Goal: Task Accomplishment & Management: Complete application form

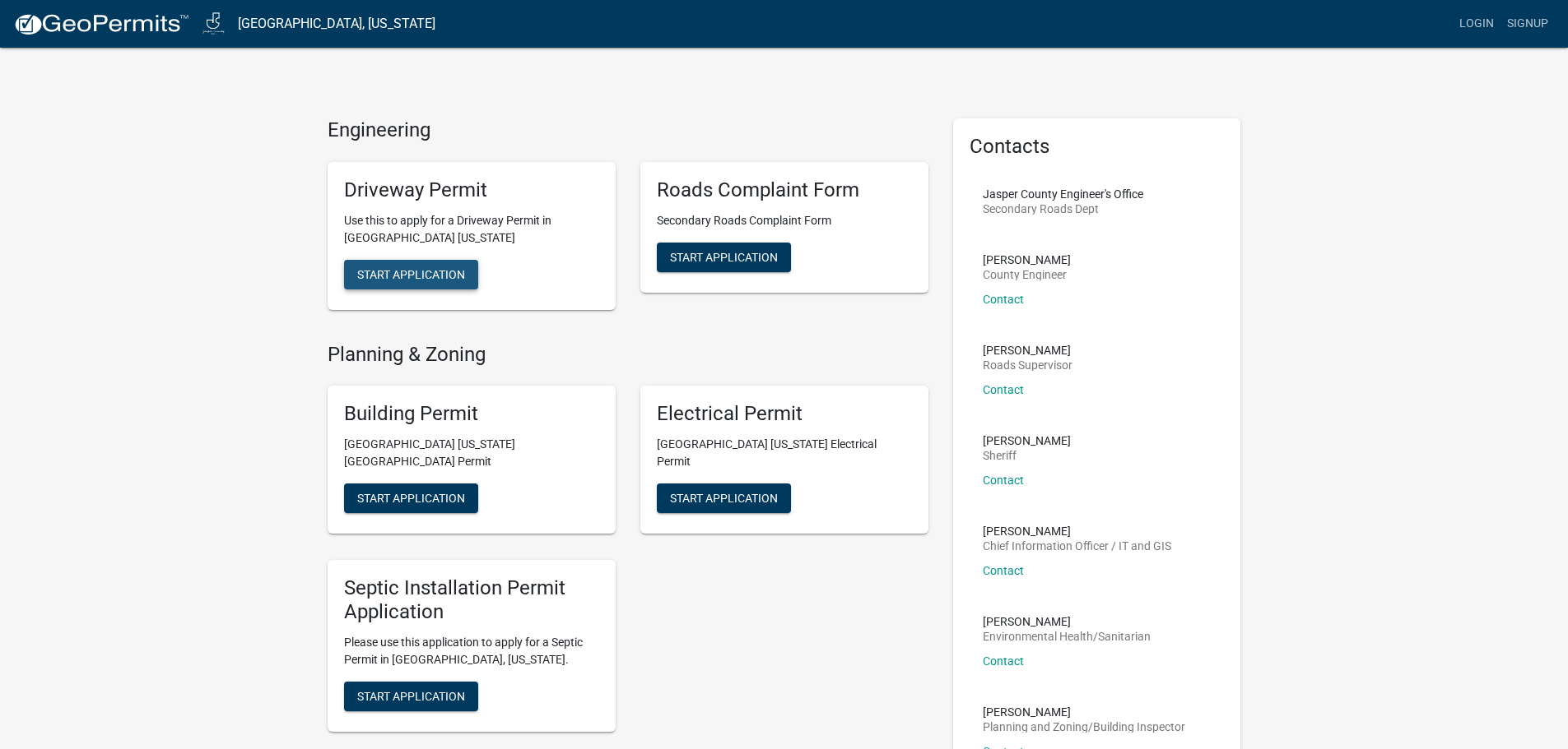
click at [400, 279] on span "Start Application" at bounding box center [411, 274] width 108 height 13
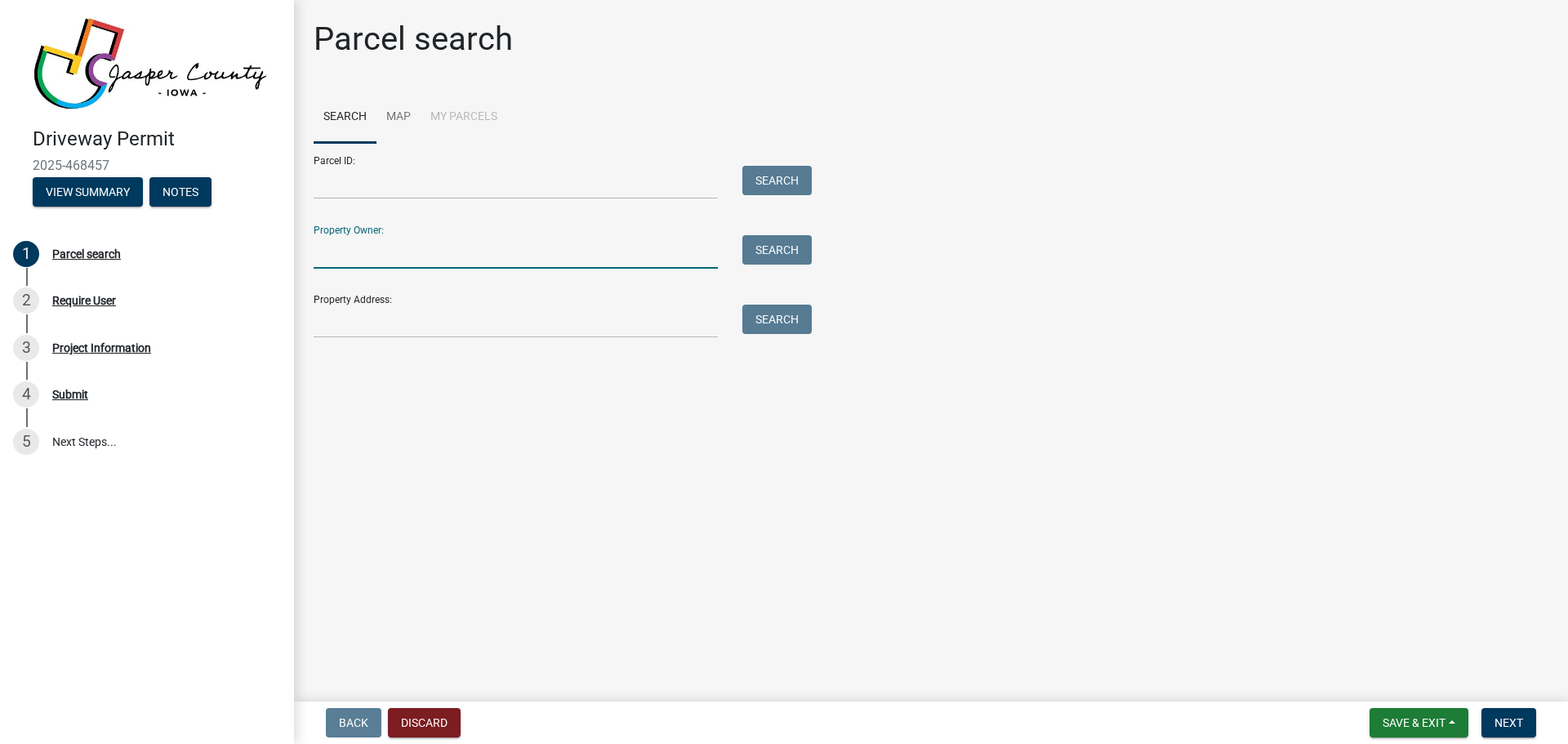
click at [447, 256] on input "Property Owner:" at bounding box center [515, 252] width 404 height 34
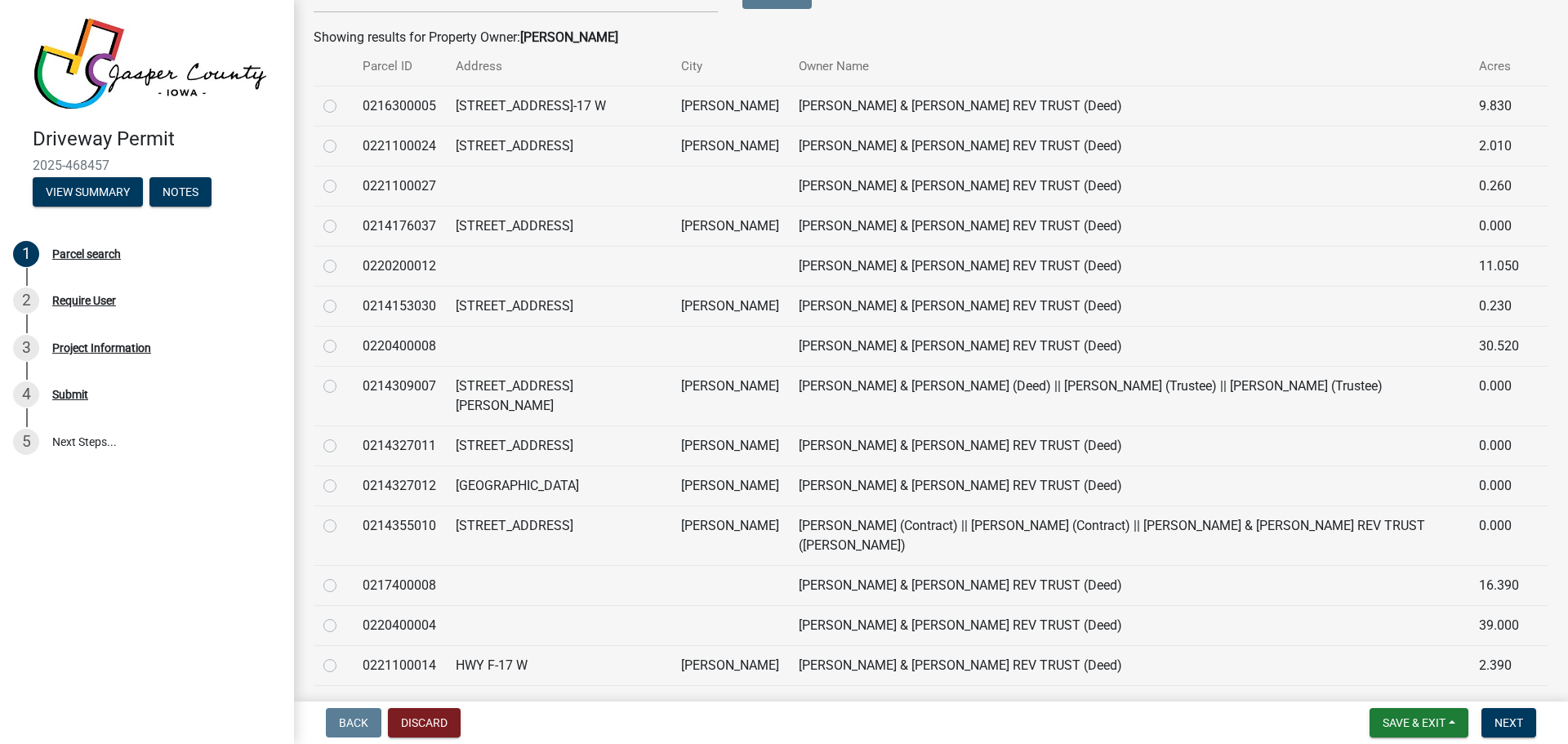
scroll to position [296, 0]
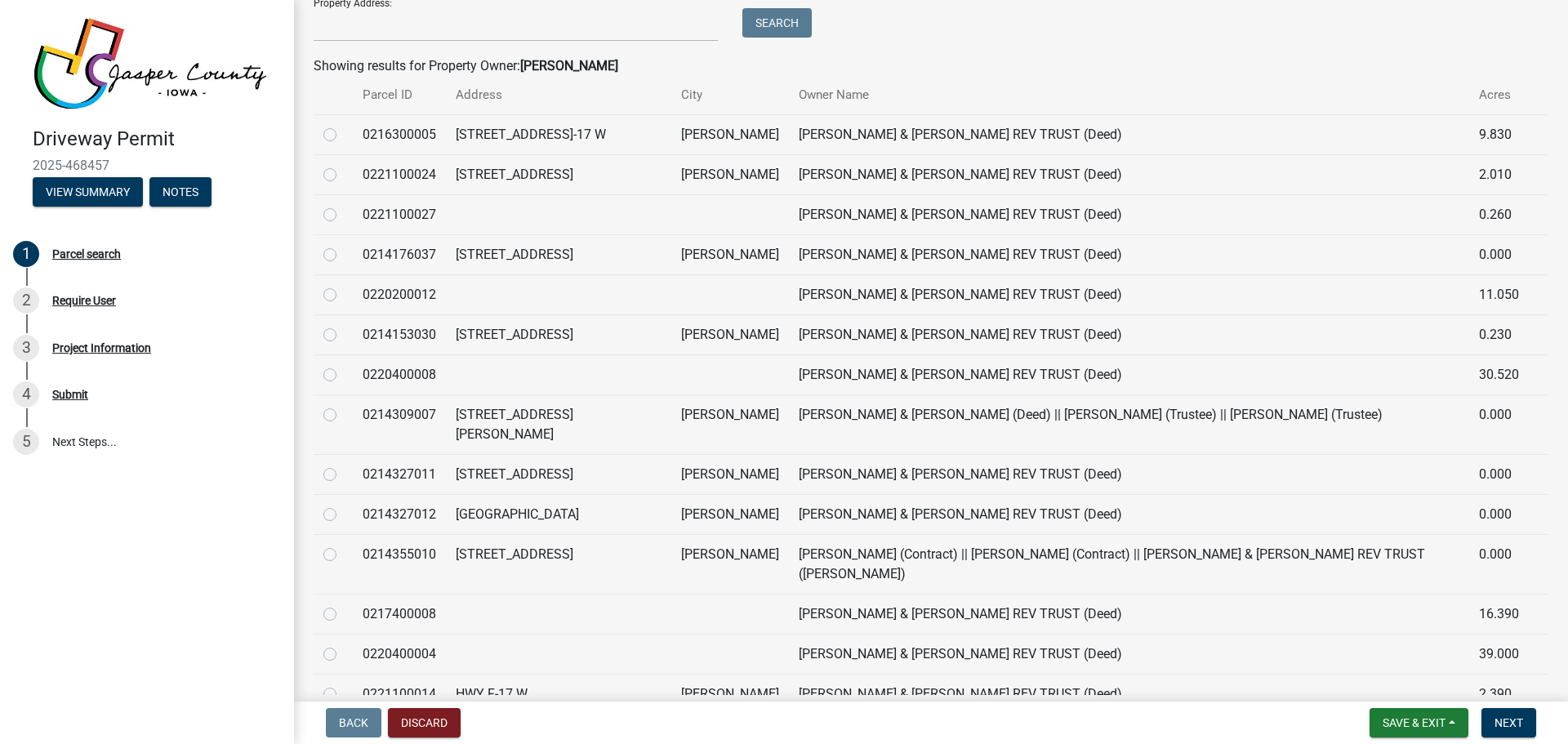
type input "perry, richard"
click at [343, 285] on label at bounding box center [343, 285] width 0 height 0
click at [343, 295] on input "radio" at bounding box center [349, 291] width 11 height 11
radio input "true"
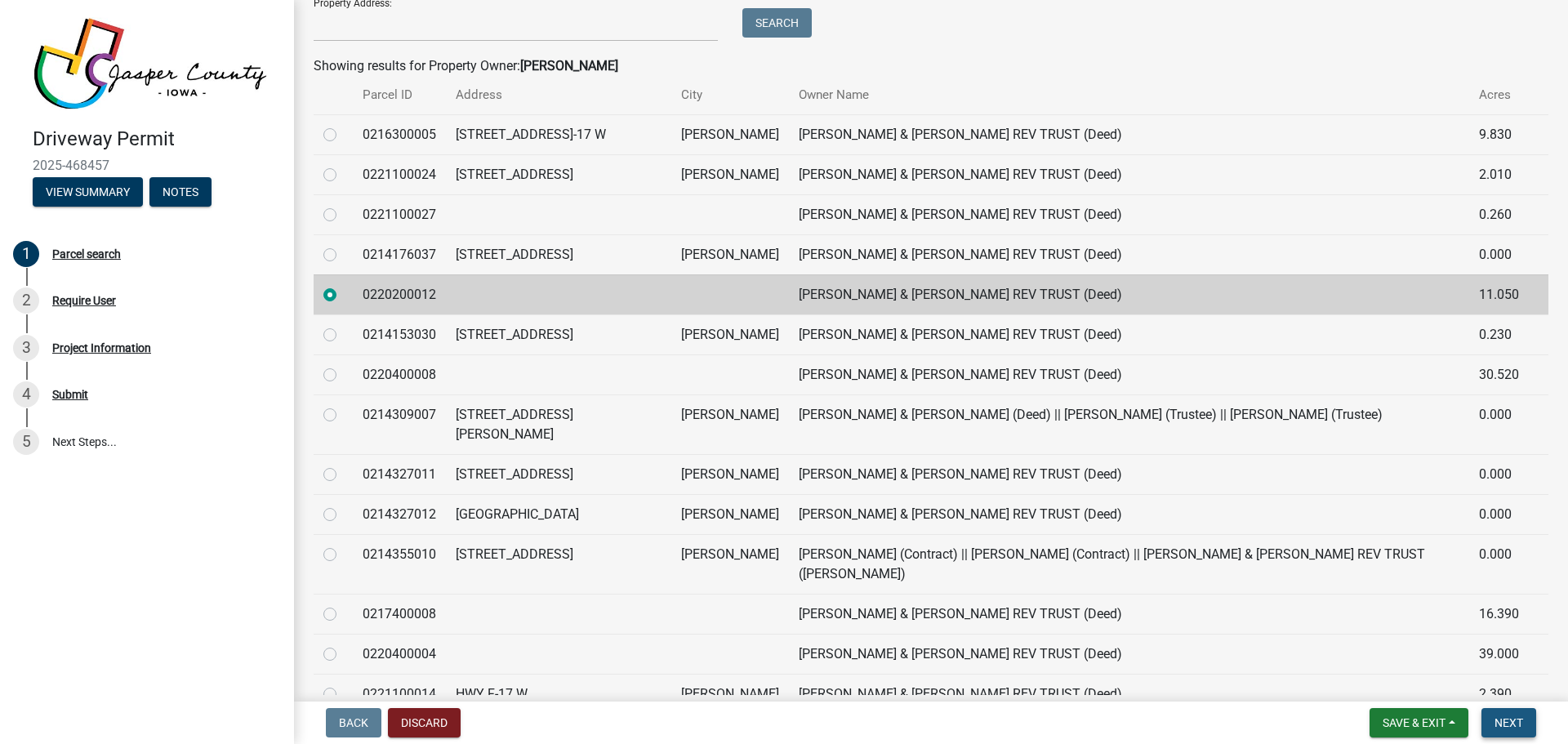
click at [1521, 727] on span "Next" at bounding box center [1509, 723] width 29 height 13
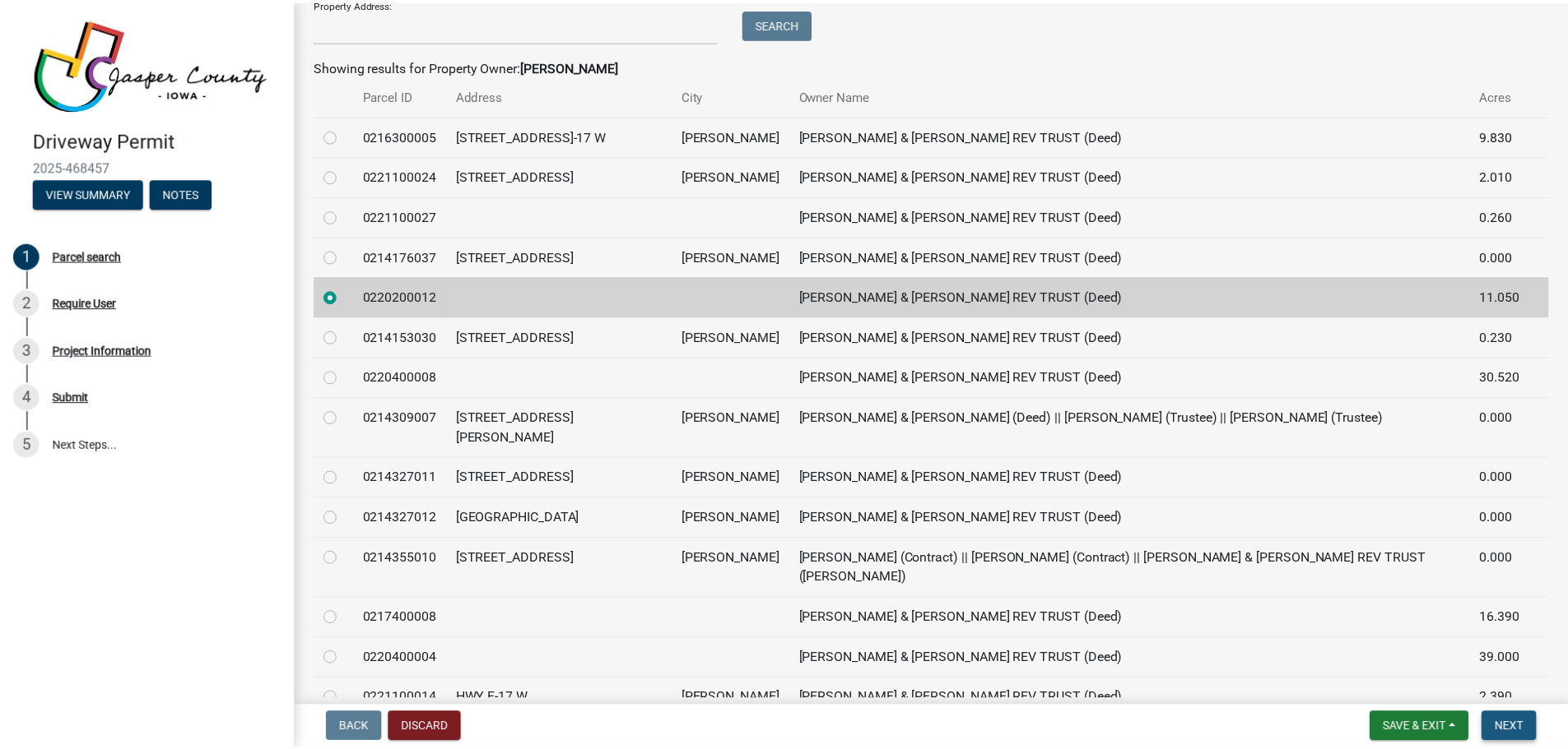
scroll to position [0, 0]
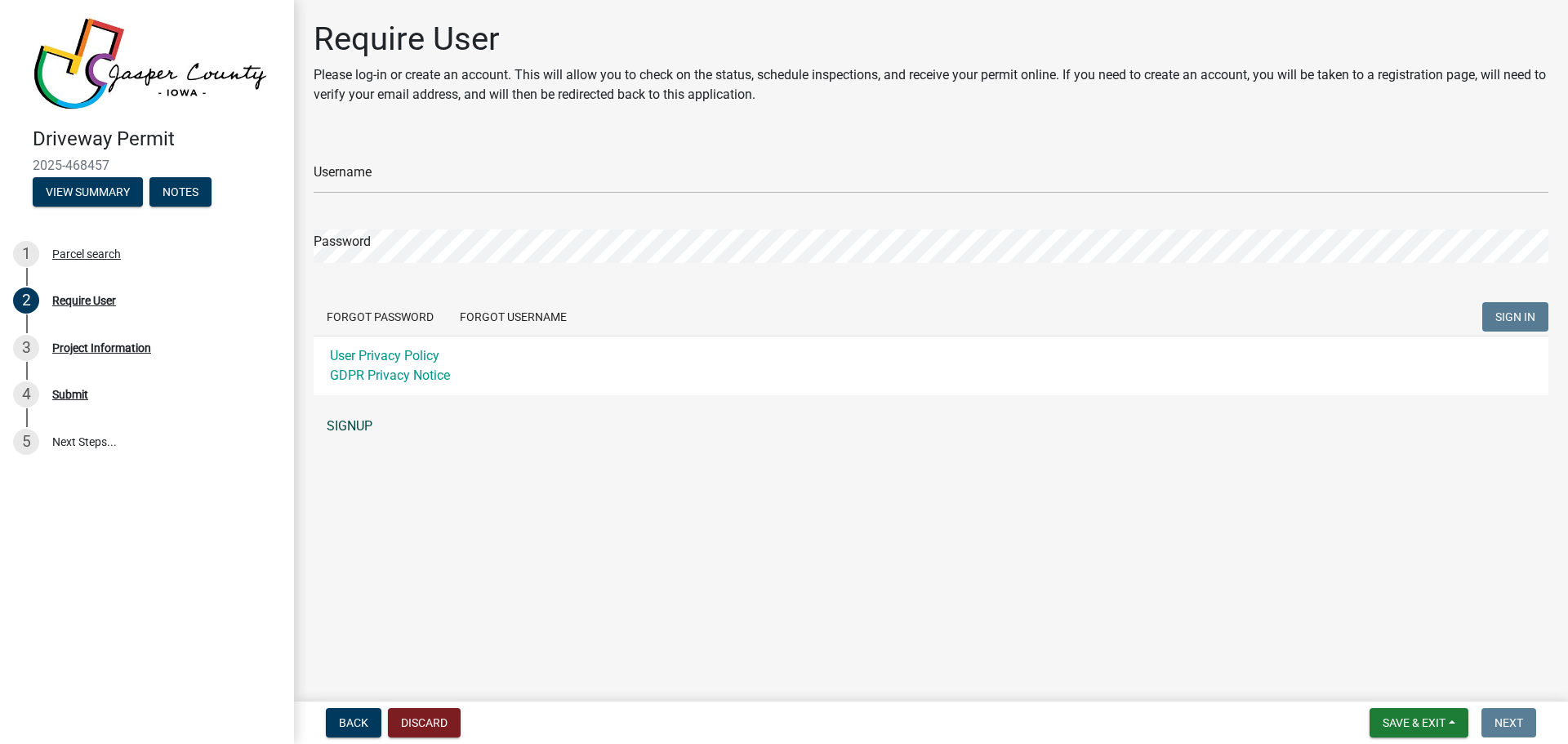
click at [360, 433] on link "SIGNUP" at bounding box center [930, 427] width 1235 height 33
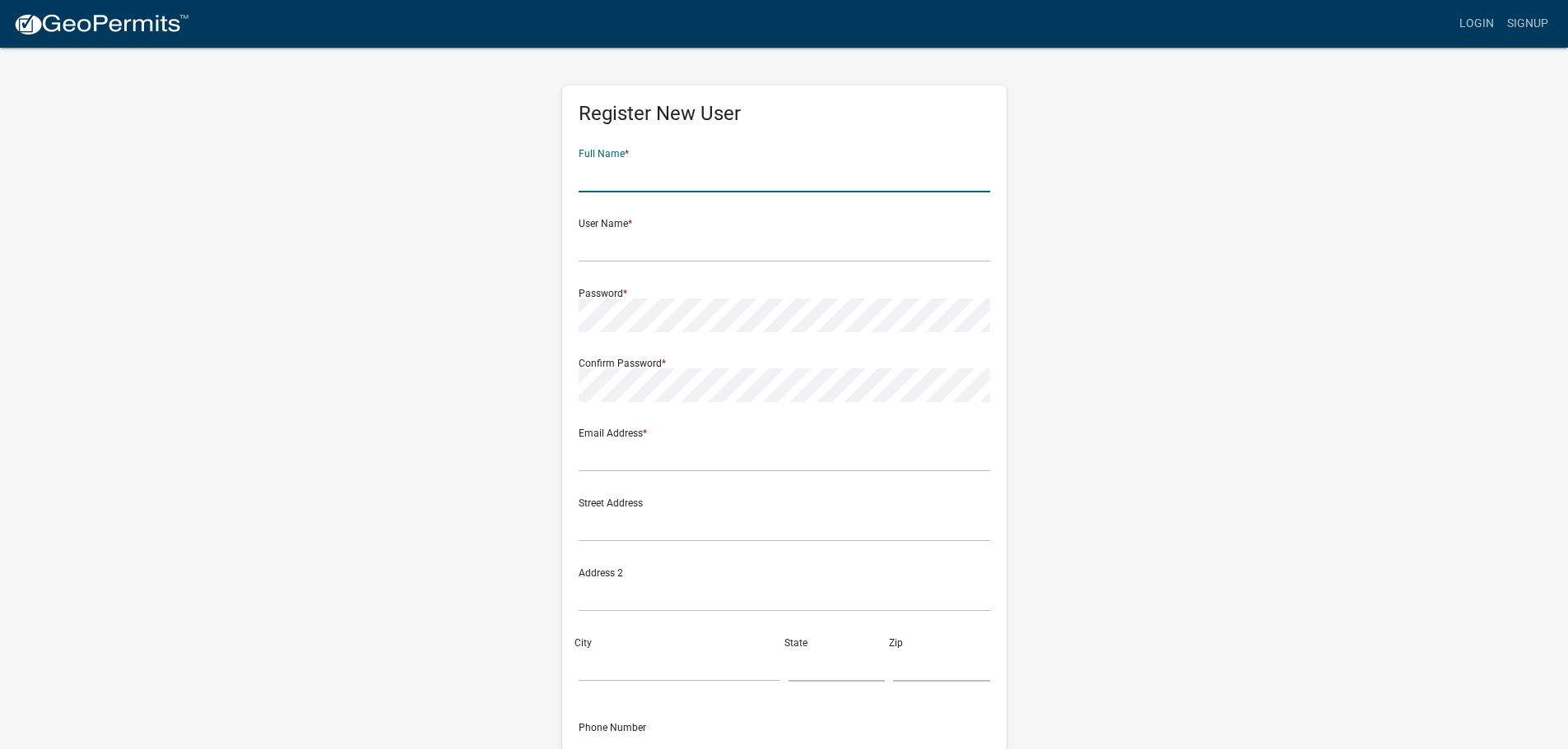
click at [612, 182] on input "text" at bounding box center [784, 175] width 412 height 34
click at [612, 182] on input "[PERSON_NAME]" at bounding box center [784, 175] width 412 height 34
type input "[PERSON_NAME]"
type input "teamperry"
click at [613, 458] on input "text" at bounding box center [784, 455] width 412 height 34
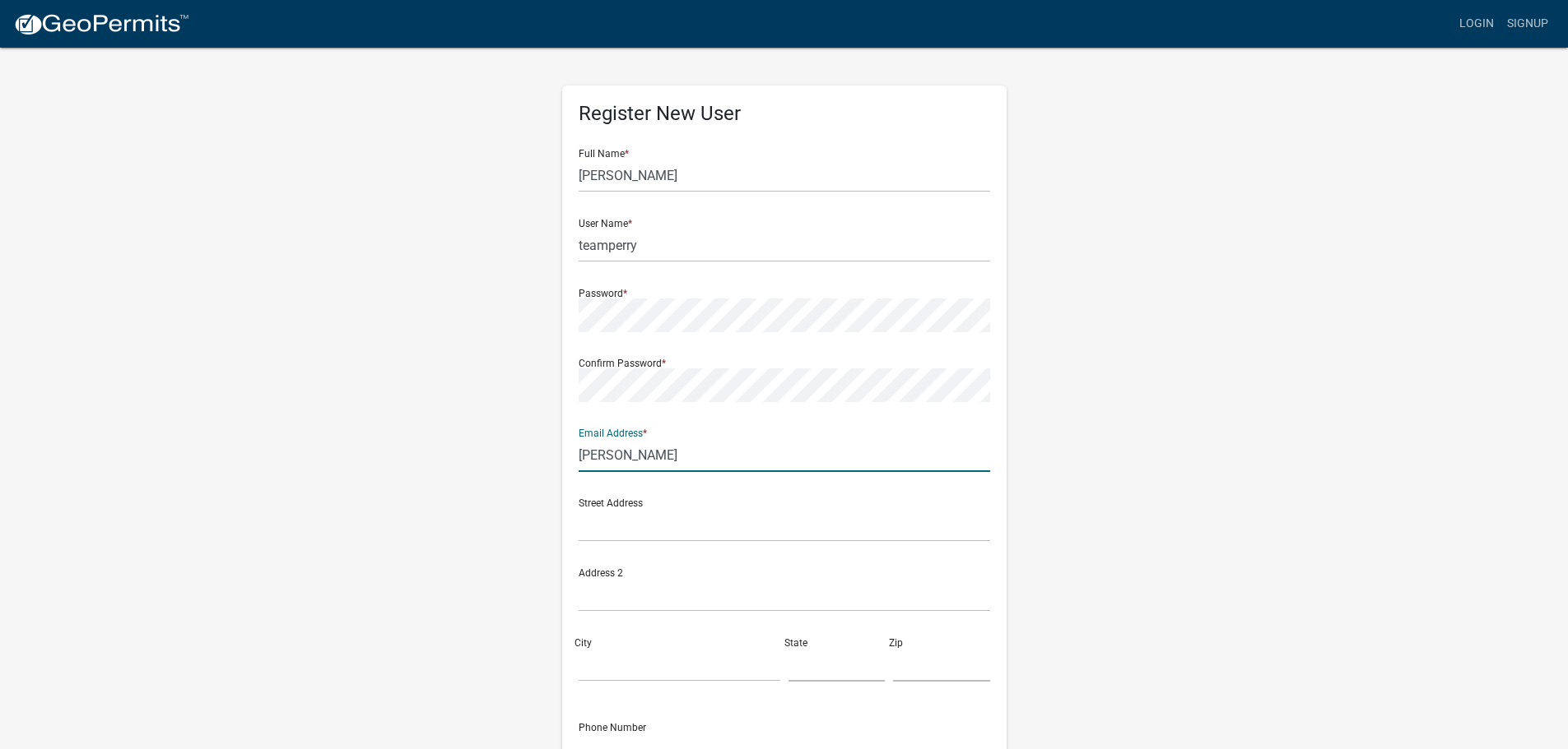
click at [1166, 528] on div "Register New User Full Name * Tim Perry User Name * teamperry Password * Confir…" at bounding box center [784, 485] width 938 height 880
drag, startPoint x: 608, startPoint y: 452, endPoint x: 413, endPoint y: 434, distance: 195.8
click at [414, 434] on div "Register New User Full Name * Tim Perry User Name * teamperry Password * Confir…" at bounding box center [784, 485] width 938 height 880
type input "tandsperry@gmail.com"
type input "1207 NE 5th Lane"
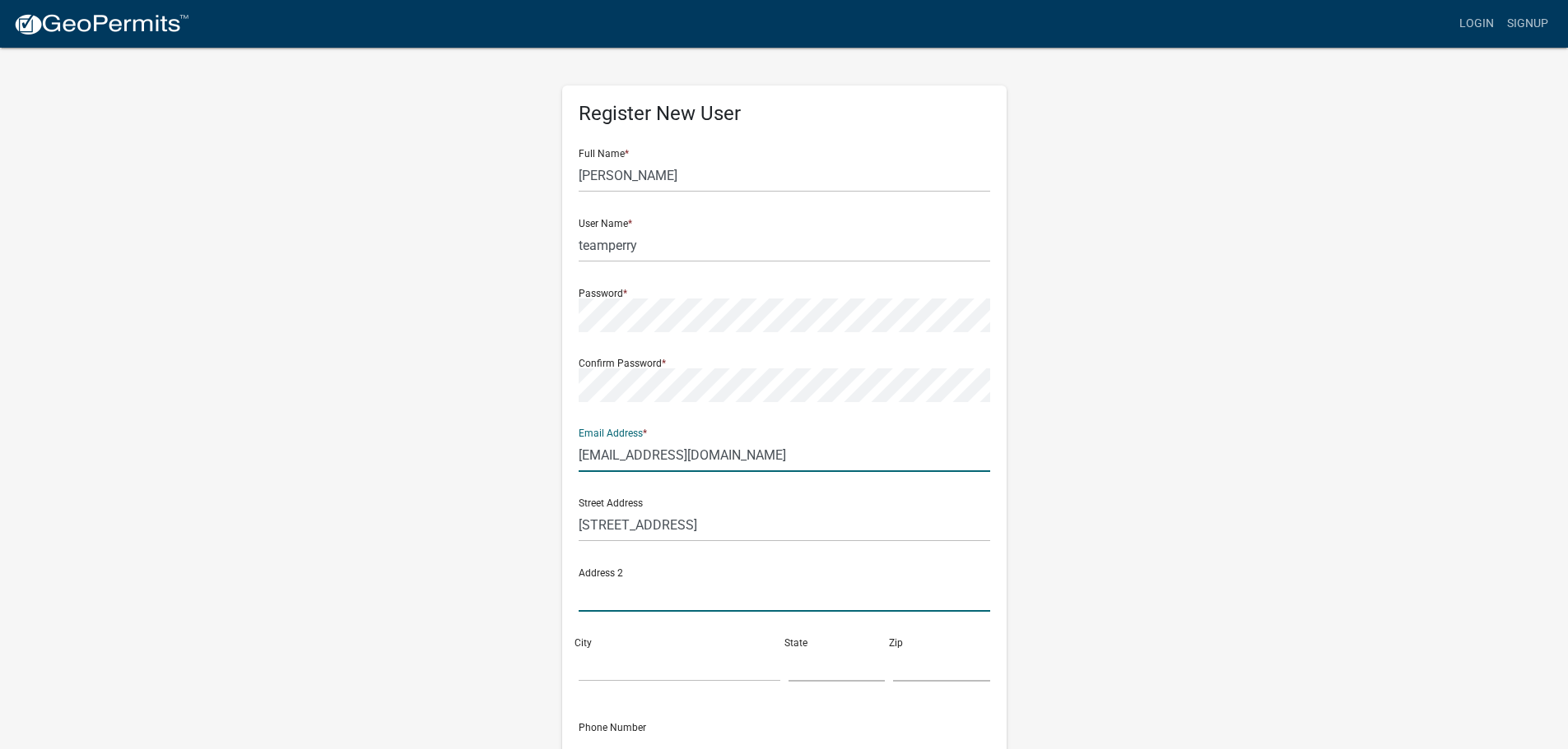
type input "Unit 1"
type input "Ankeny"
type input "[US_STATE]"
type input "50021"
type input "5154017591"
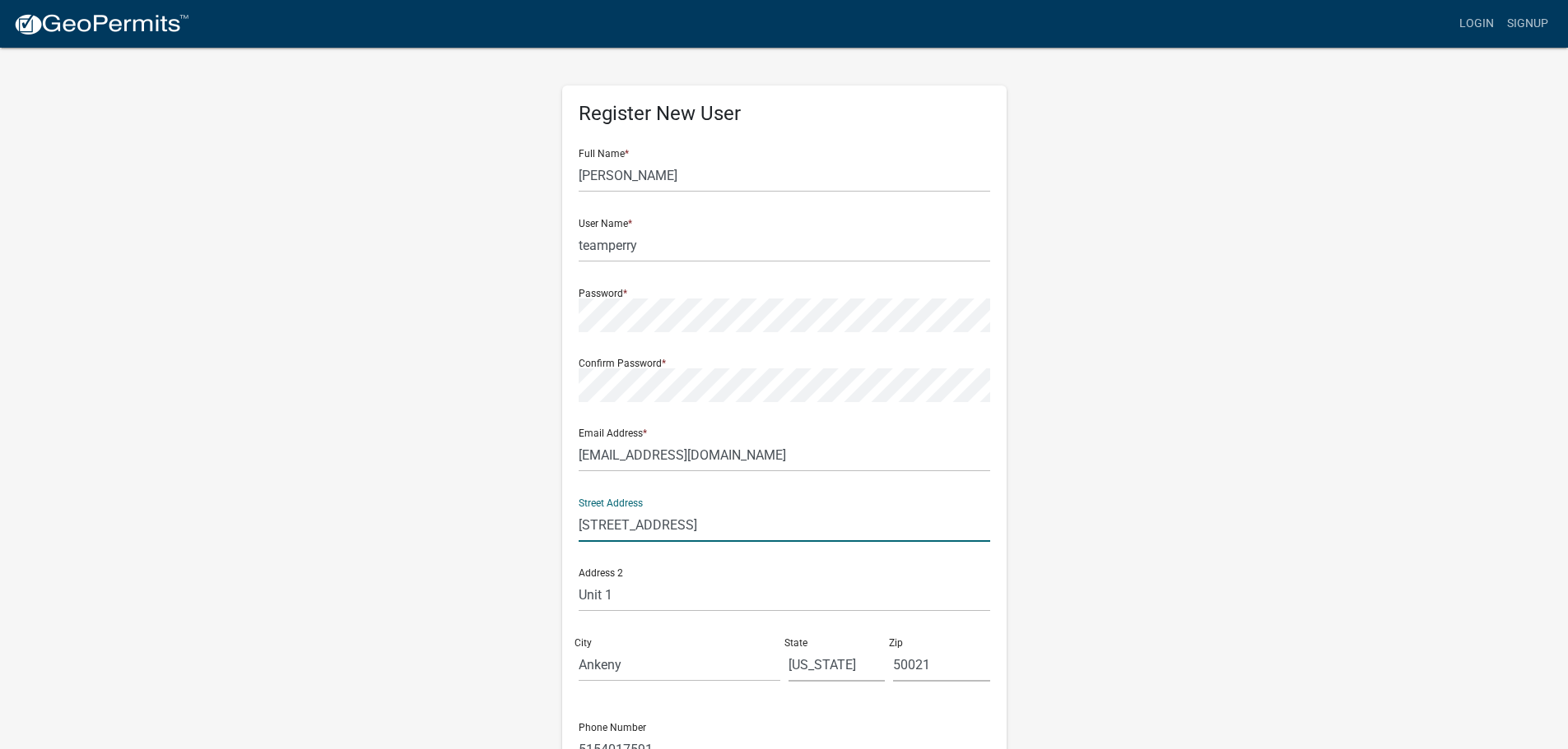
drag, startPoint x: 624, startPoint y: 524, endPoint x: 543, endPoint y: 523, distance: 81.0
click at [546, 523] on div "Register New User Full Name * Tim Perry User Name * teamperry Password * Confir…" at bounding box center [784, 485] width 938 height 880
drag, startPoint x: 591, startPoint y: 591, endPoint x: 498, endPoint y: 584, distance: 93.3
click at [498, 584] on div "Register New User Full Name * Tim Perry User Name * teamperry Password * Confir…" at bounding box center [784, 485] width 938 height 880
drag, startPoint x: 603, startPoint y: 668, endPoint x: 529, endPoint y: 641, distance: 78.8
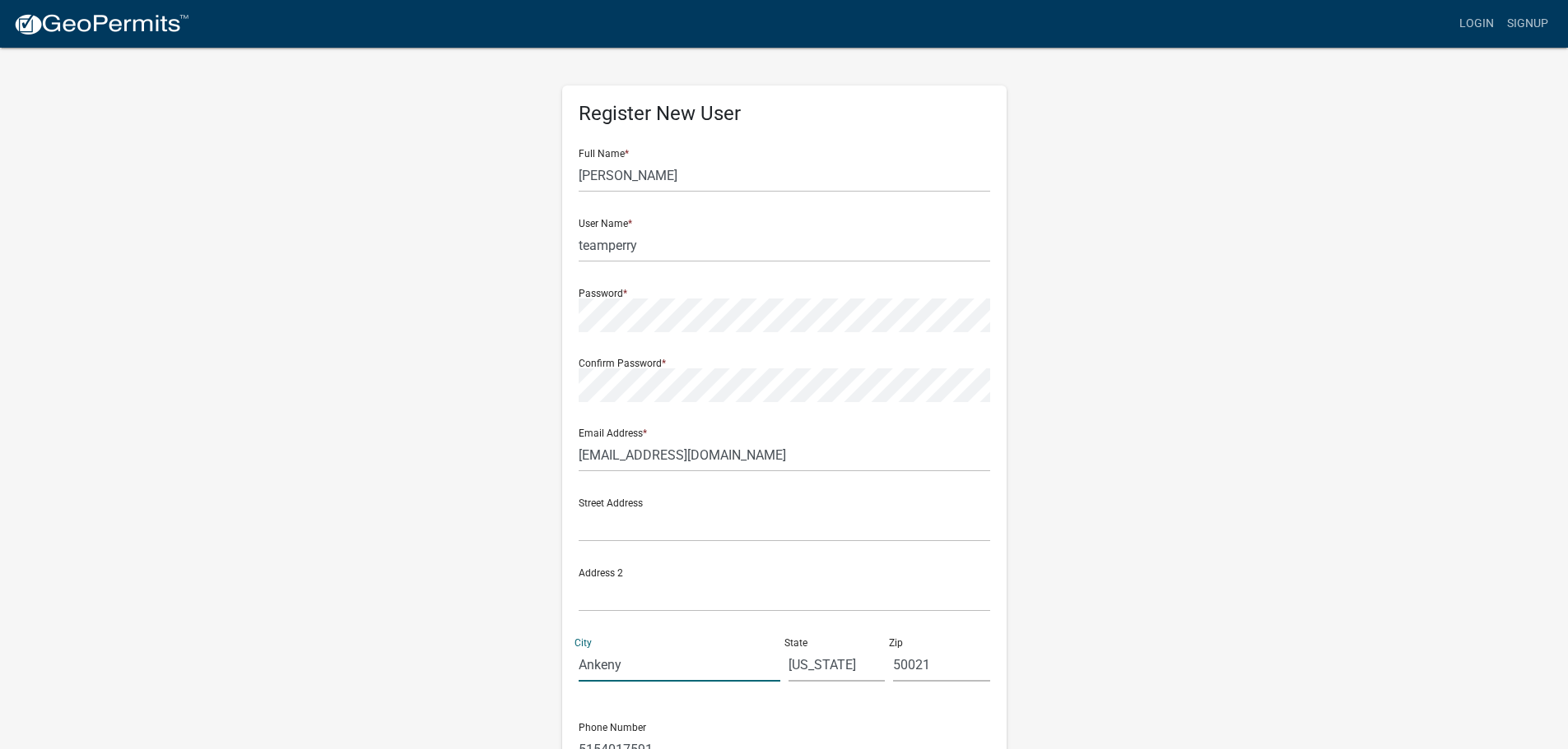
click at [537, 652] on div "Register New User Full Name * Tim Perry User Name * teamperry Password * Confir…" at bounding box center [784, 485] width 938 height 880
type input "[PERSON_NAME]"
type input "[STREET_ADDRESS]"
type input "false"
drag, startPoint x: 926, startPoint y: 666, endPoint x: 946, endPoint y: 671, distance: 20.6
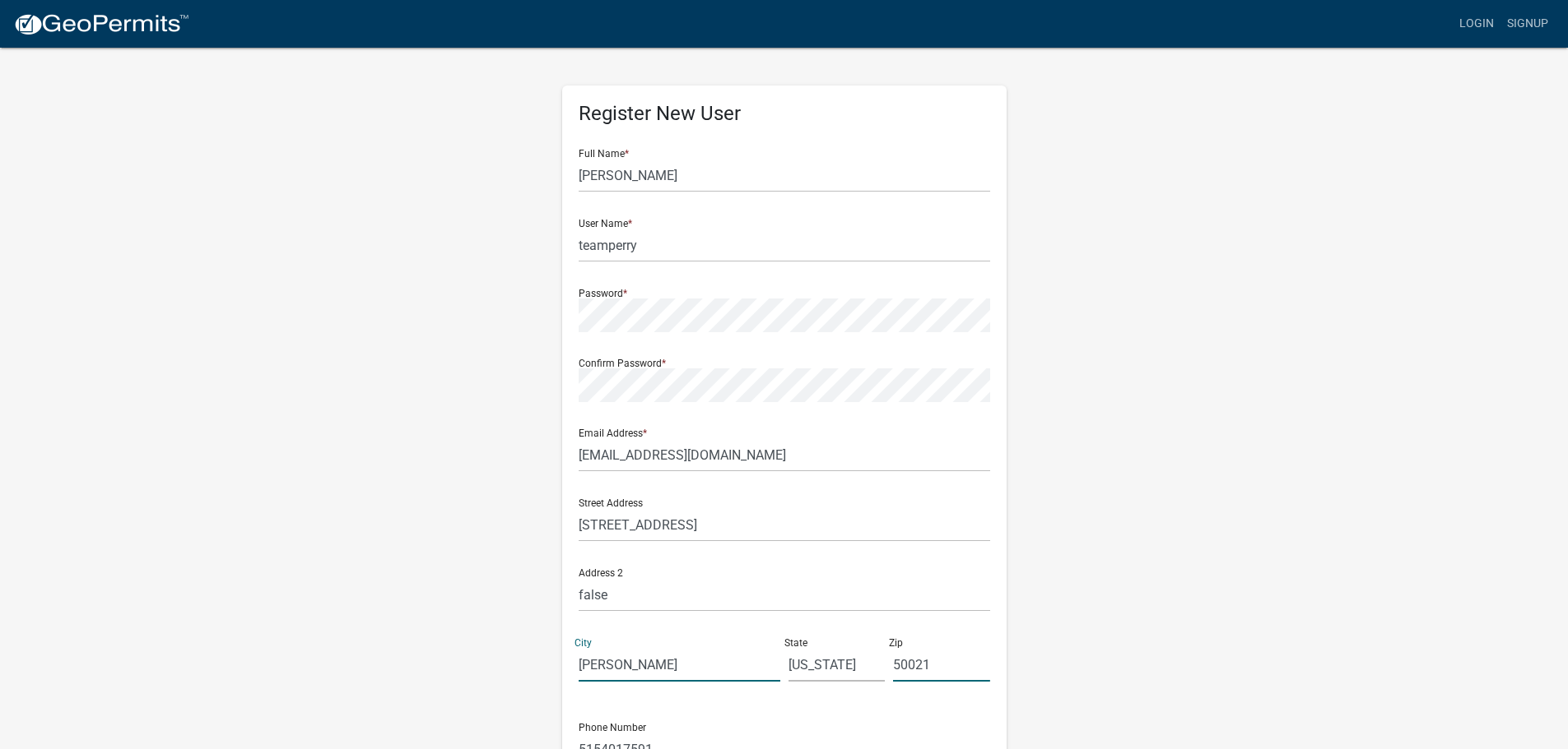
click at [926, 666] on input "50021" at bounding box center [941, 664] width 97 height 34
type input "50035"
drag, startPoint x: 1269, startPoint y: 540, endPoint x: 1147, endPoint y: 531, distance: 122.3
click at [1269, 540] on wm-register-view "more_horiz Login Signup Register New User Full Name * Tim Perry User Name * tea…" at bounding box center [784, 463] width 1568 height 926
drag, startPoint x: 581, startPoint y: 595, endPoint x: 452, endPoint y: 598, distance: 129.0
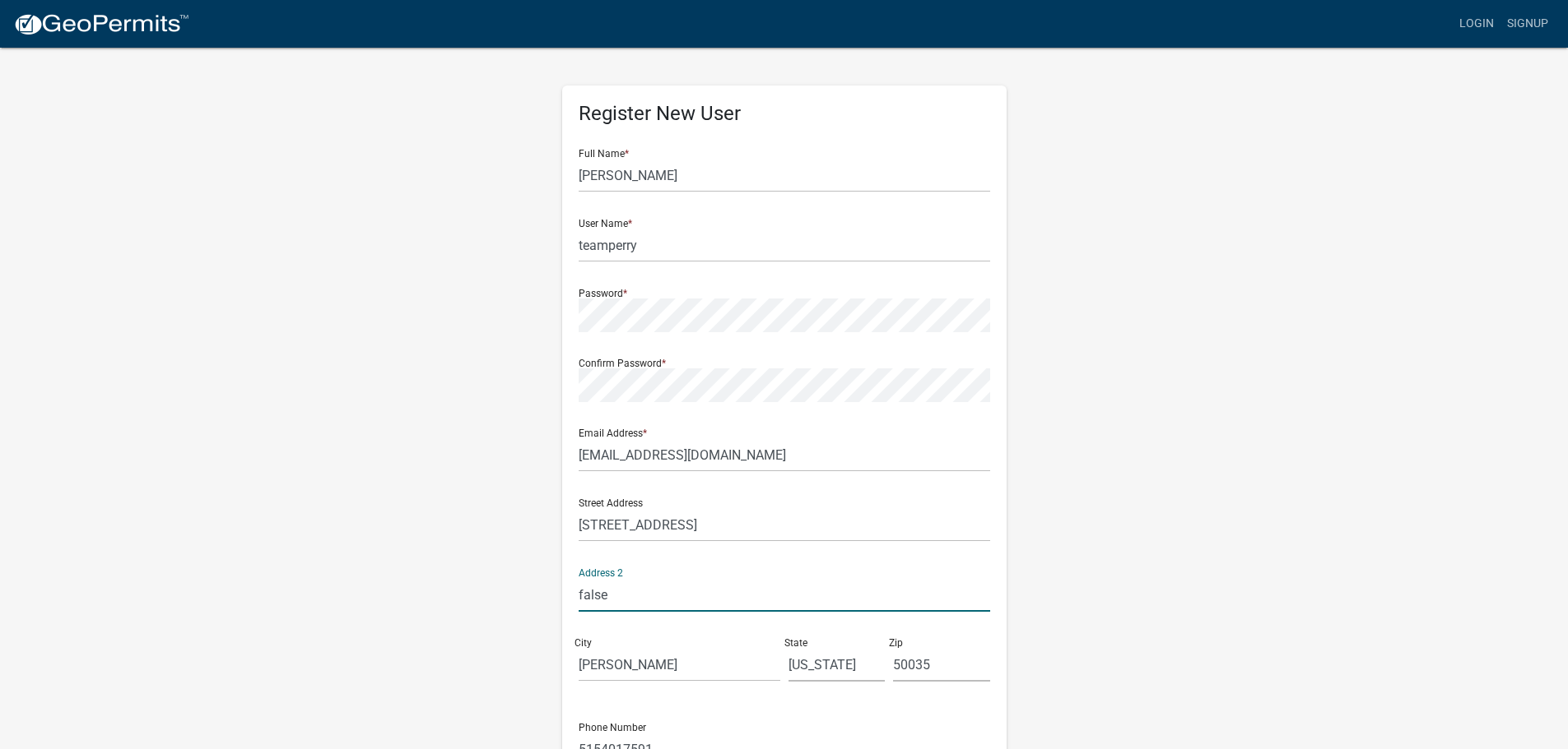
click at [457, 598] on div "Register New User Full Name * Tim Perry User Name * teamperry Password * Confir…" at bounding box center [784, 485] width 938 height 880
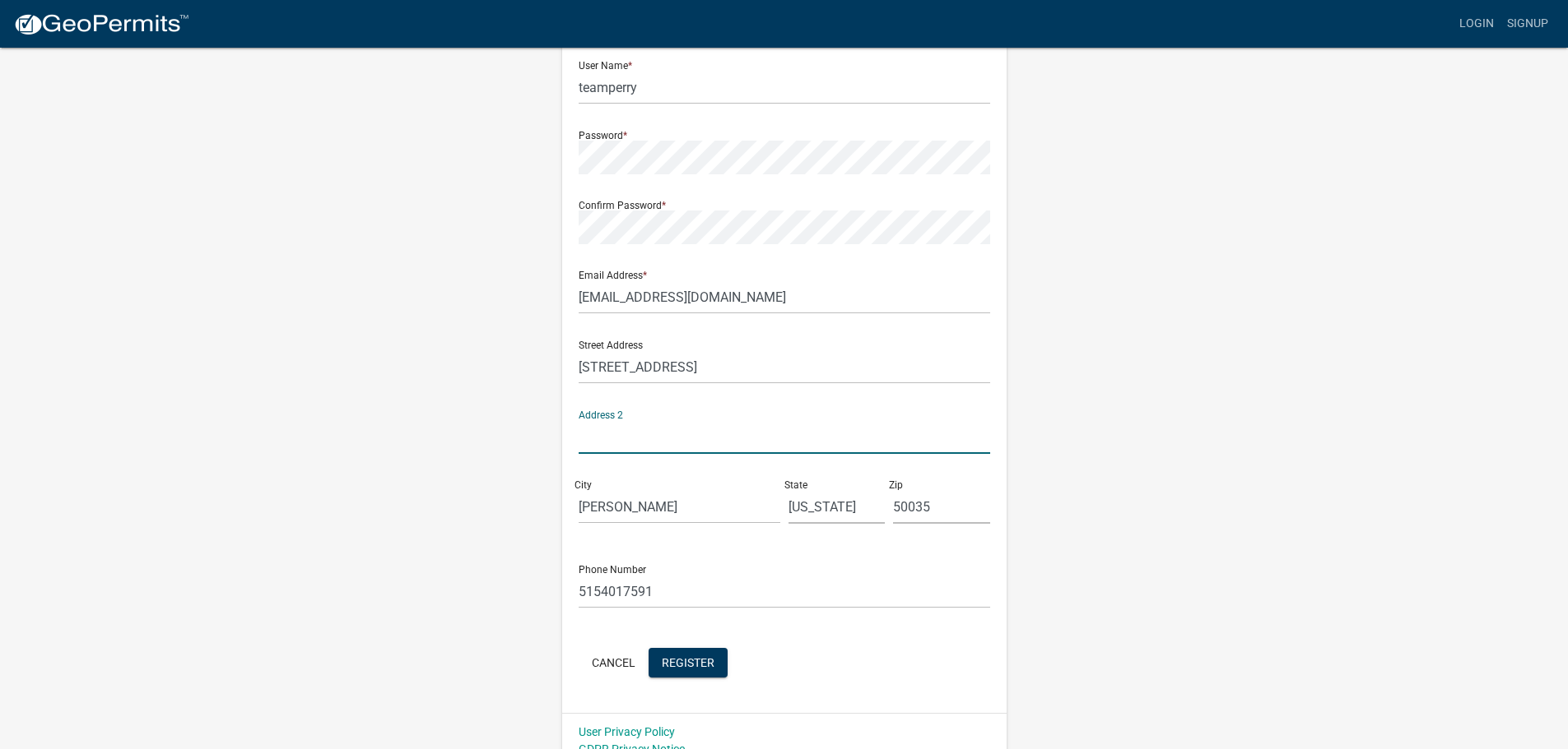
scroll to position [164, 0]
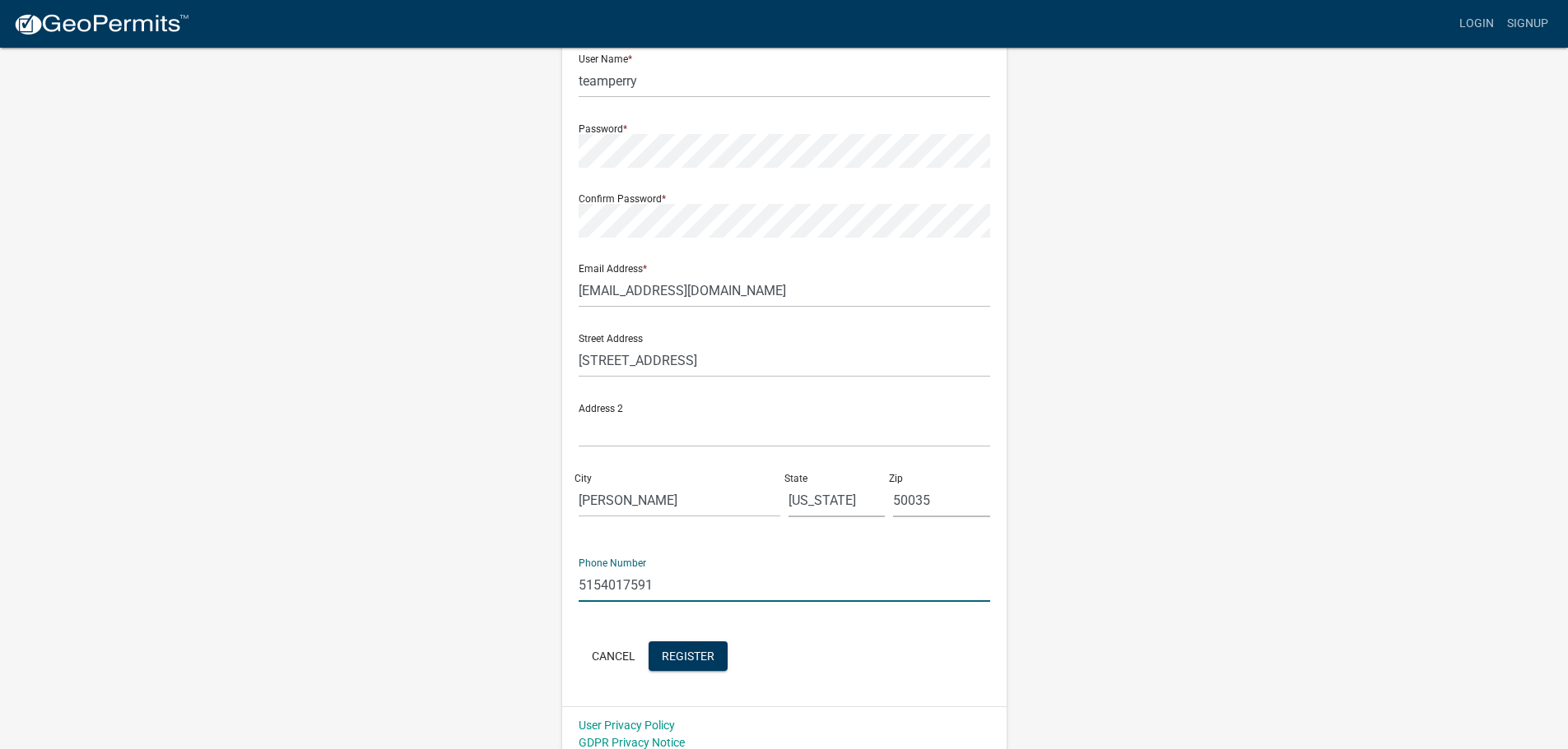
drag, startPoint x: 665, startPoint y: 578, endPoint x: 436, endPoint y: 572, distance: 229.1
click at [440, 577] on div "Register New User Full Name * Tim Perry User Name * teamperry Password * Confir…" at bounding box center [784, 321] width 938 height 880
type input "5159754545"
click at [1205, 511] on div "Register New User Full Name * Tim Perry User Name * teamperry Password * Confir…" at bounding box center [784, 321] width 938 height 880
click at [672, 648] on button "Register" at bounding box center [687, 656] width 79 height 29
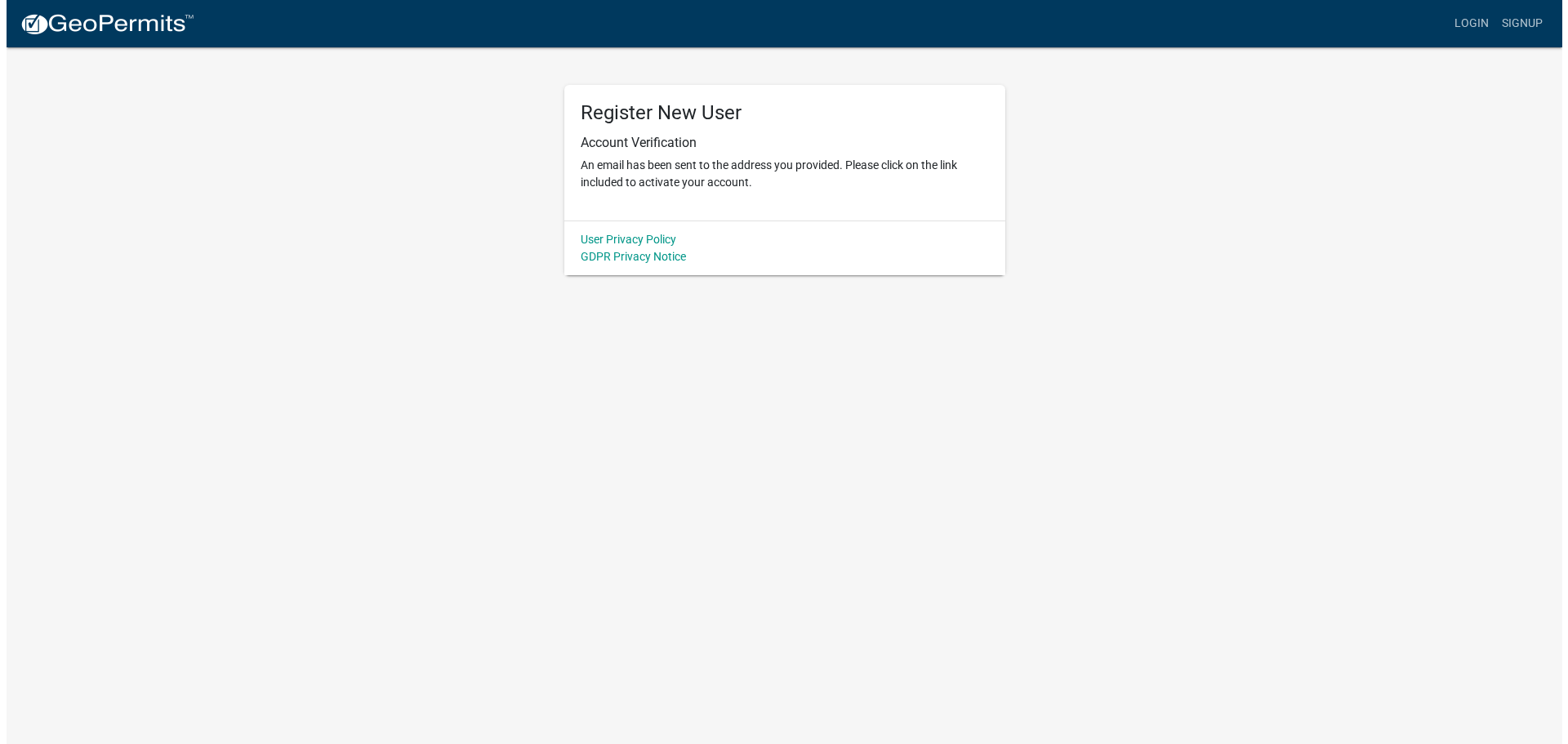
scroll to position [0, 0]
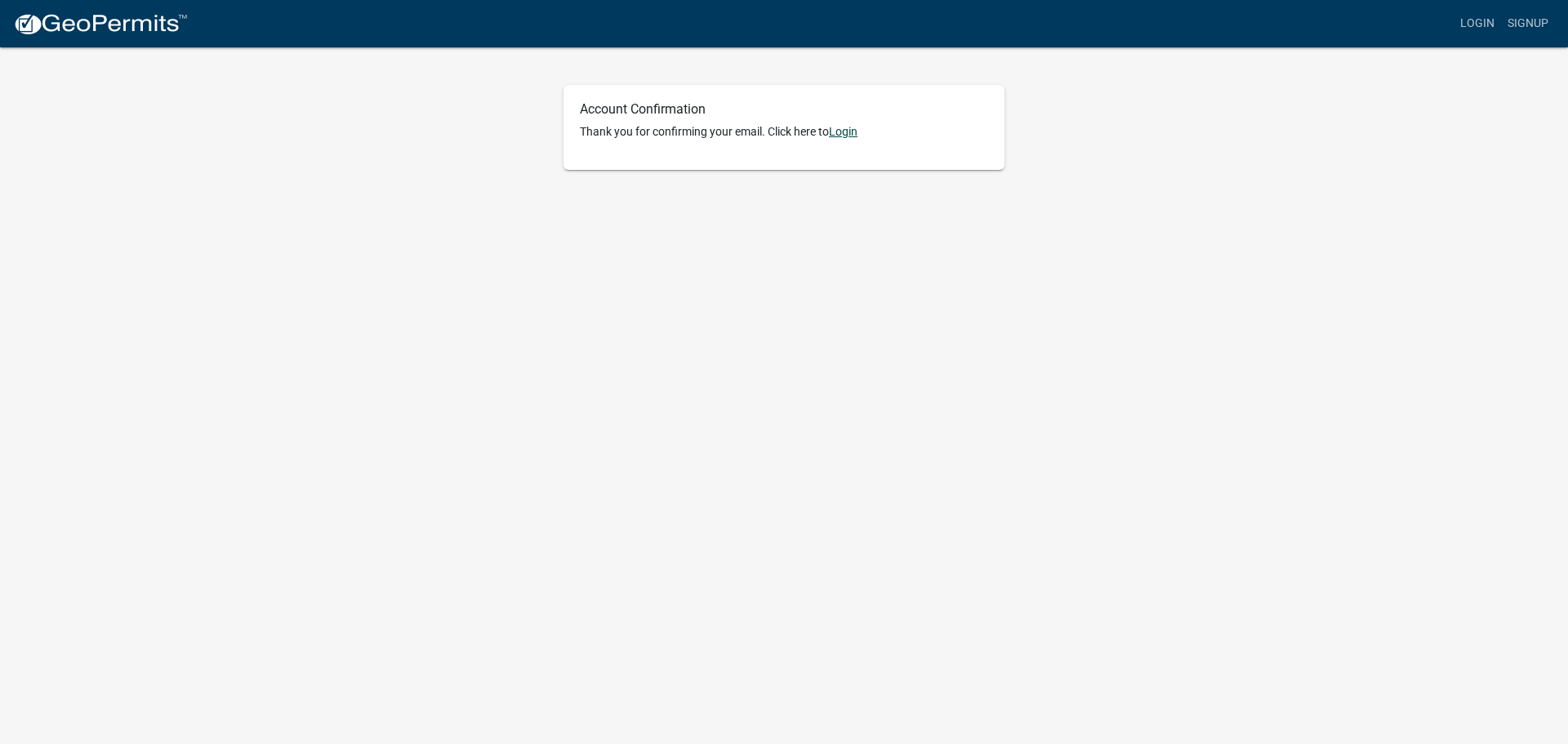
click at [851, 137] on link "Login" at bounding box center [843, 131] width 29 height 13
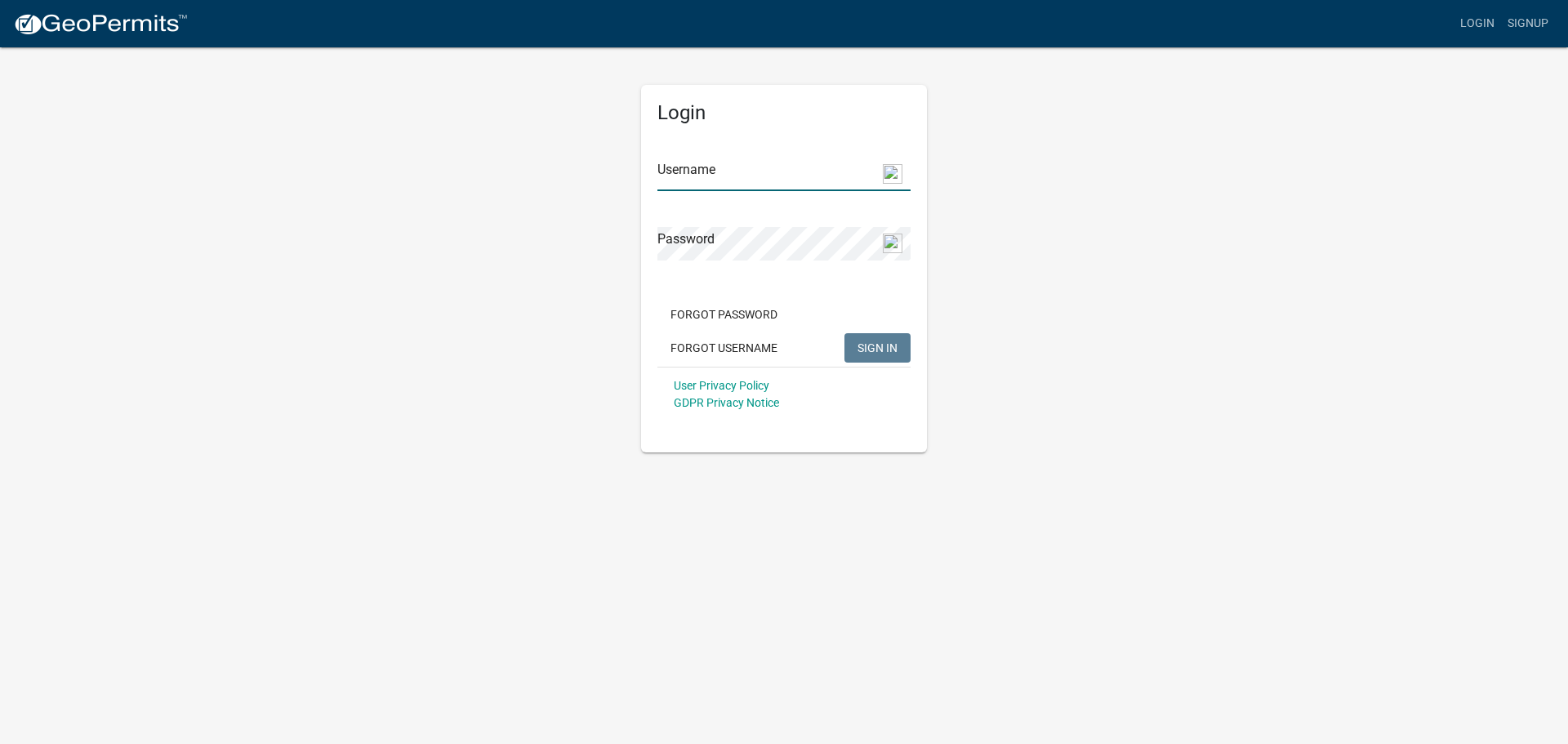
type input "teamperry"
click at [773, 172] on input "teamperry" at bounding box center [784, 174] width 254 height 34
click at [1102, 345] on div "Login Username teamperry Password Forgot Password Forgot Username SIGN IN User …" at bounding box center [784, 248] width 931 height 407
click at [885, 344] on span "SIGN IN" at bounding box center [878, 347] width 40 height 13
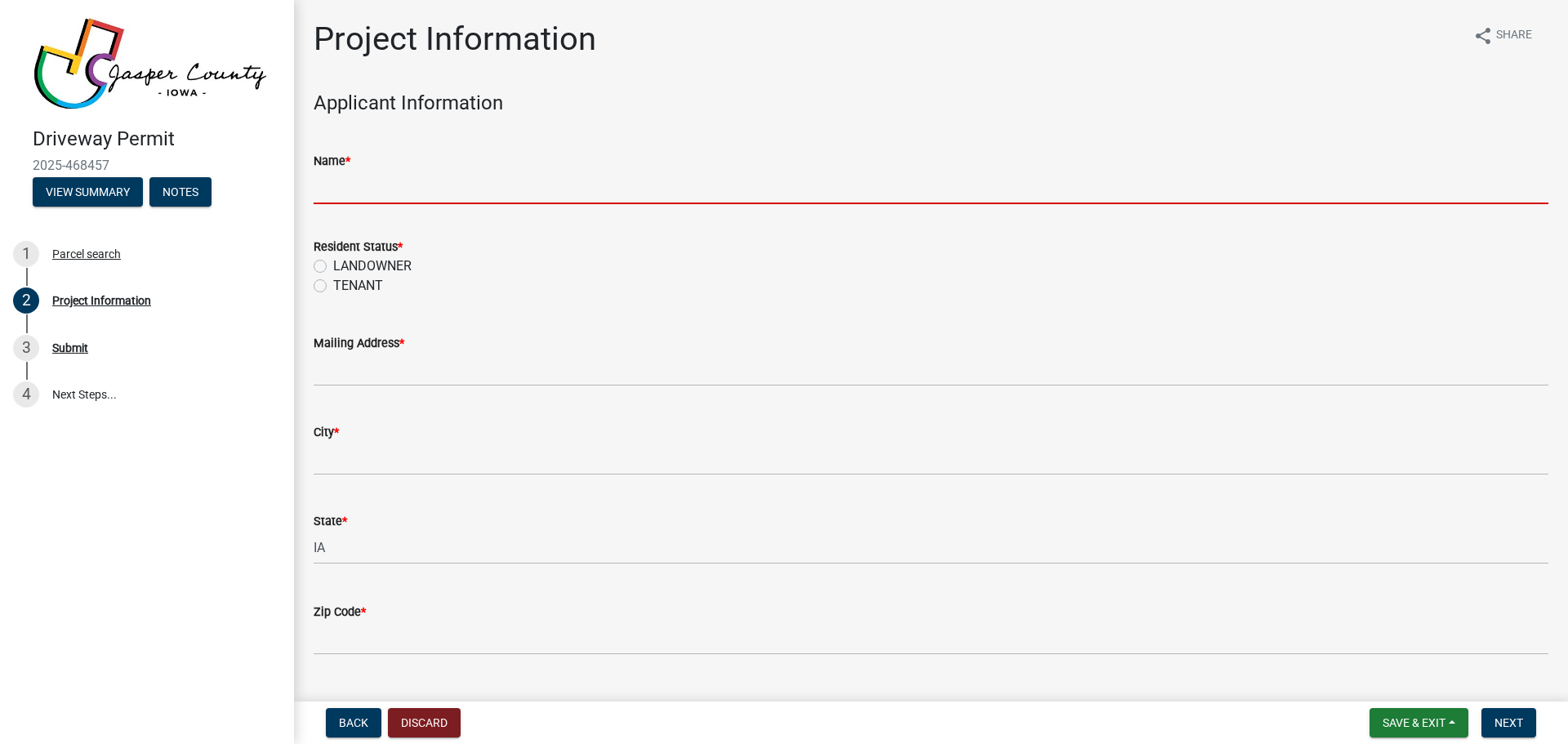
click at [361, 187] on input "Name *" at bounding box center [930, 187] width 1235 height 34
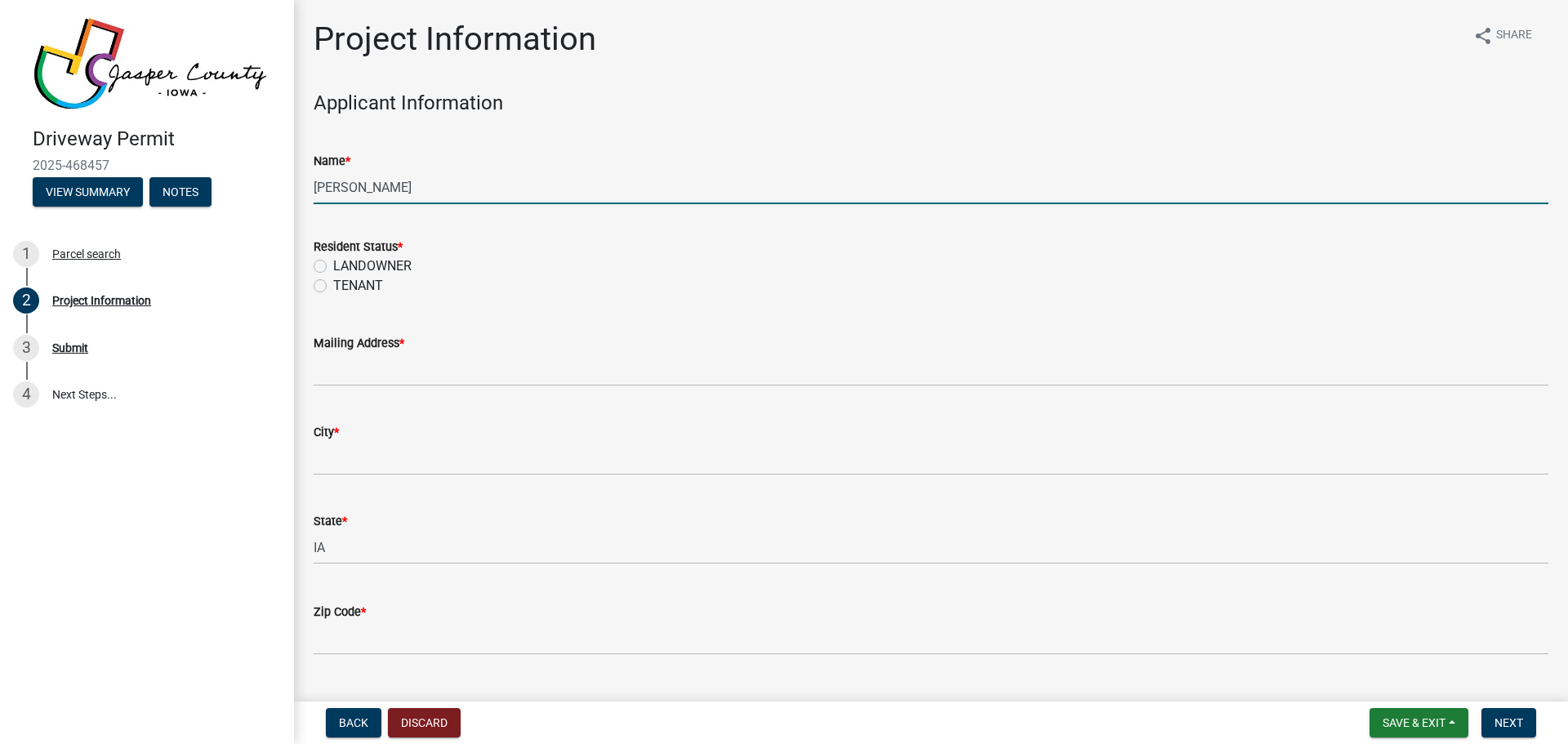
type input "[PERSON_NAME]"
click at [743, 114] on h4 "Applicant Information" at bounding box center [930, 103] width 1235 height 24
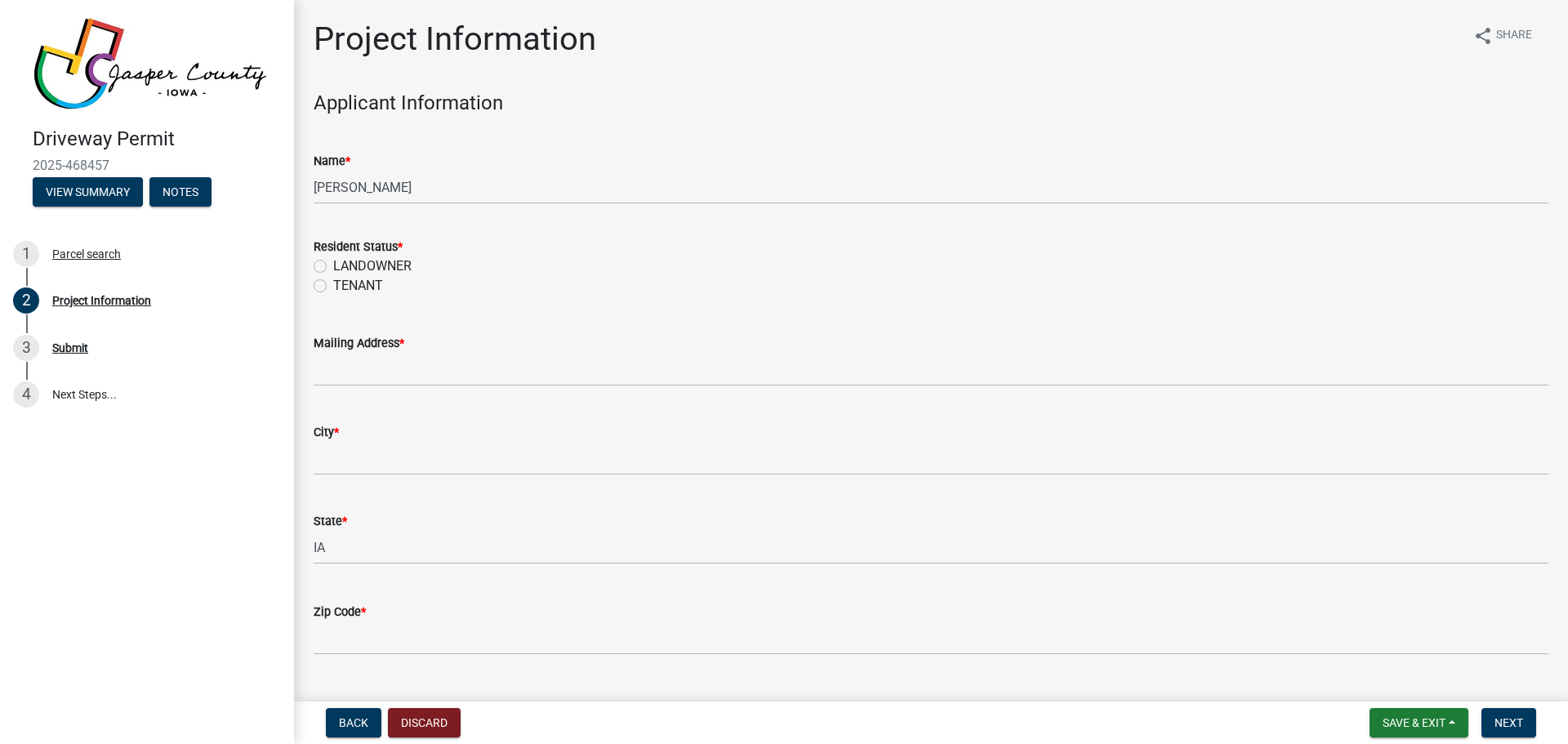
click at [327, 287] on div "TENANT" at bounding box center [930, 286] width 1235 height 20
click at [333, 286] on label "TENANT" at bounding box center [358, 286] width 50 height 20
click at [333, 286] on input "TENANT" at bounding box center [339, 282] width 11 height 11
radio input "true"
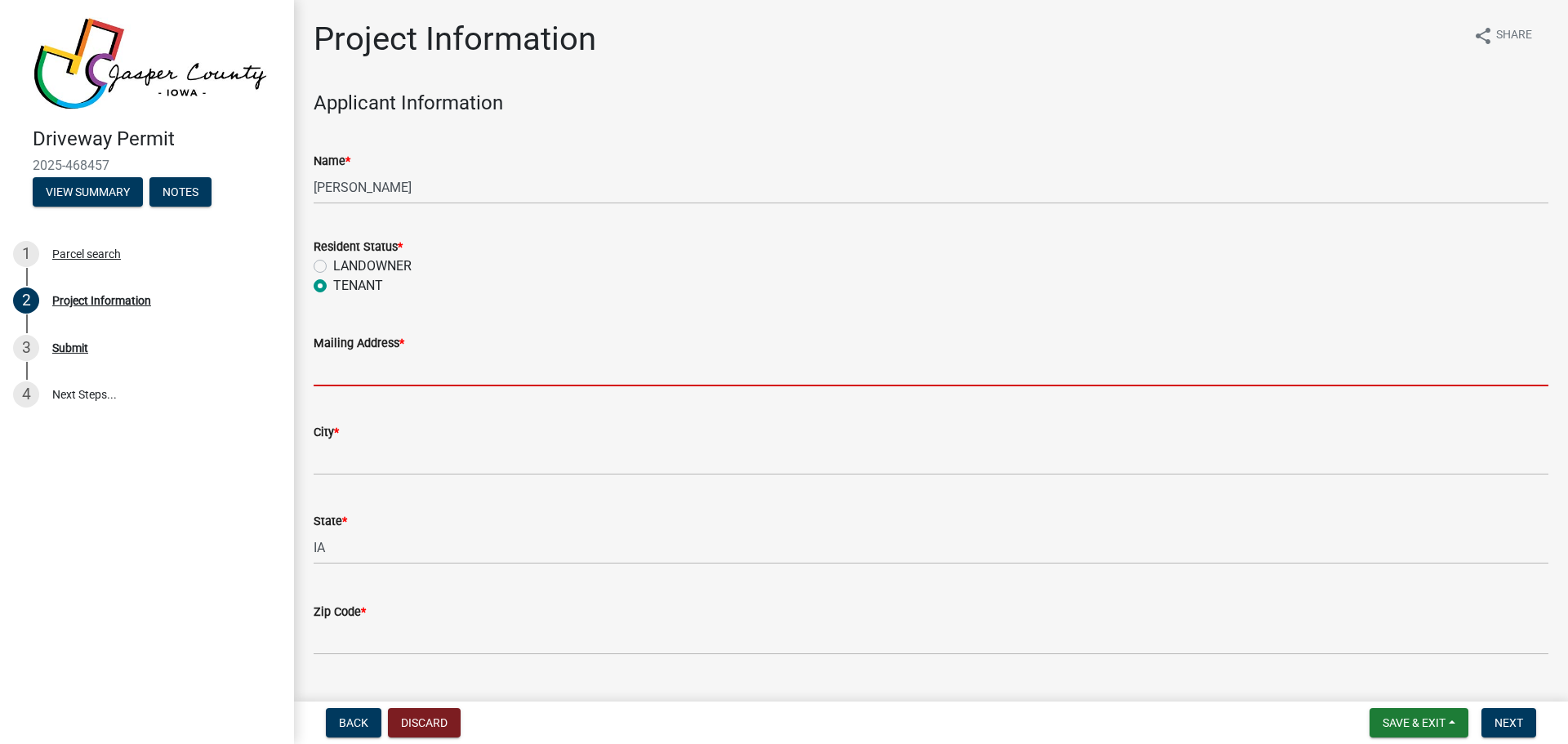
click at [361, 370] on input "Mailing Address *" at bounding box center [930, 369] width 1235 height 34
type input "[STREET_ADDRESS]"
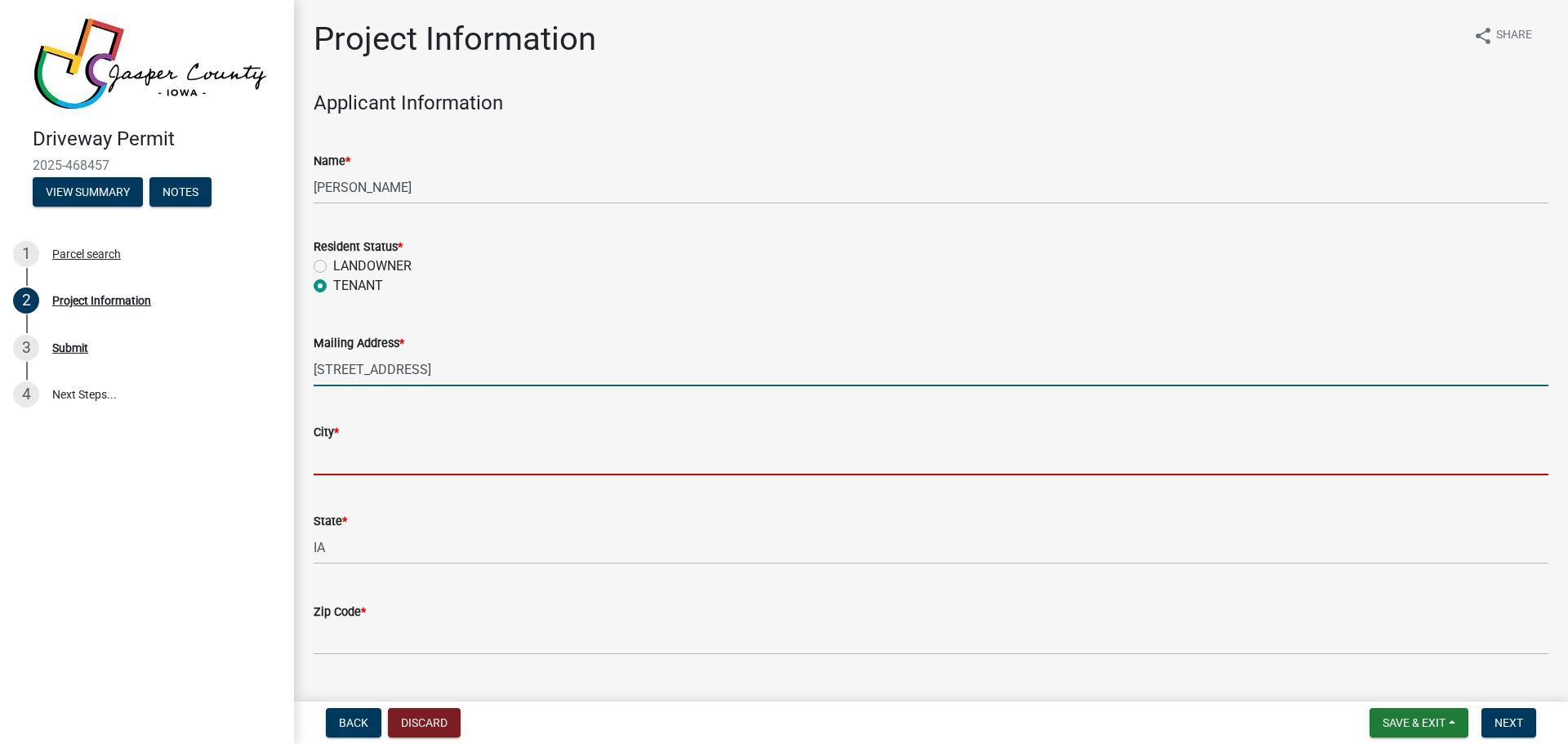
type input "[PERSON_NAME]"
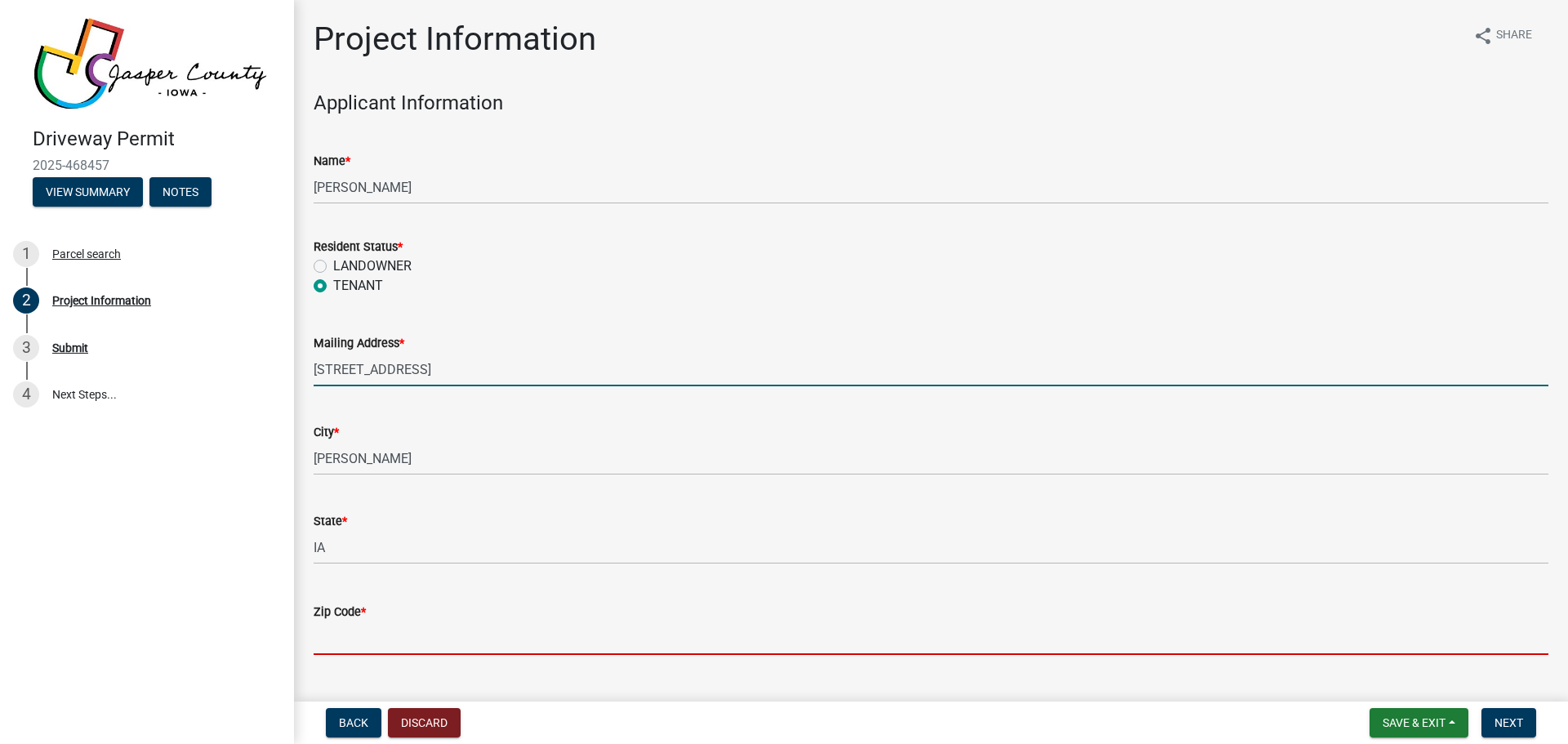
type input "50035"
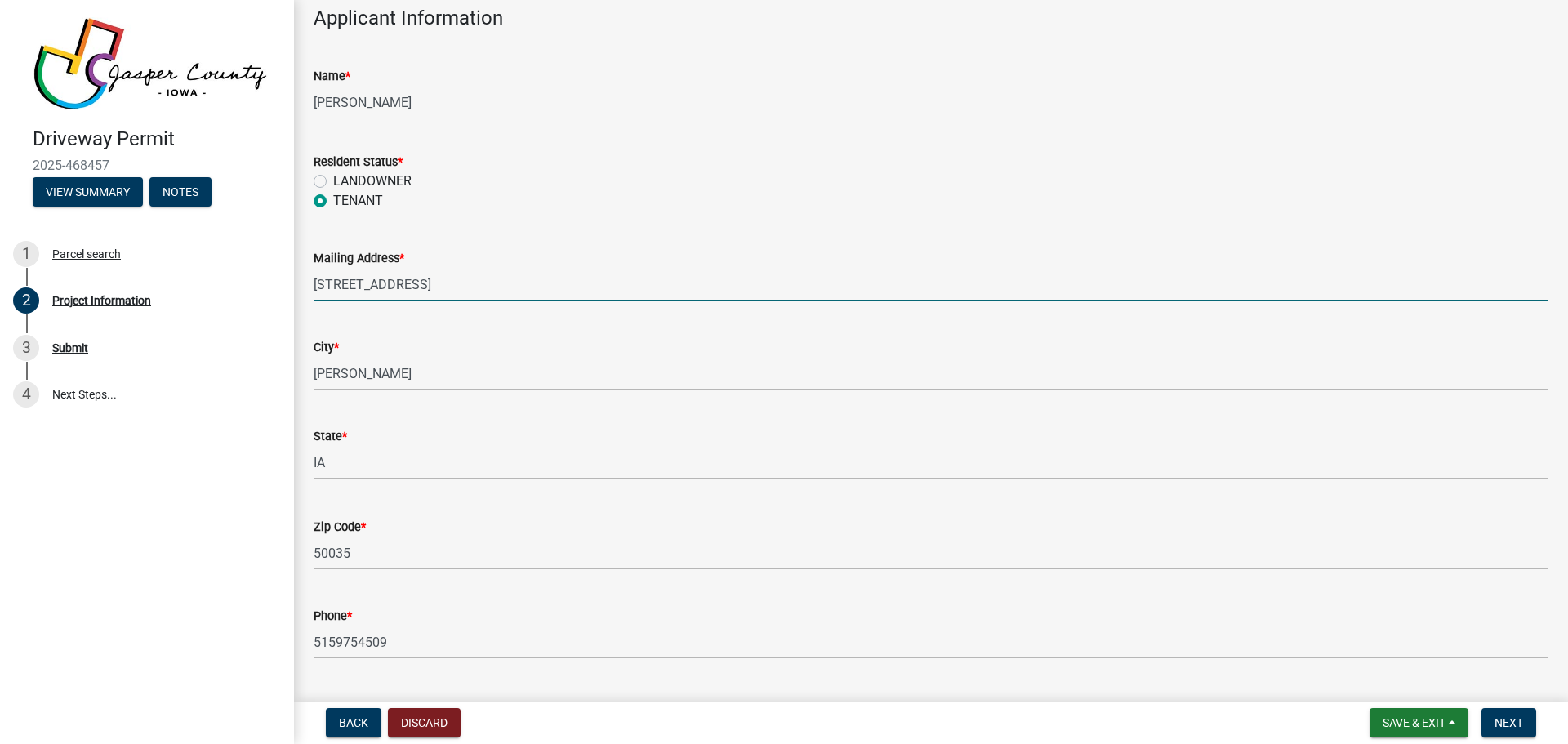
scroll to position [245, 0]
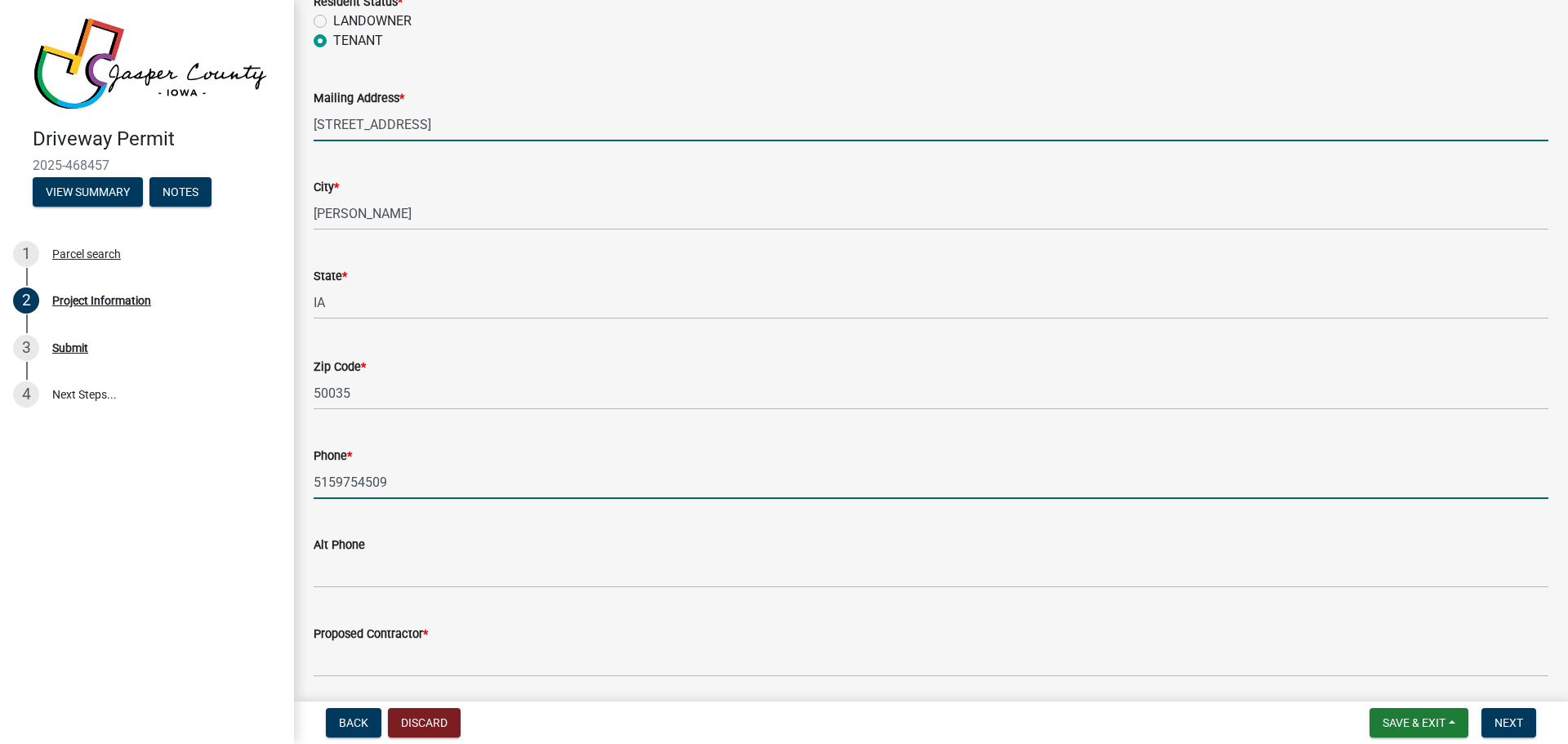
click at [411, 486] on input "5159754509" at bounding box center [930, 482] width 1235 height 34
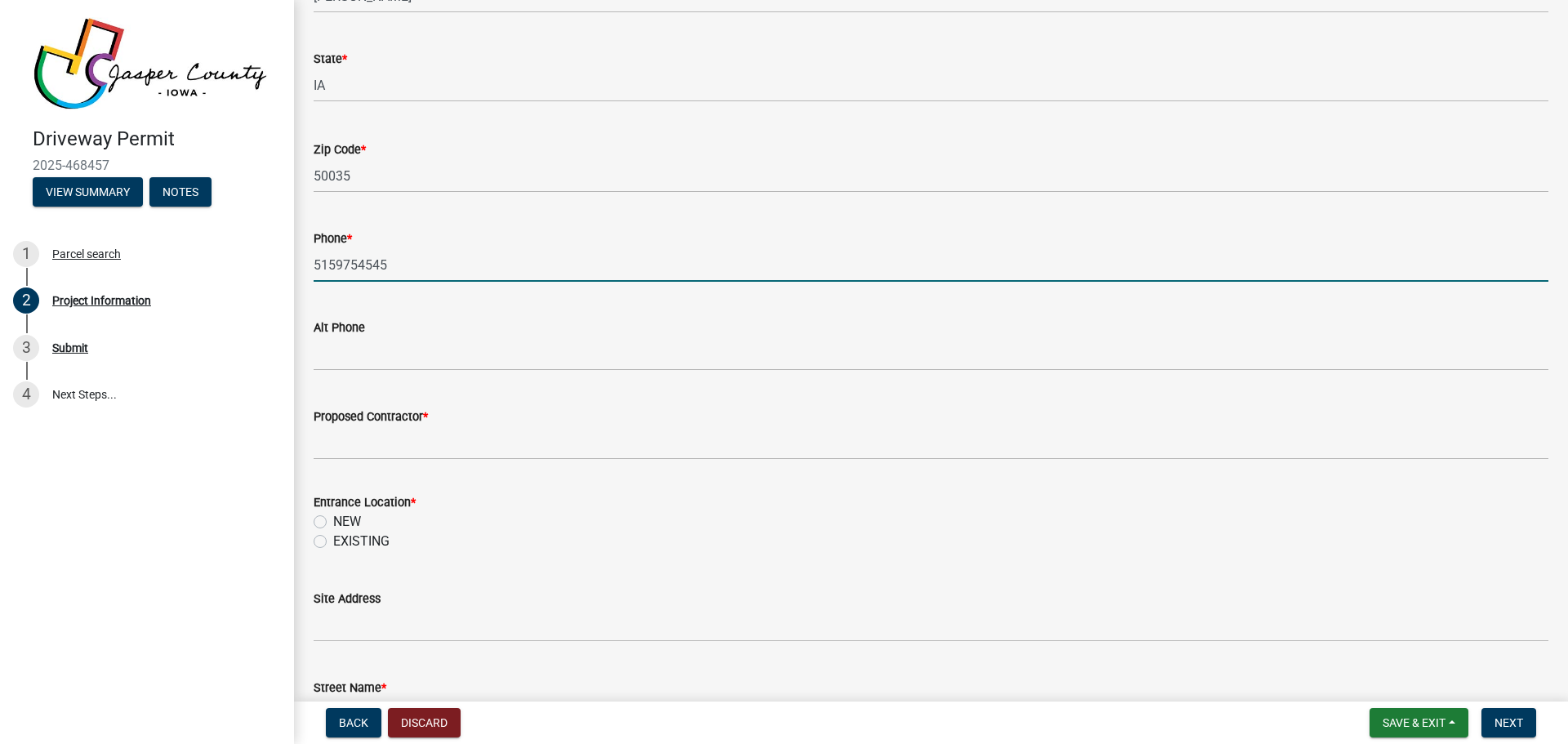
scroll to position [490, 0]
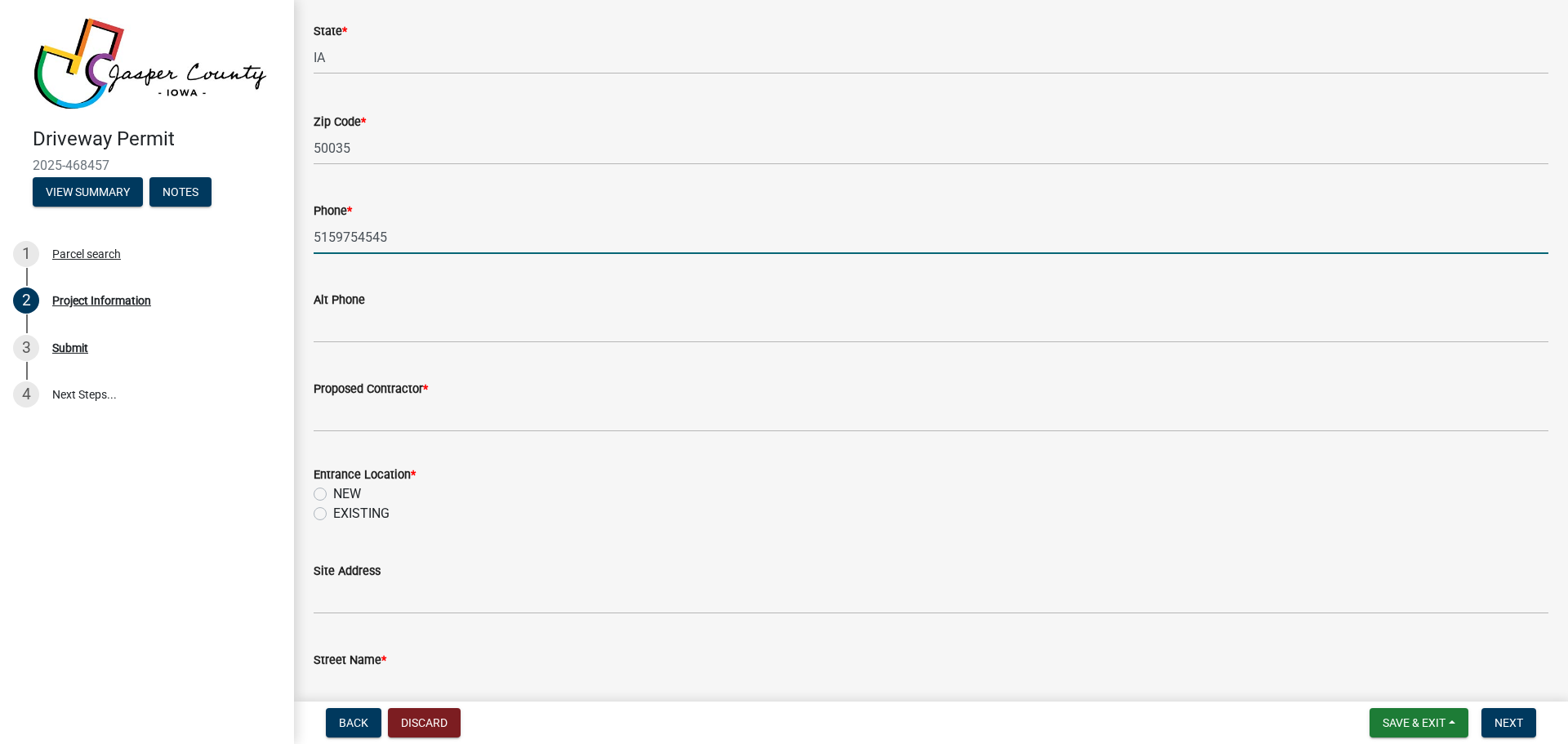
type input "5159754545"
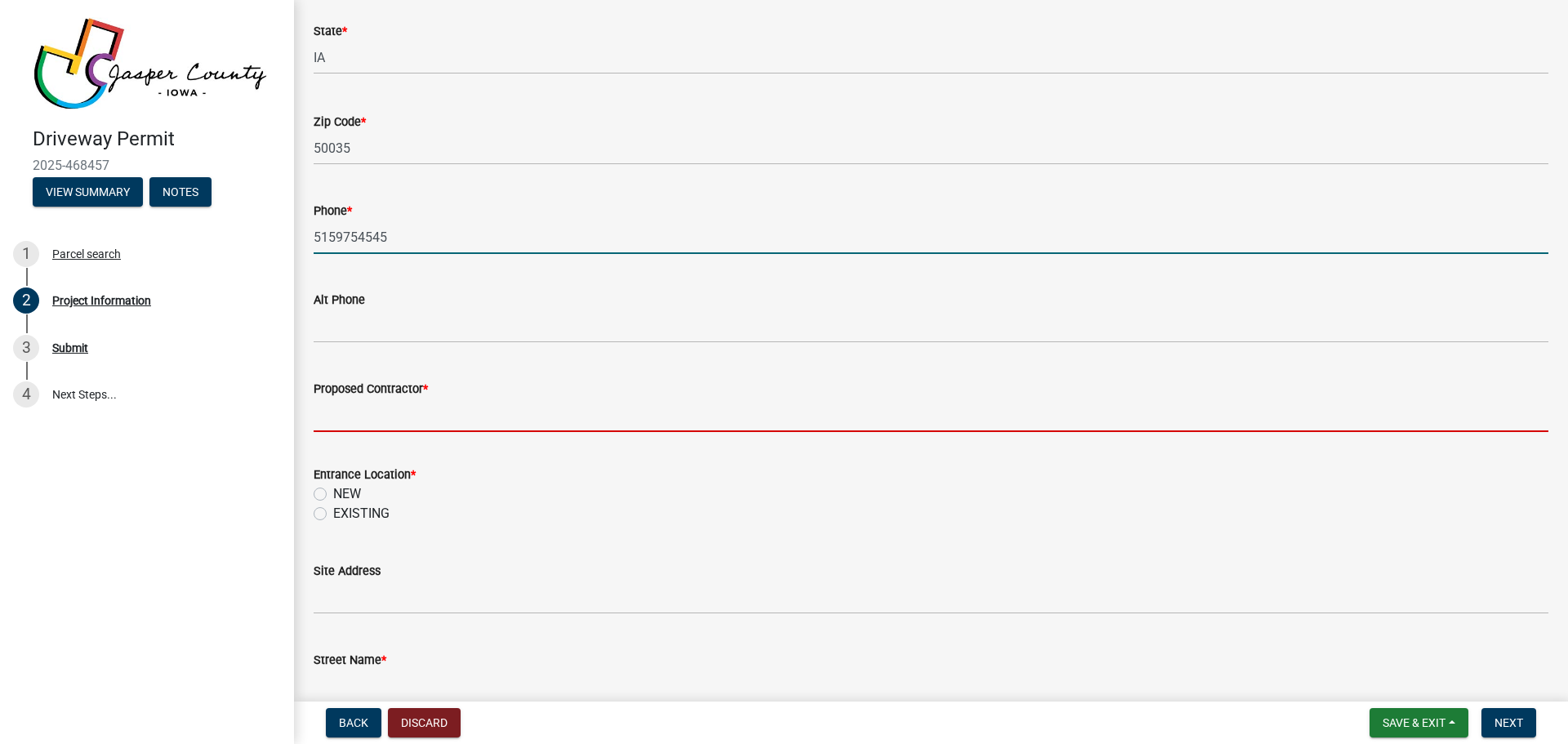
click at [416, 413] on input "Proposed Contractor *" at bounding box center [930, 415] width 1235 height 34
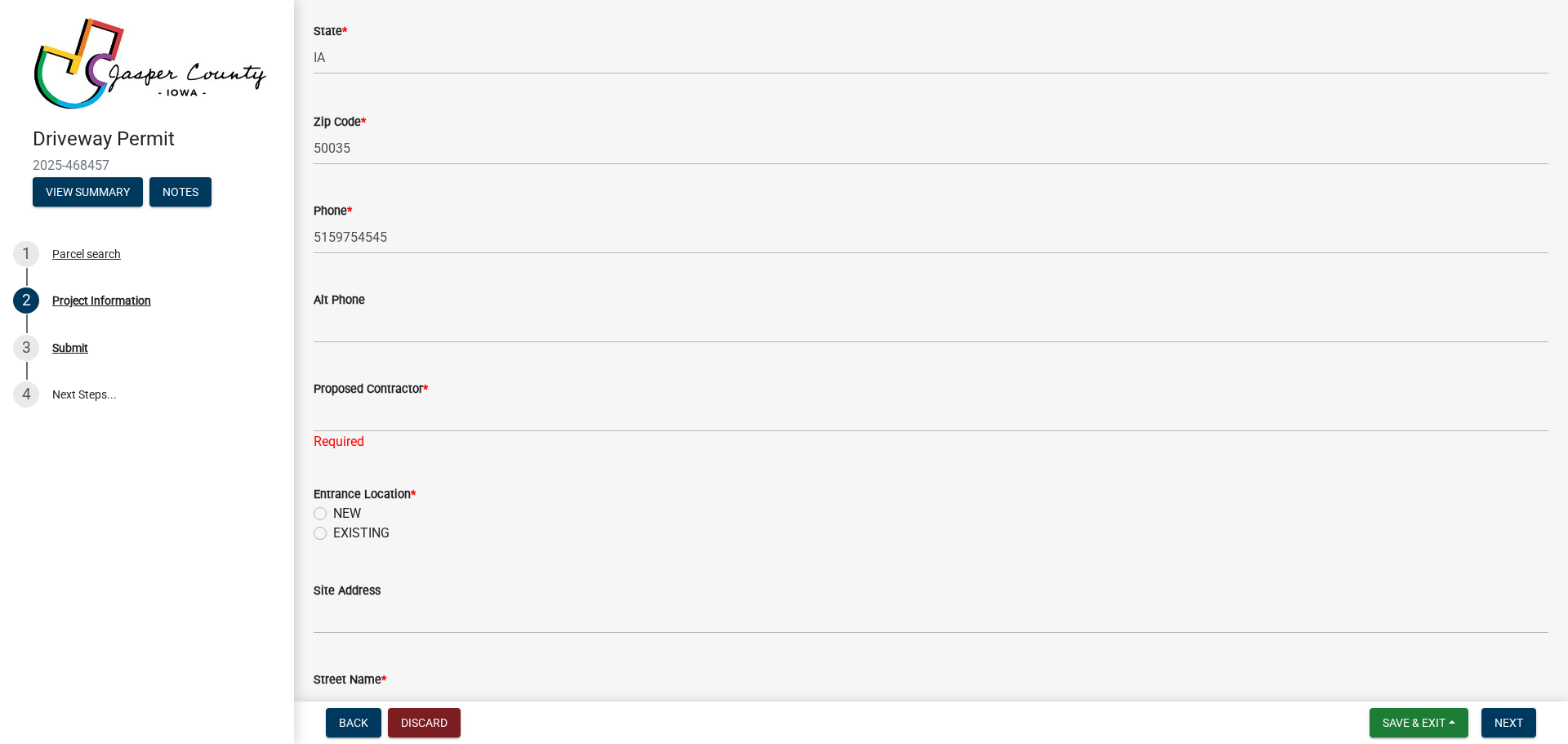
click at [322, 492] on div "Entrance Location * NEW EXISTING" at bounding box center [930, 514] width 1235 height 59
click at [333, 509] on label "NEW" at bounding box center [347, 514] width 28 height 20
click at [333, 509] on input "NEW" at bounding box center [339, 509] width 11 height 11
radio input "true"
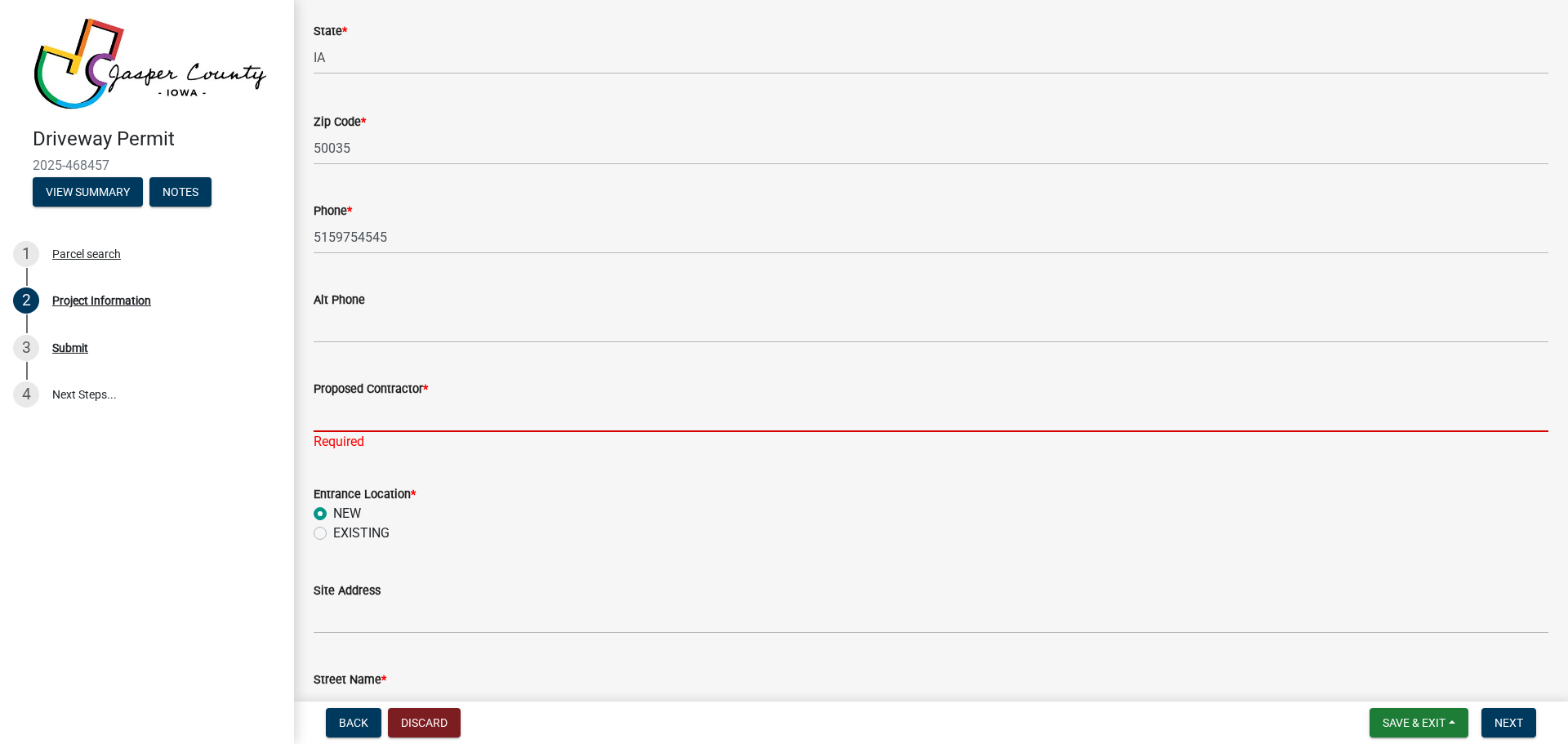
click at [393, 408] on input "Proposed Contractor *" at bounding box center [930, 415] width 1235 height 34
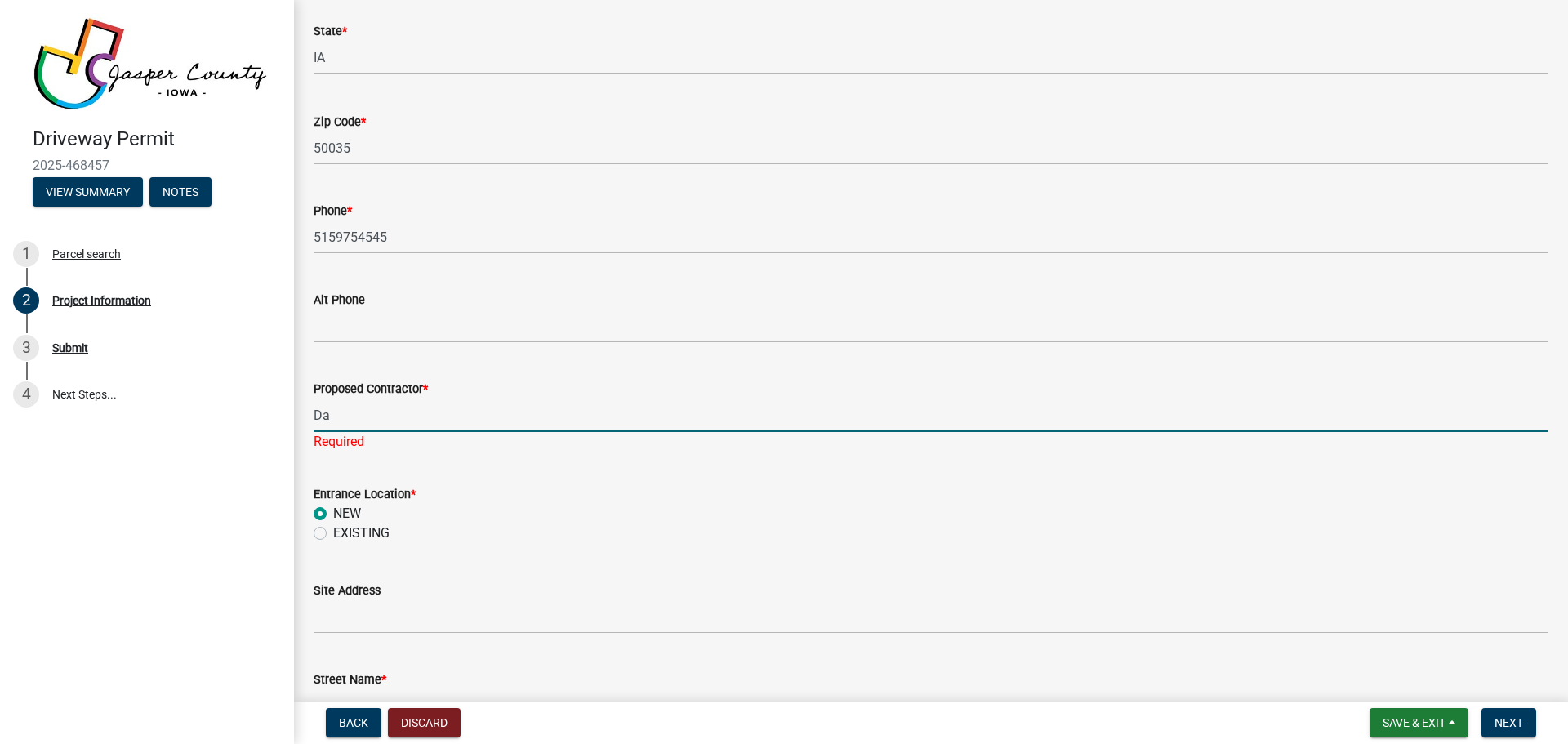
type input "D"
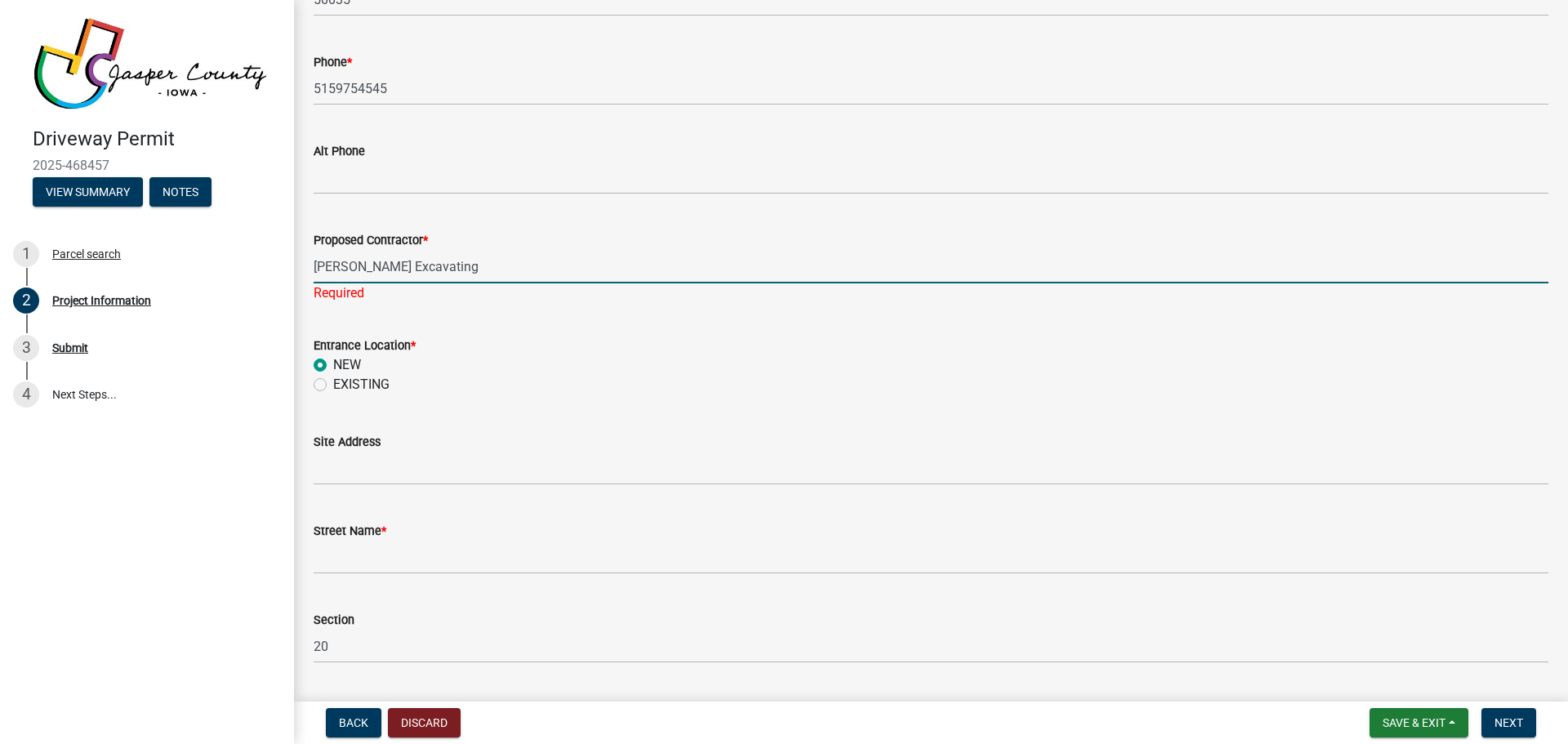
scroll to position [653, 0]
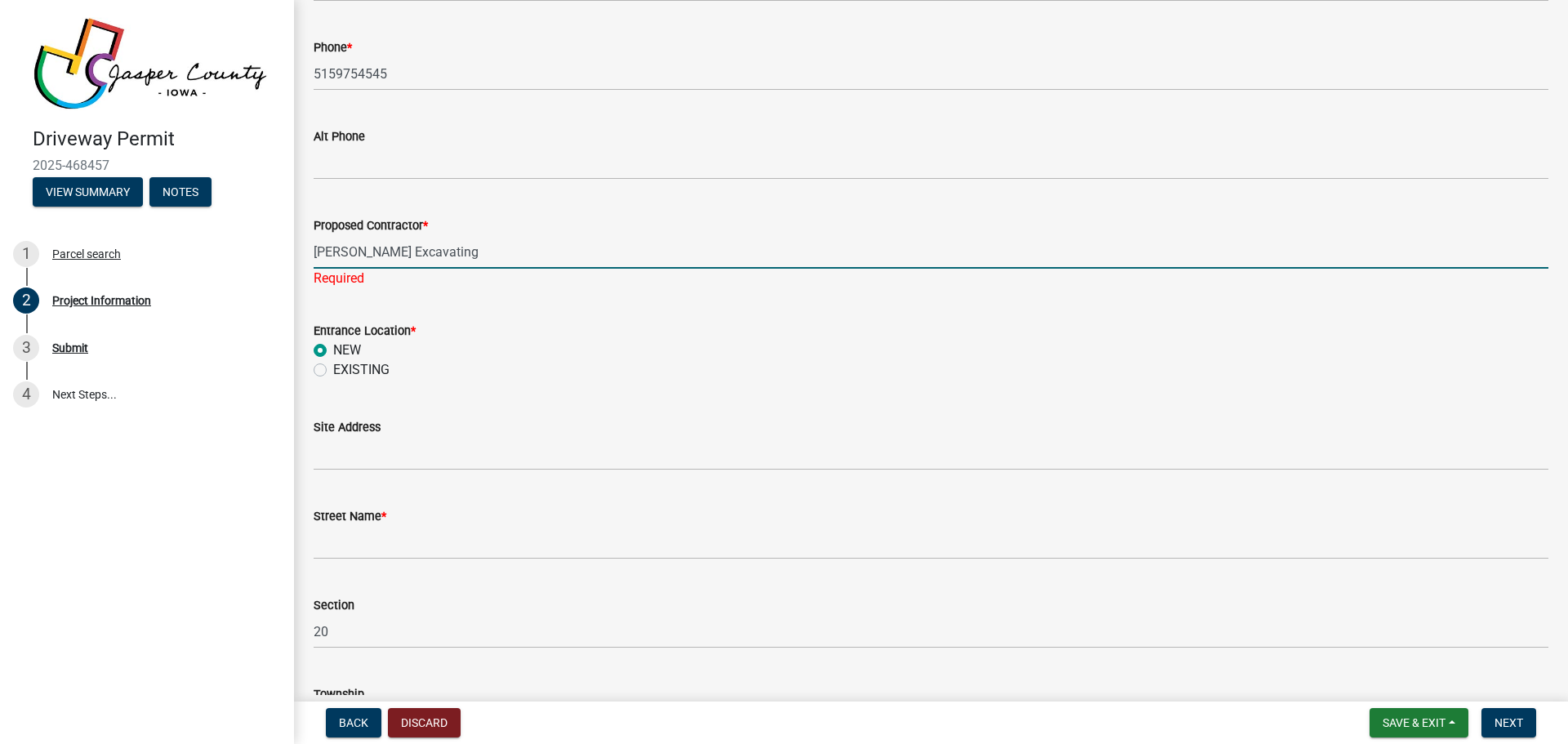
type input "[PERSON_NAME] Excavating"
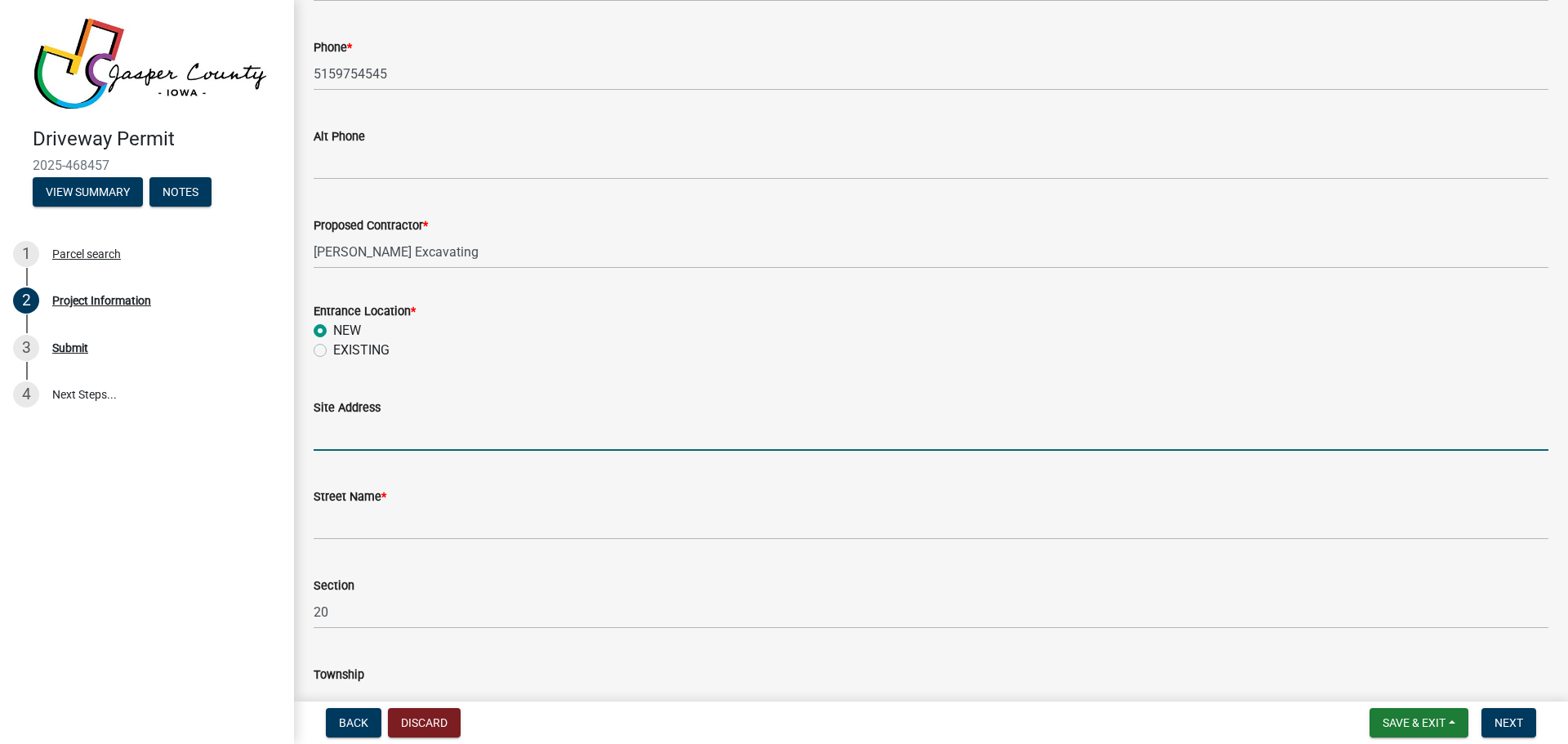
click at [352, 442] on input "Site Address" at bounding box center [930, 434] width 1235 height 34
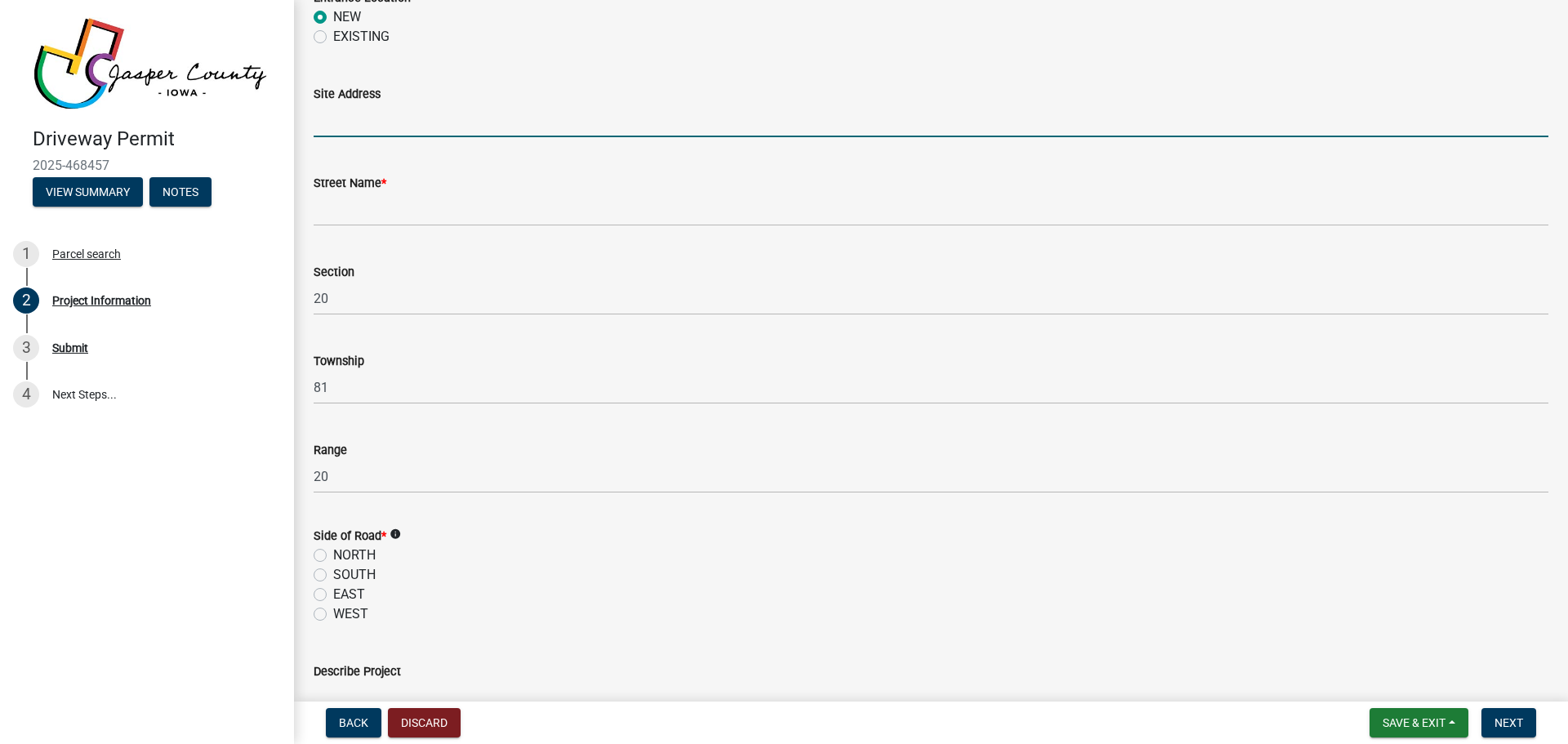
scroll to position [981, 0]
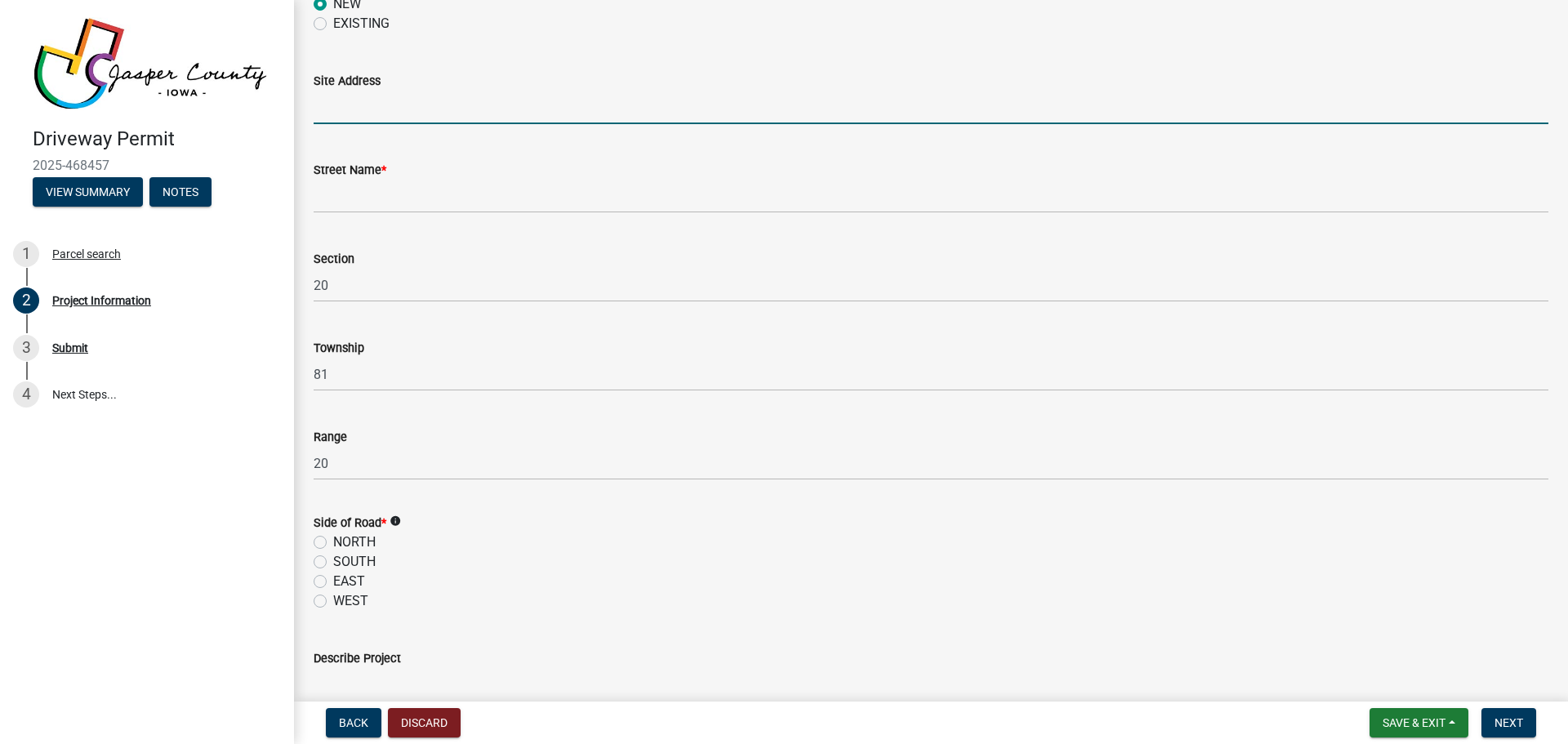
click at [357, 105] on input "Site Address" at bounding box center [930, 107] width 1235 height 34
type input "W [GEOGRAPHIC_DATA]"
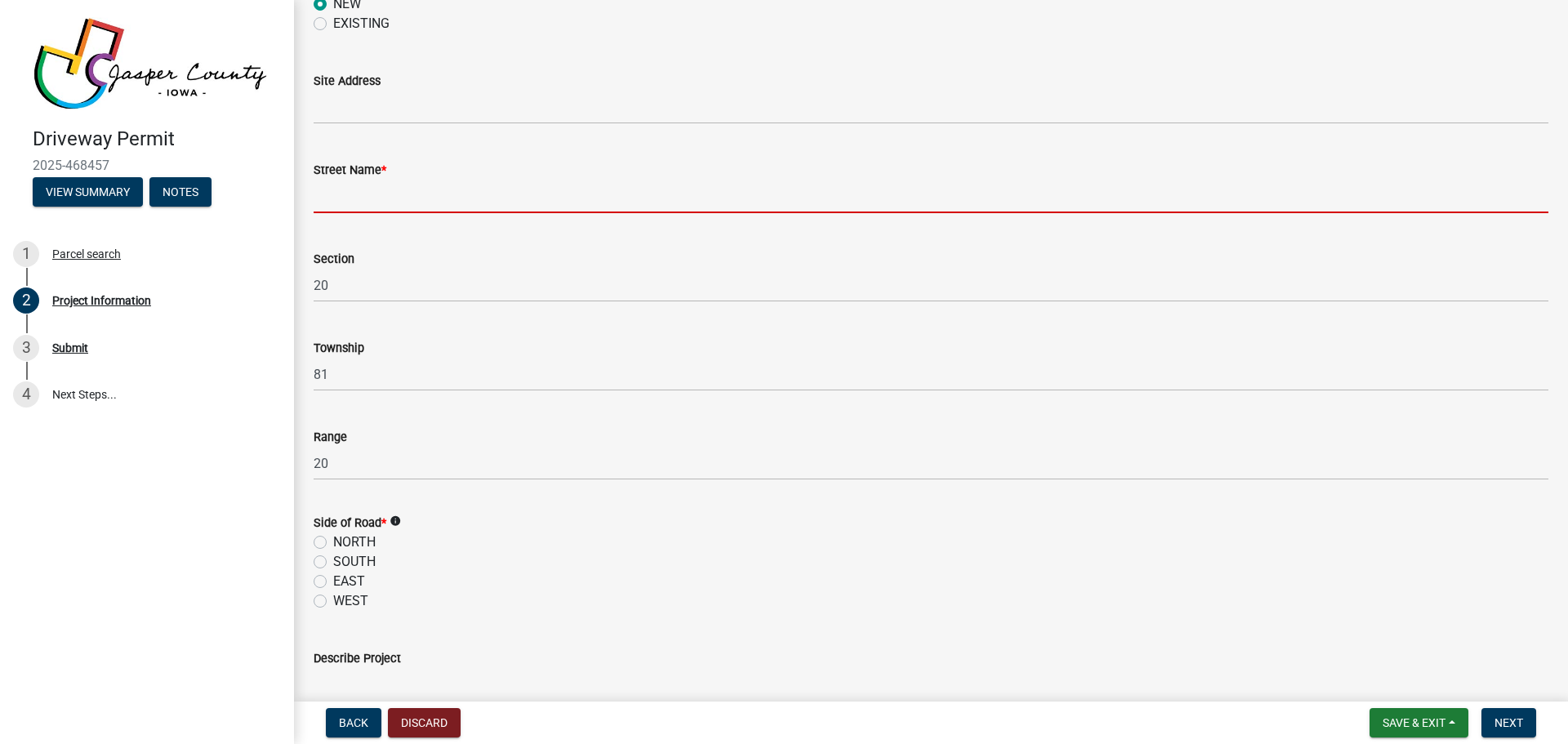
paste input "W [GEOGRAPHIC_DATA]"
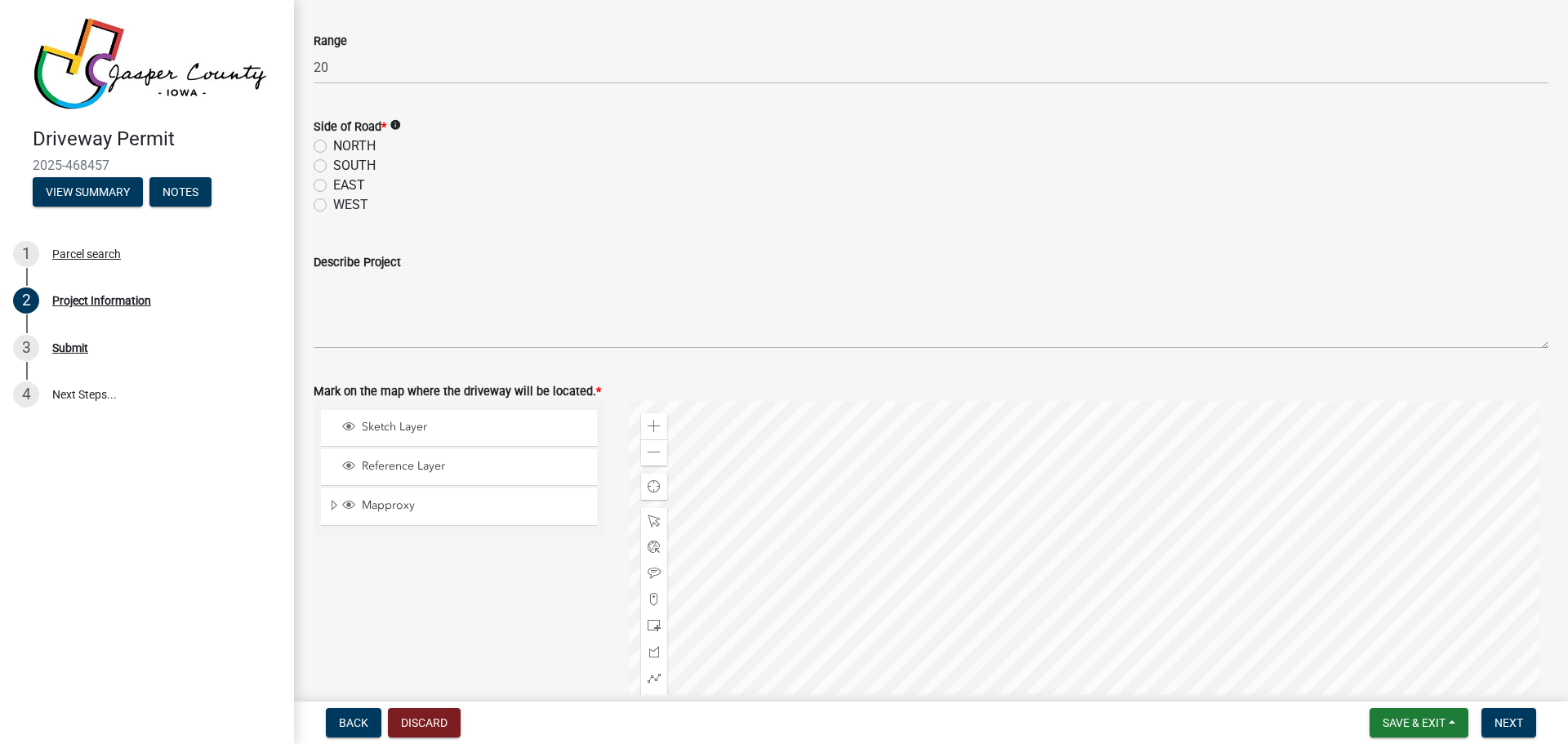
scroll to position [1471, 0]
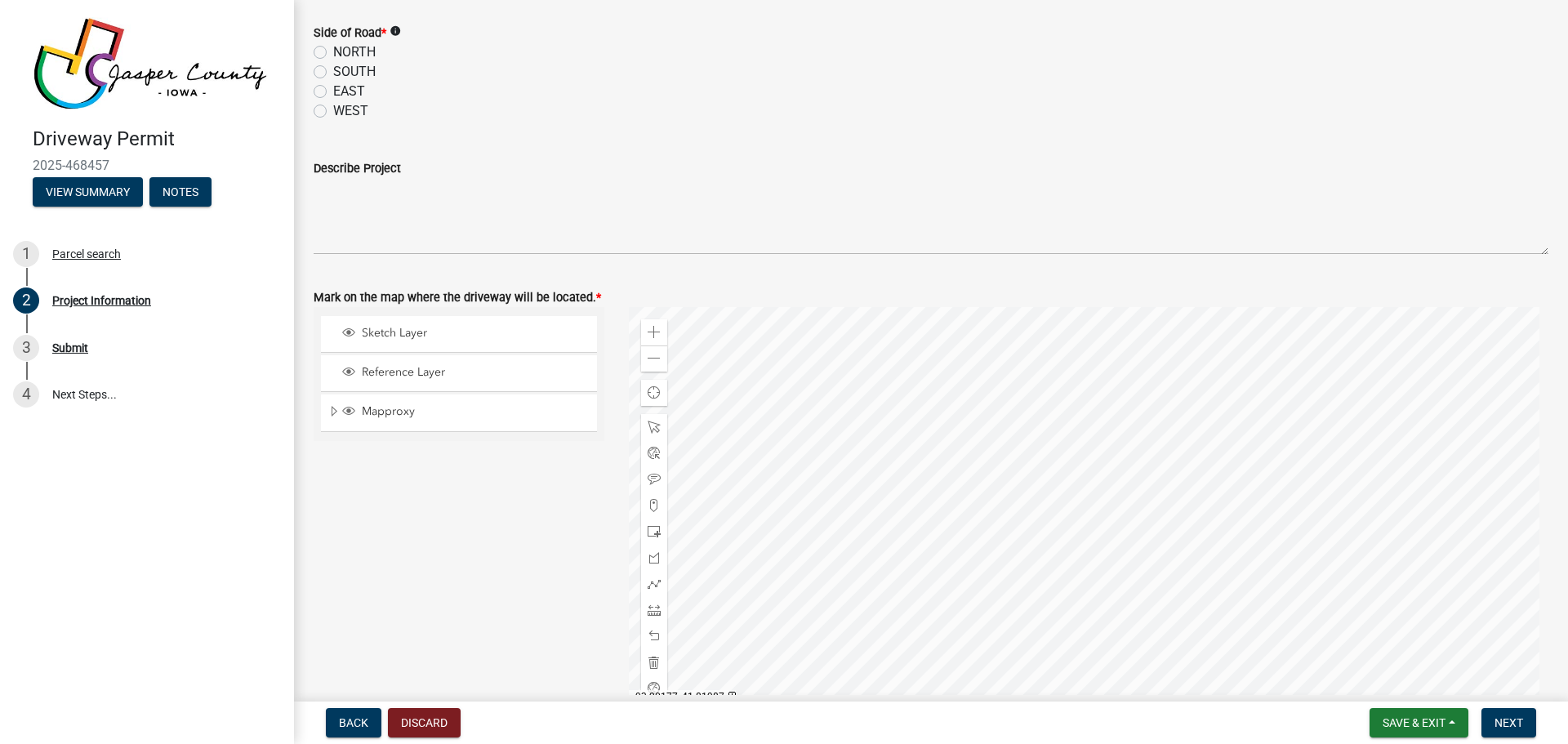
type input "W [GEOGRAPHIC_DATA]"
click at [333, 113] on label "WEST" at bounding box center [351, 111] width 35 height 20
click at [333, 112] on input "WEST" at bounding box center [339, 107] width 11 height 11
radio input "true"
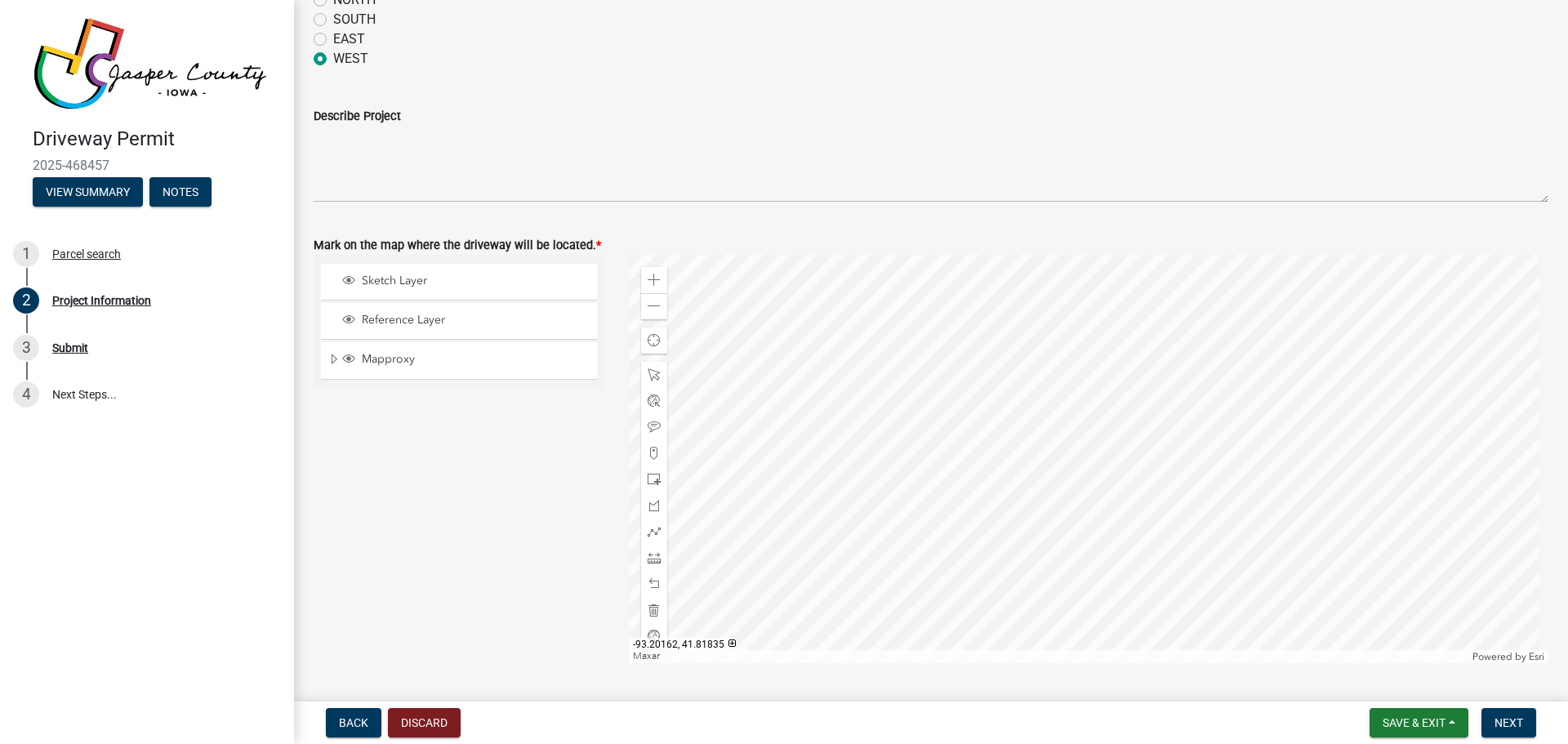
scroll to position [1552, 0]
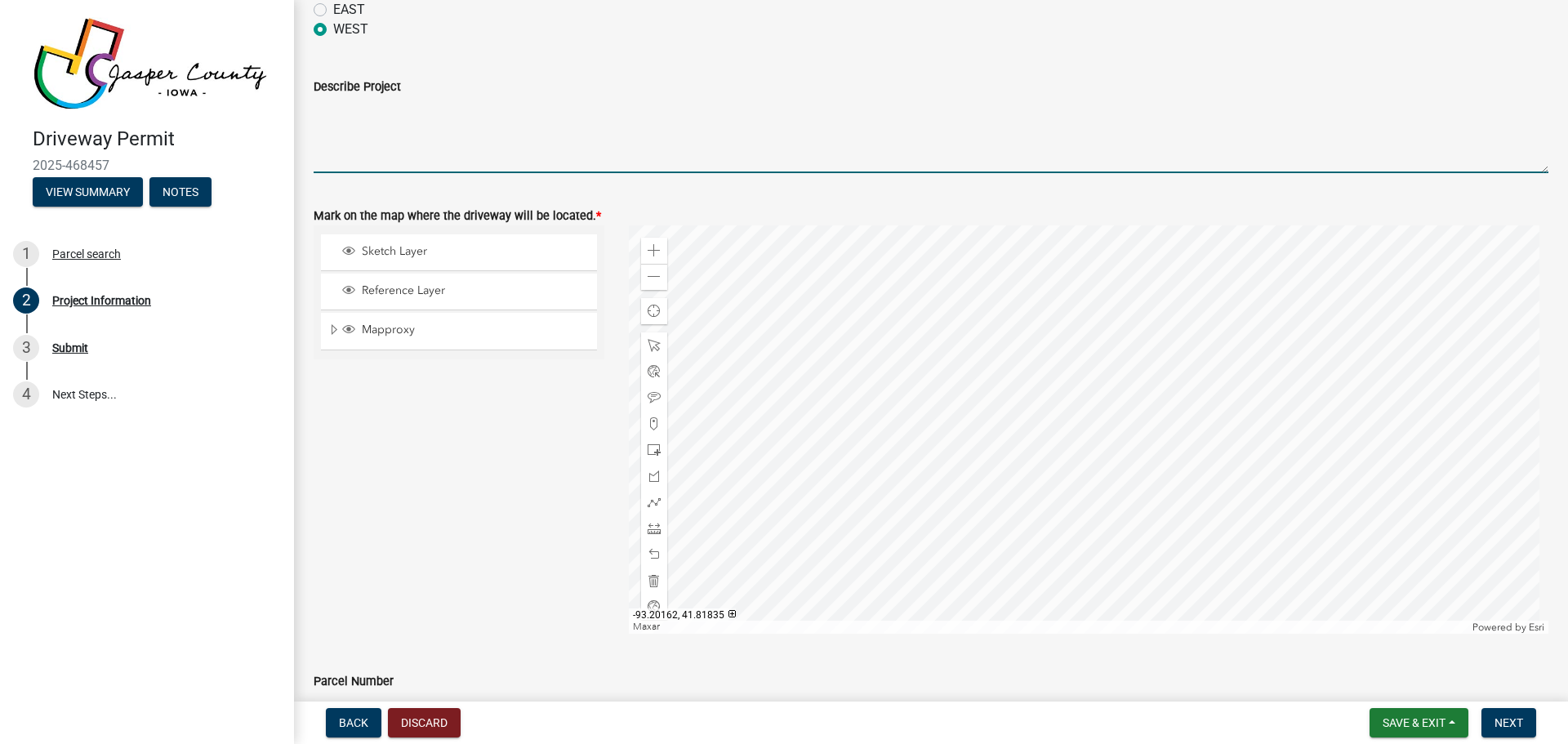
click at [393, 146] on textarea "Describe Project" at bounding box center [930, 134] width 1235 height 77
type textarea "New driveway needed for building a house."
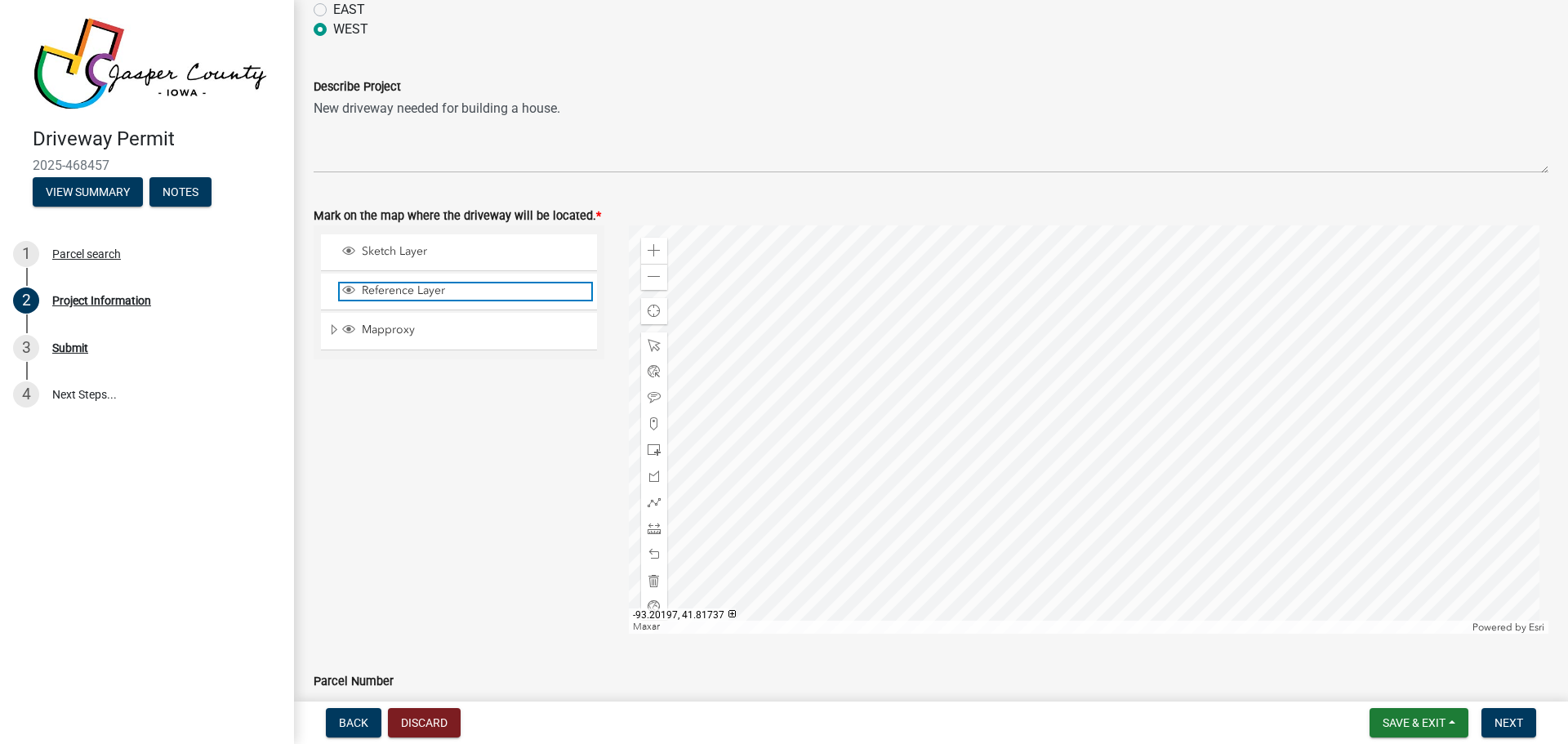
click at [389, 296] on span "Reference Layer" at bounding box center [475, 291] width 234 height 14
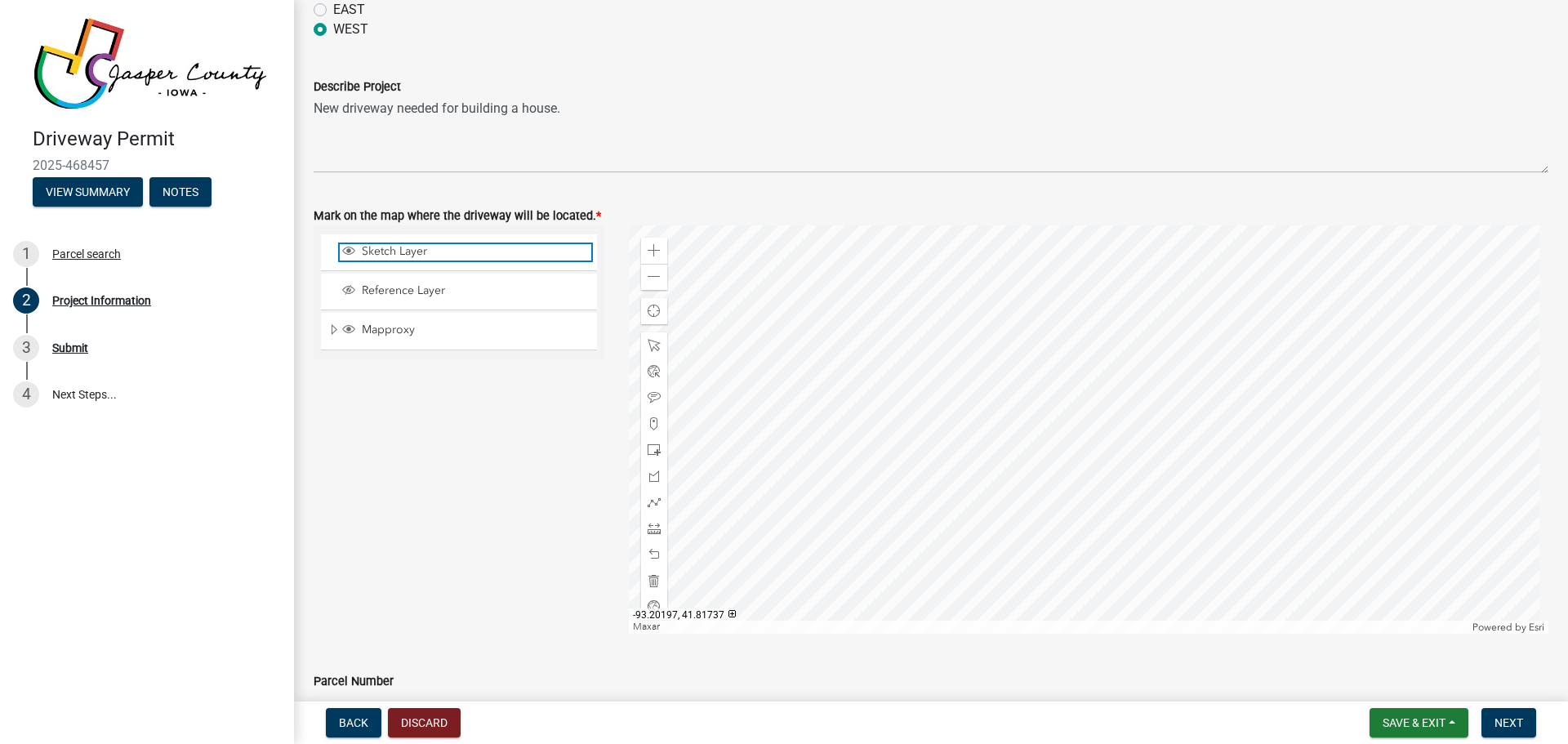
click at [394, 251] on span "Sketch Layer" at bounding box center [475, 252] width 234 height 14
click at [399, 268] on div "Sketch Layer" at bounding box center [458, 253] width 276 height 36
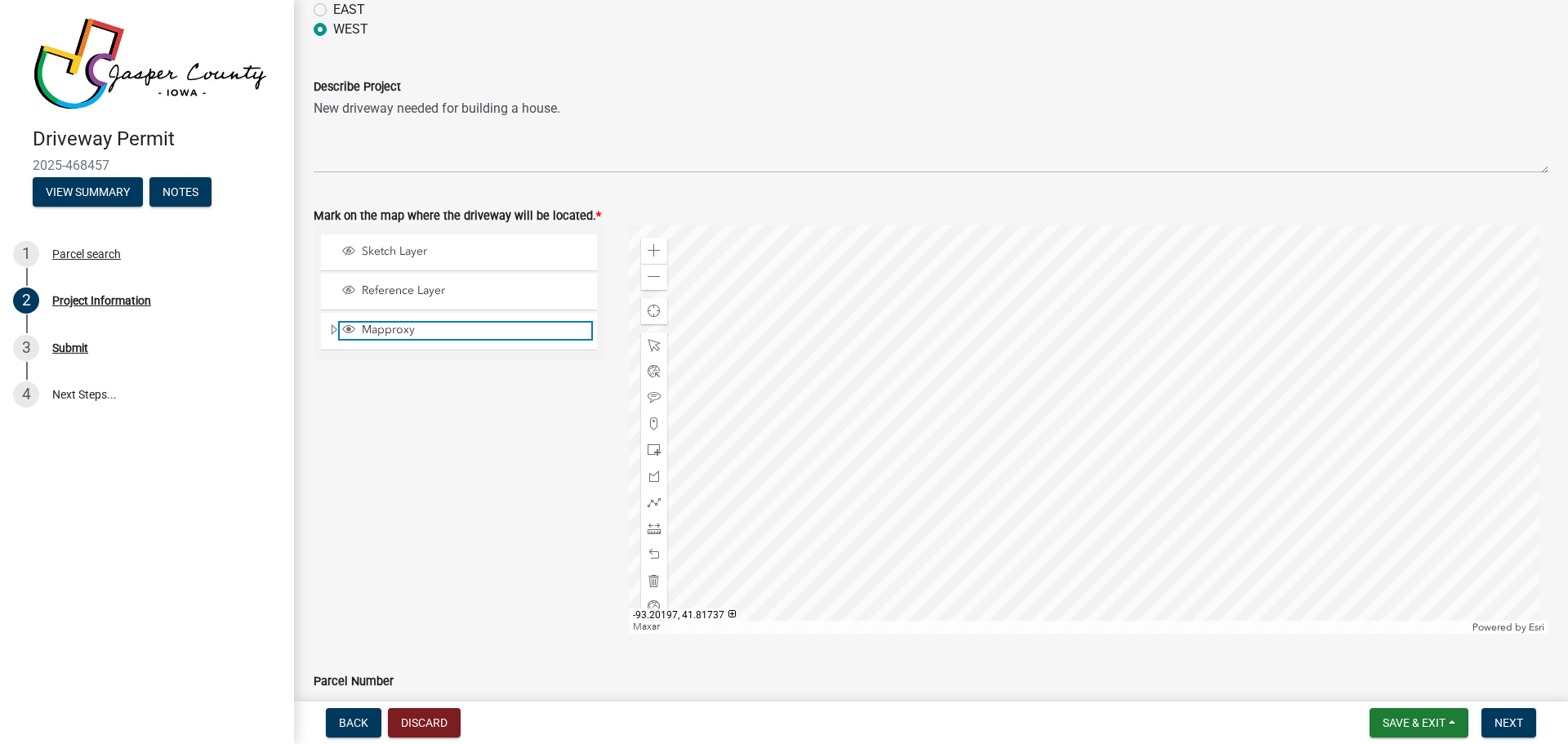
click at [408, 330] on span "Mapproxy" at bounding box center [475, 330] width 234 height 14
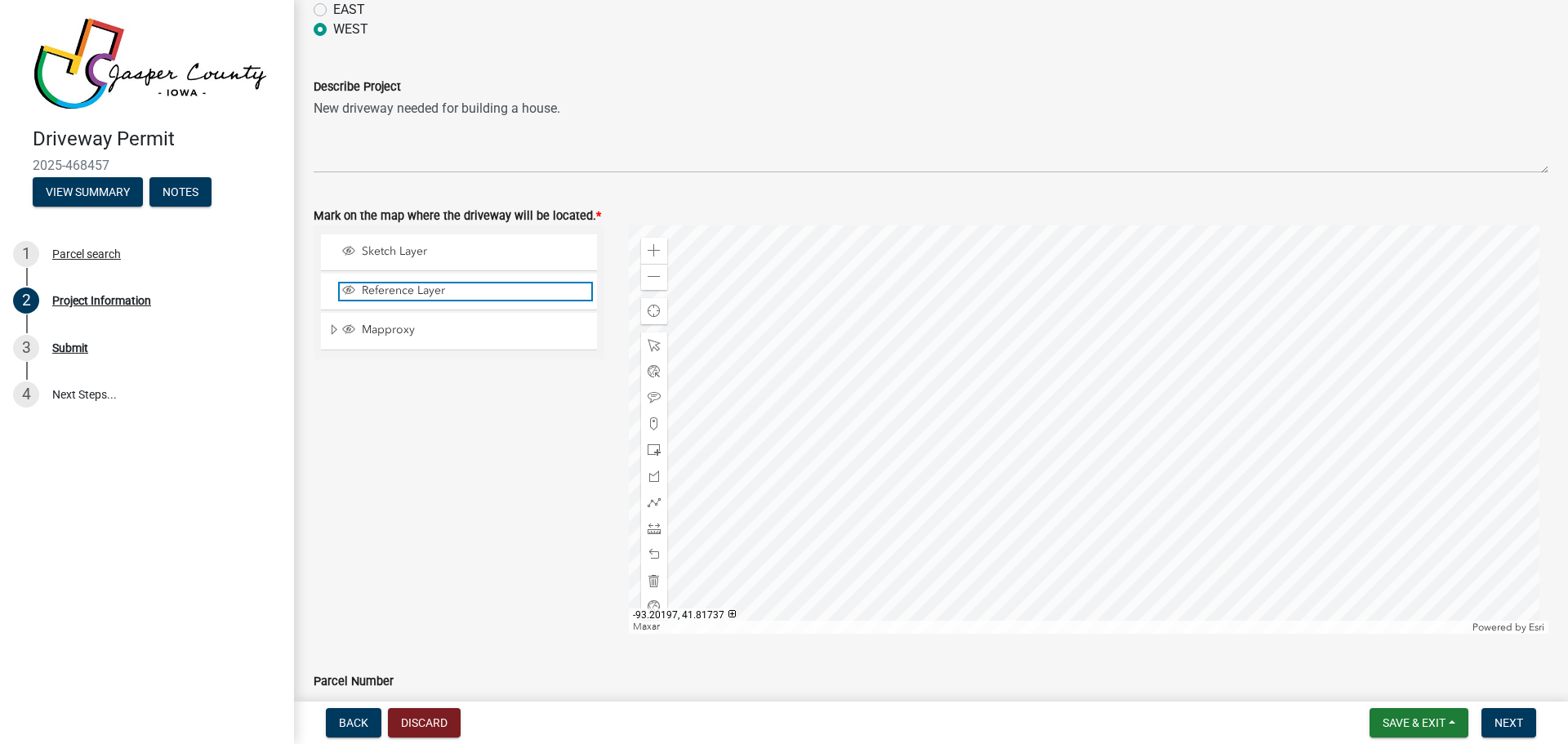
click at [397, 290] on span "Reference Layer" at bounding box center [475, 291] width 234 height 14
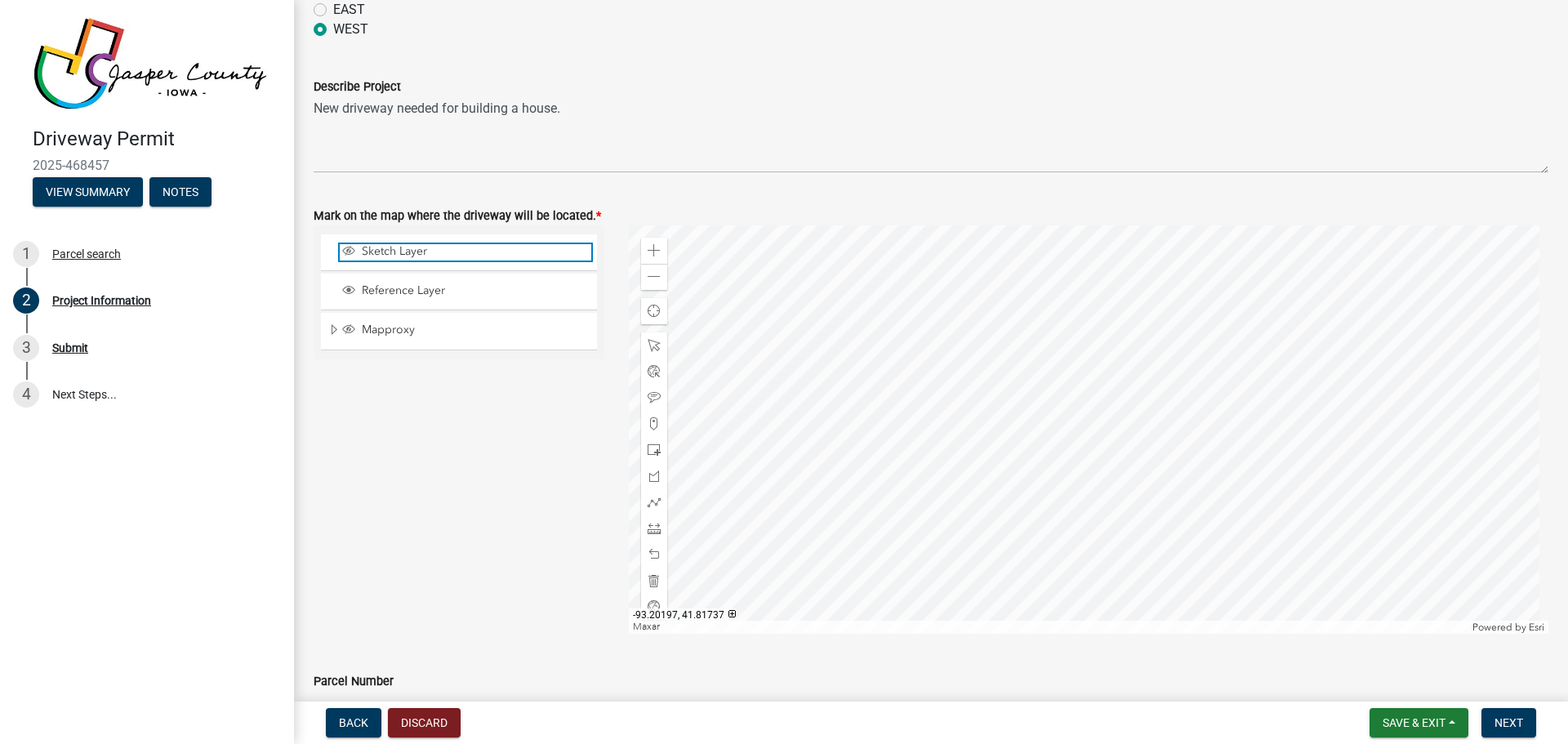
click at [403, 252] on span "Sketch Layer" at bounding box center [475, 252] width 234 height 14
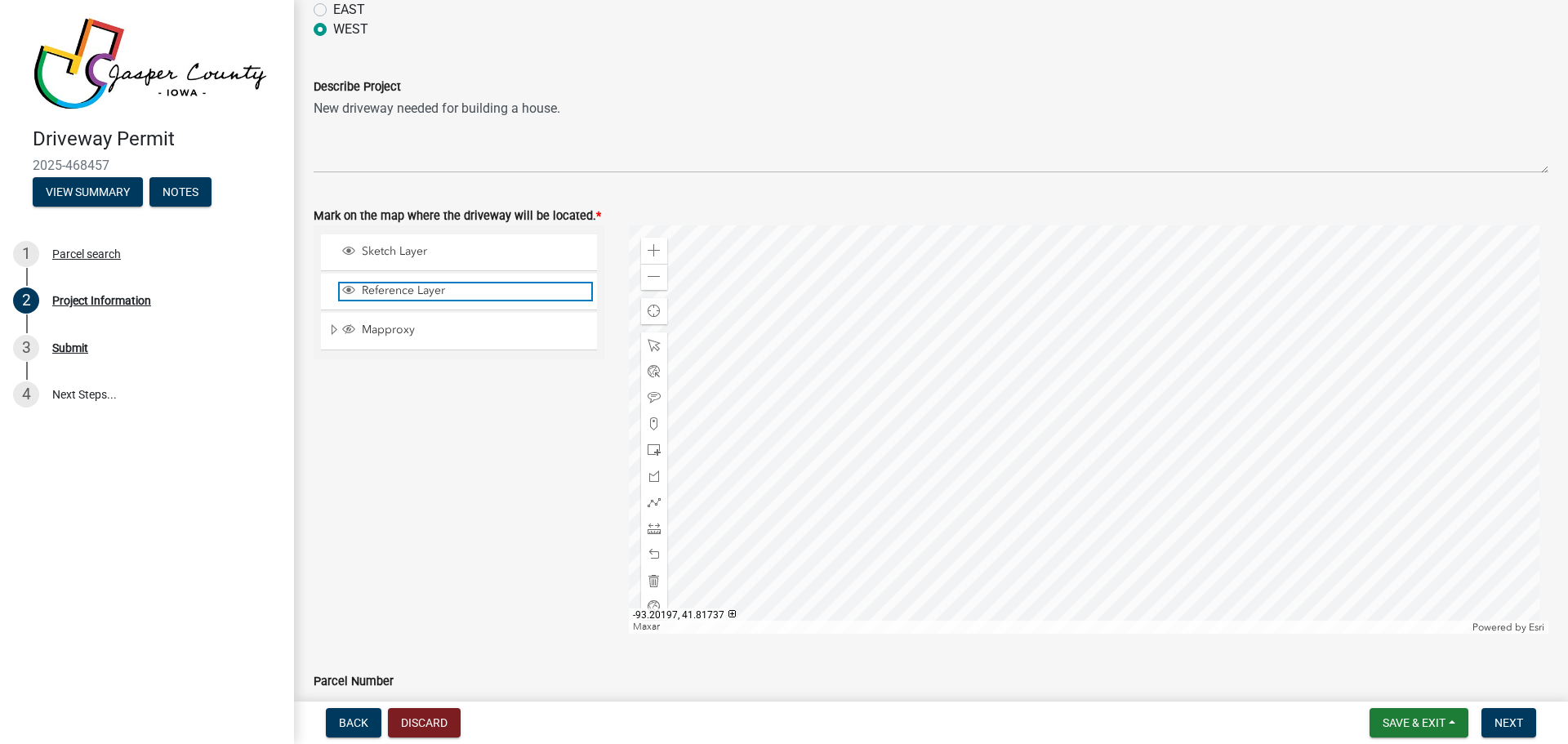
click at [395, 287] on span "Reference Layer" at bounding box center [475, 291] width 234 height 14
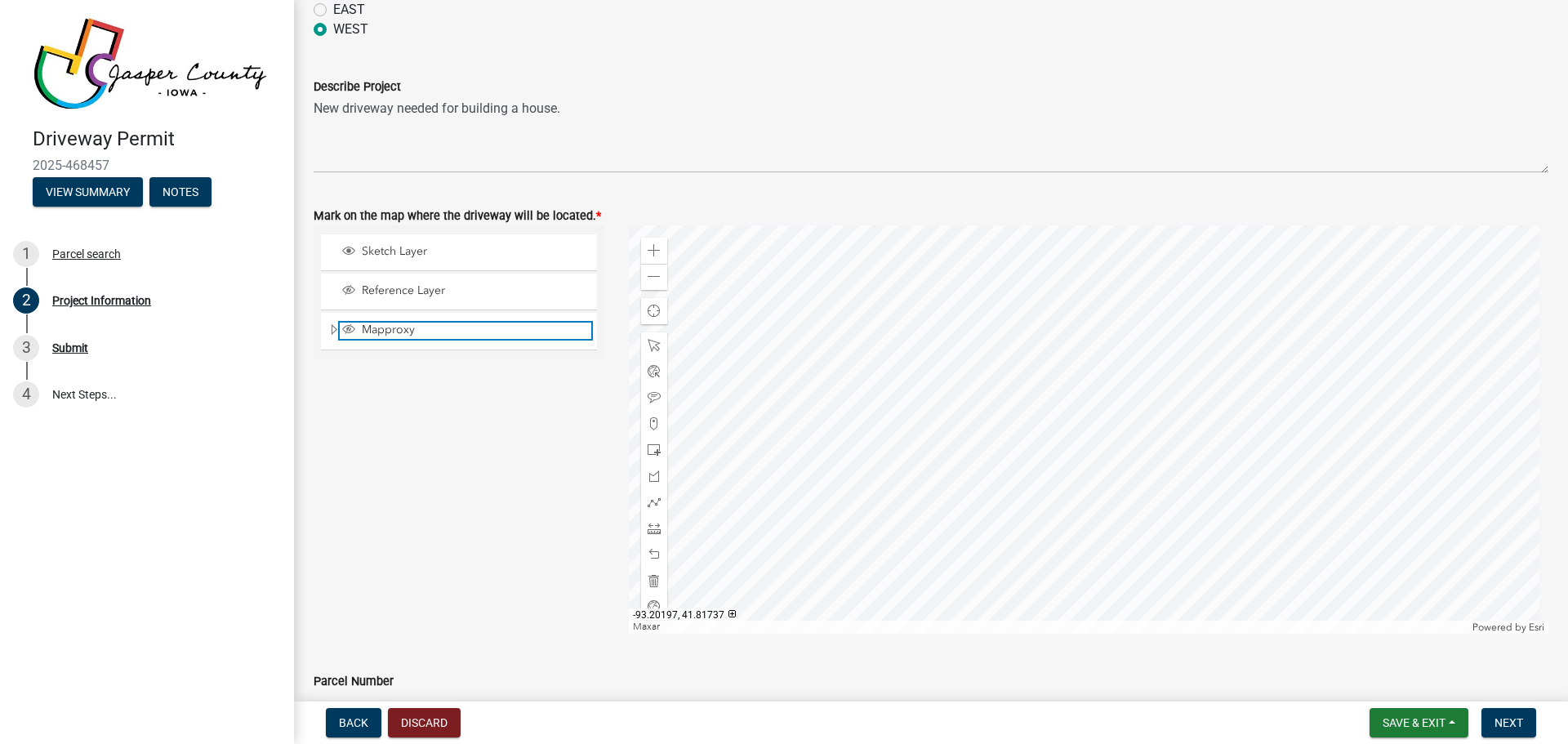
click at [390, 331] on span "Mapproxy" at bounding box center [475, 330] width 234 height 14
click at [1144, 515] on div at bounding box center [1089, 430] width 920 height 409
click at [1145, 516] on div at bounding box center [1089, 430] width 920 height 409
click at [1142, 512] on div at bounding box center [1089, 430] width 920 height 409
click at [650, 343] on span at bounding box center [654, 345] width 13 height 13
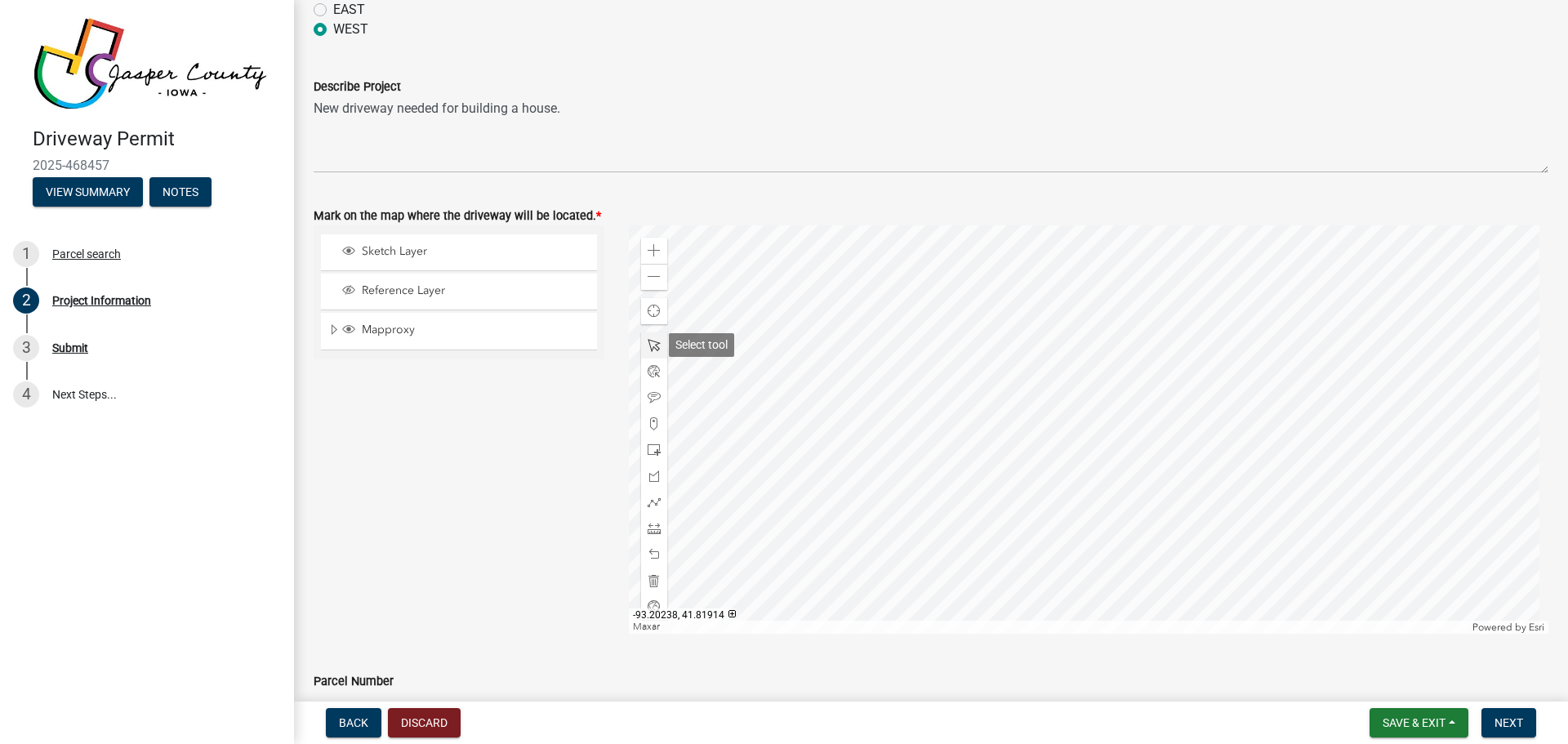
click at [649, 345] on span at bounding box center [654, 345] width 13 height 13
click at [649, 343] on span at bounding box center [654, 345] width 13 height 13
click at [651, 506] on span at bounding box center [654, 502] width 13 height 13
click at [1154, 516] on div at bounding box center [1089, 430] width 920 height 409
click at [1134, 516] on div at bounding box center [1089, 430] width 920 height 409
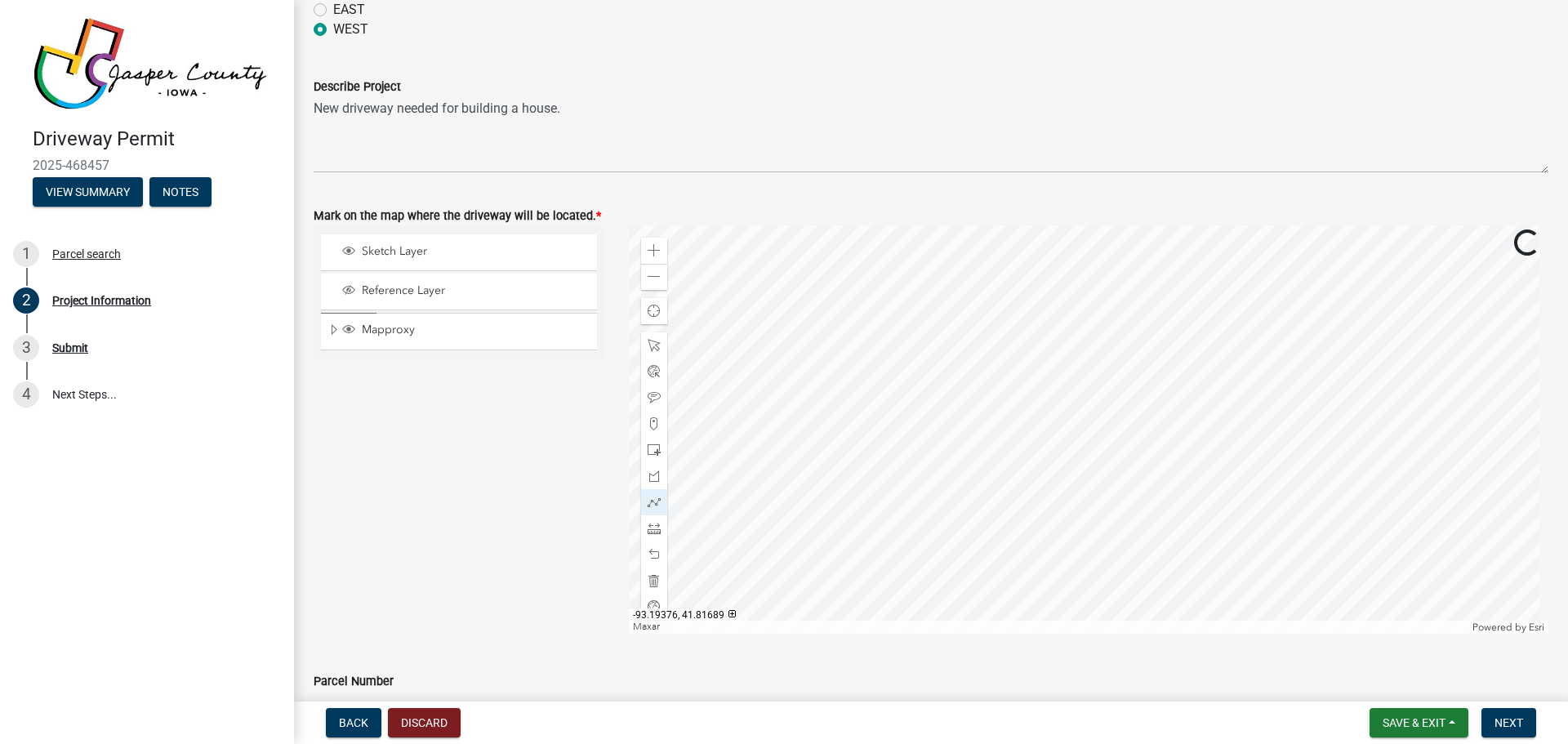
click at [1131, 515] on div at bounding box center [1089, 430] width 920 height 409
click at [431, 717] on button "Discard" at bounding box center [424, 723] width 72 height 29
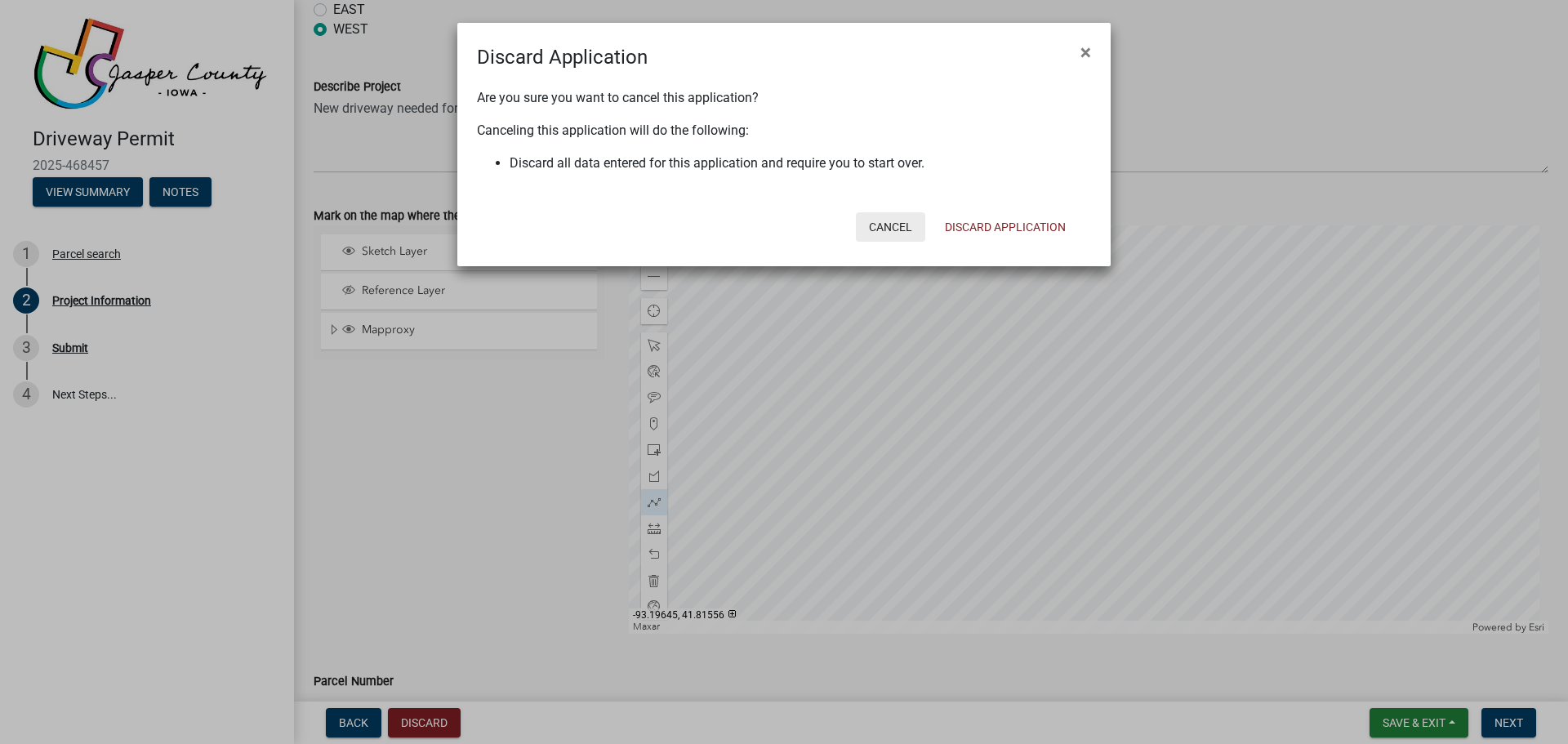
click at [892, 222] on button "Cancel" at bounding box center [890, 227] width 70 height 29
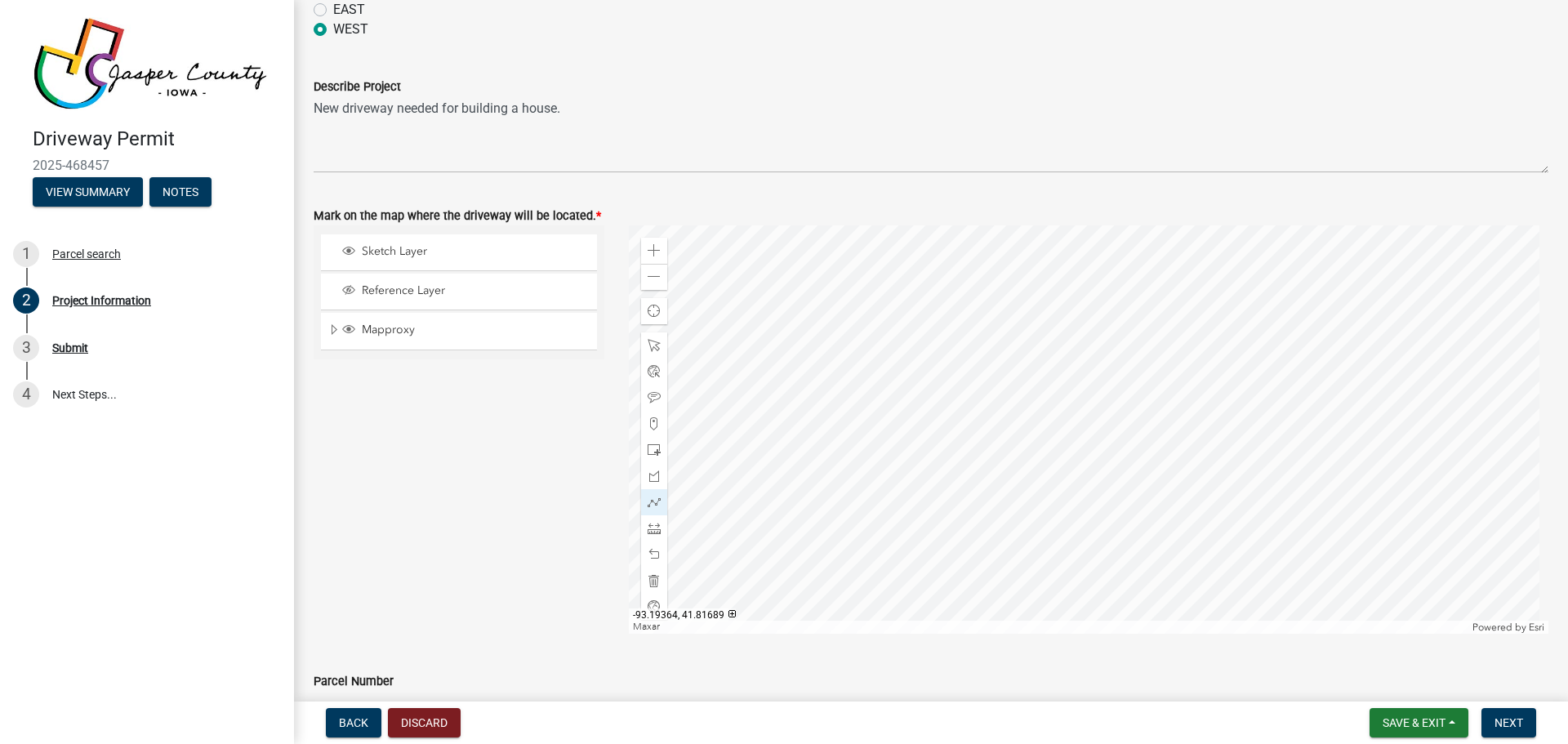
click at [1149, 514] on div at bounding box center [1089, 430] width 920 height 409
click at [1102, 512] on div at bounding box center [1089, 430] width 920 height 409
click at [1101, 511] on div at bounding box center [1089, 430] width 920 height 409
click at [1101, 515] on div at bounding box center [1089, 430] width 920 height 409
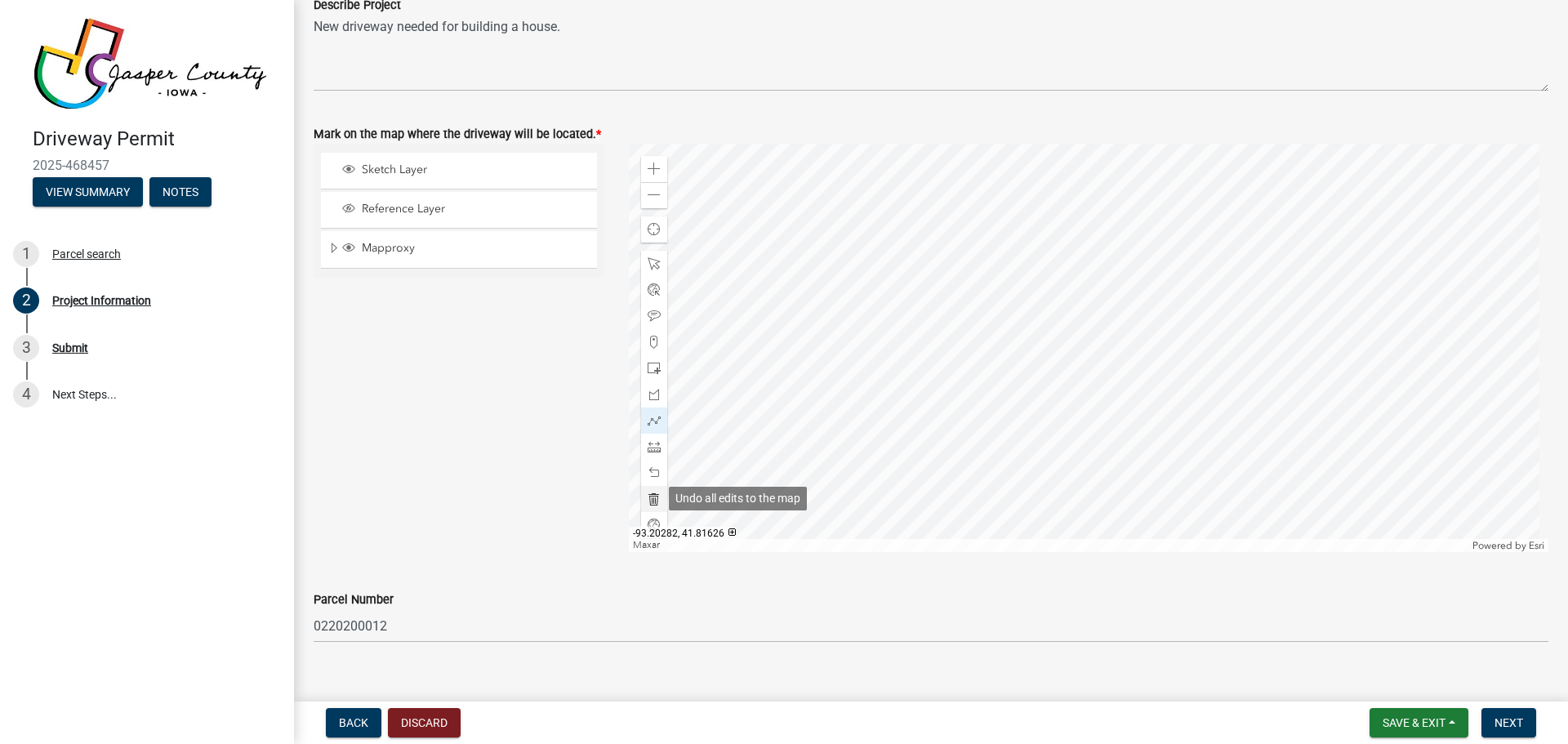
click at [650, 498] on span at bounding box center [654, 499] width 13 height 13
click at [651, 420] on span at bounding box center [654, 420] width 13 height 13
click at [1123, 436] on div at bounding box center [1089, 348] width 920 height 409
click at [1117, 436] on div at bounding box center [1089, 348] width 920 height 409
click at [651, 423] on span at bounding box center [654, 420] width 13 height 13
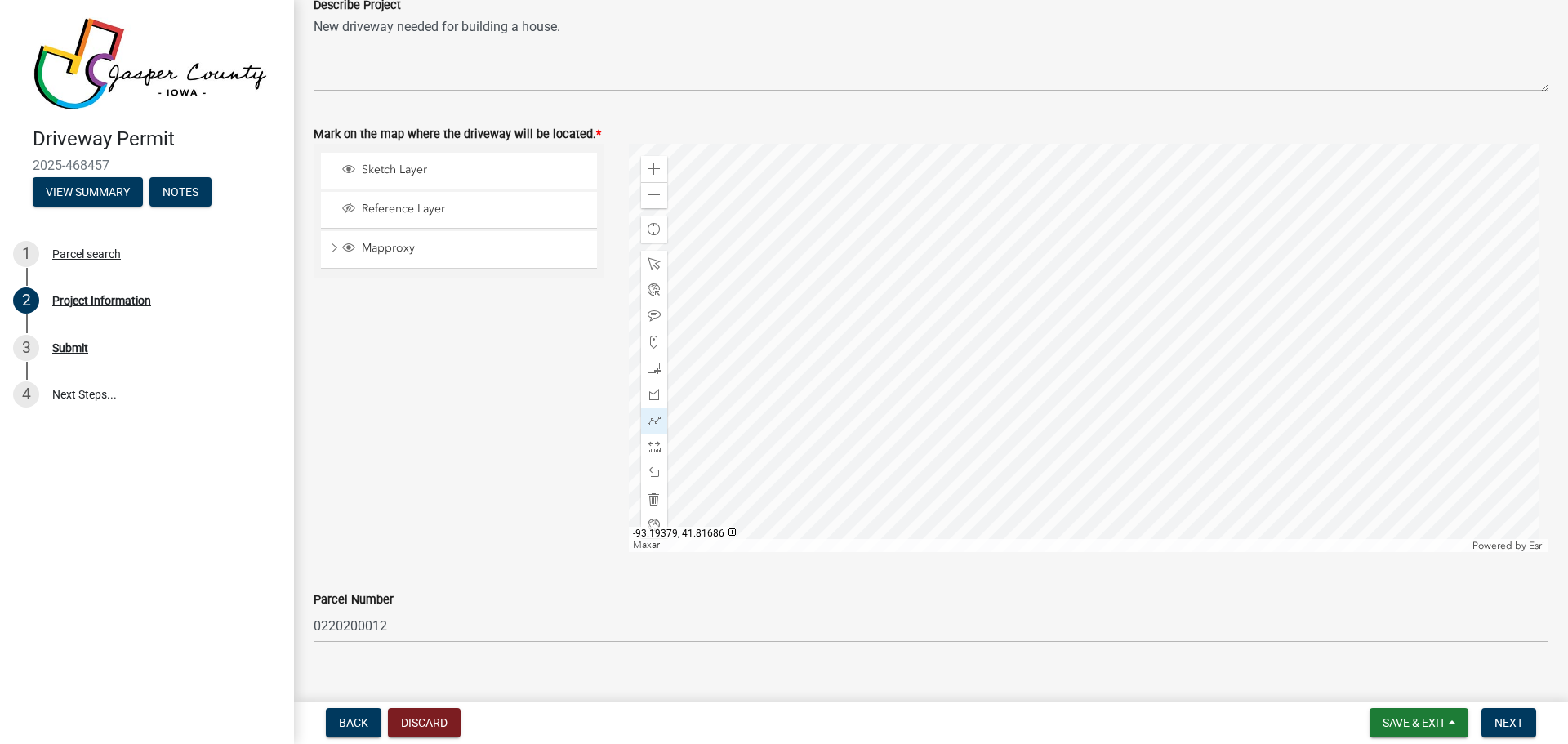
click at [1121, 435] on div at bounding box center [1089, 348] width 920 height 409
click at [1106, 436] on div at bounding box center [1089, 348] width 920 height 409
click at [1080, 436] on div at bounding box center [1089, 348] width 920 height 409
click at [1082, 436] on div at bounding box center [1089, 348] width 920 height 409
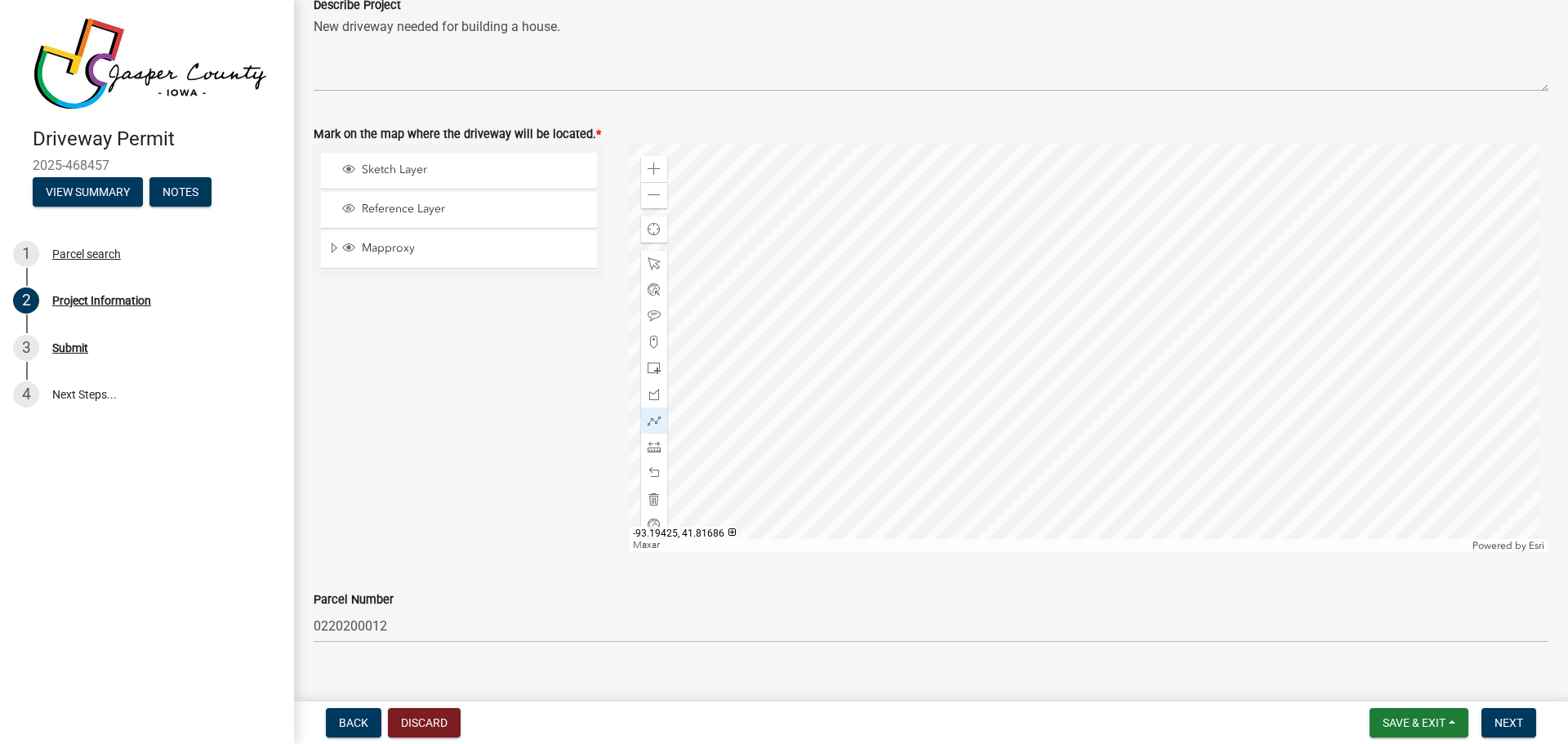
click at [1082, 436] on div at bounding box center [1089, 348] width 920 height 409
click at [1419, 719] on span "Save & Exit" at bounding box center [1413, 723] width 63 height 13
click at [1364, 639] on button "Save" at bounding box center [1403, 641] width 130 height 39
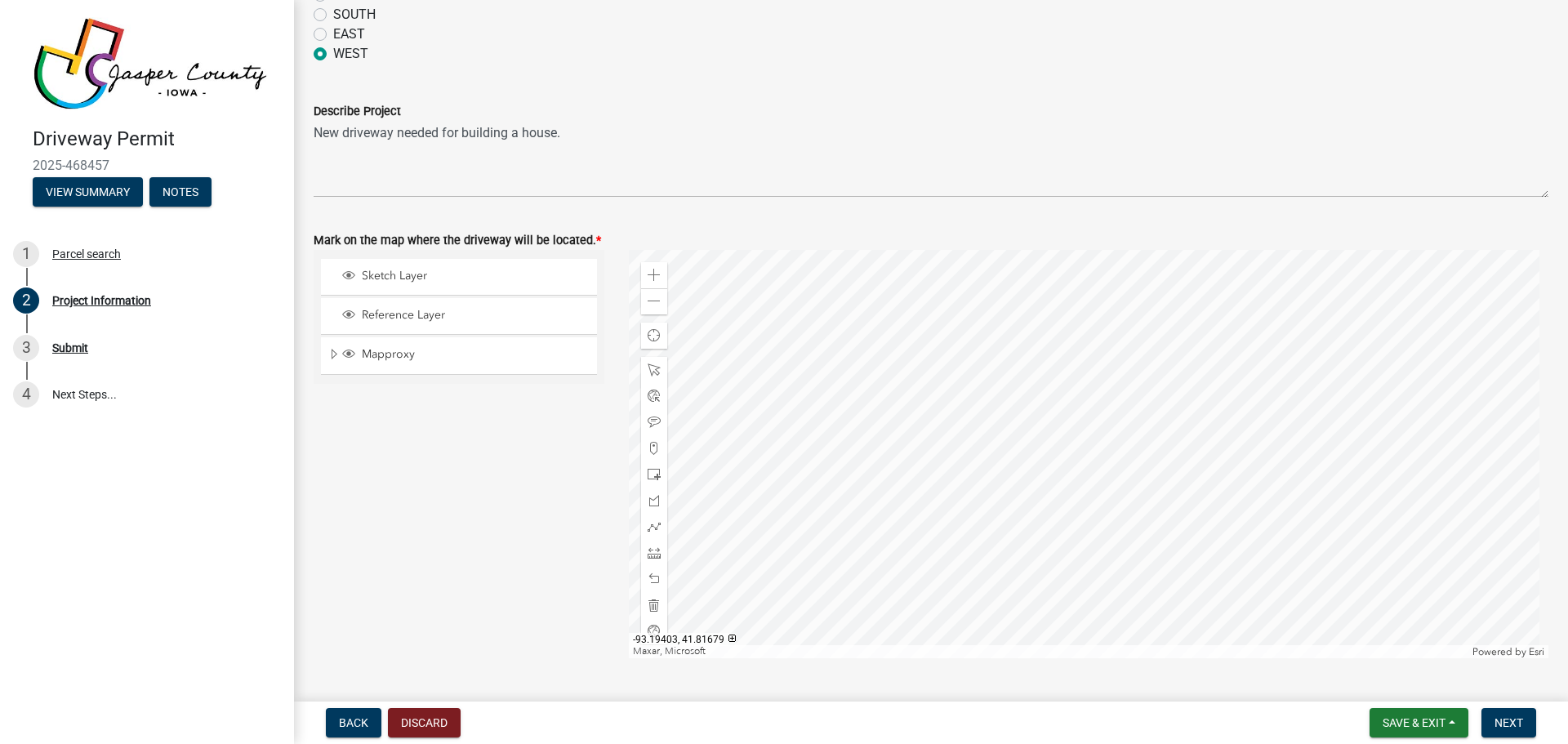
scroll to position [1495, 0]
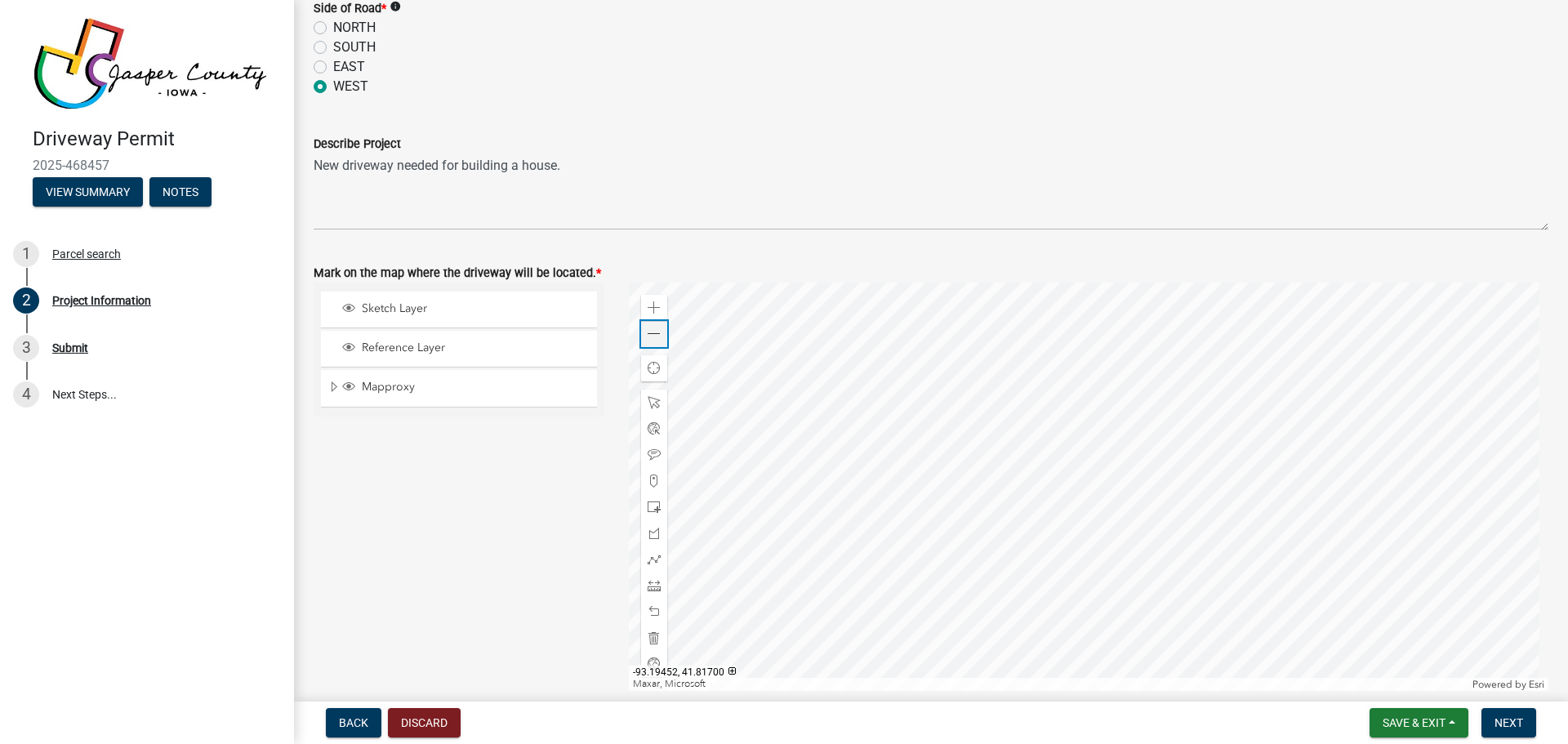
click at [648, 330] on span at bounding box center [654, 334] width 13 height 13
click at [652, 336] on span at bounding box center [654, 334] width 13 height 13
click at [1498, 725] on span "Next" at bounding box center [1509, 723] width 29 height 13
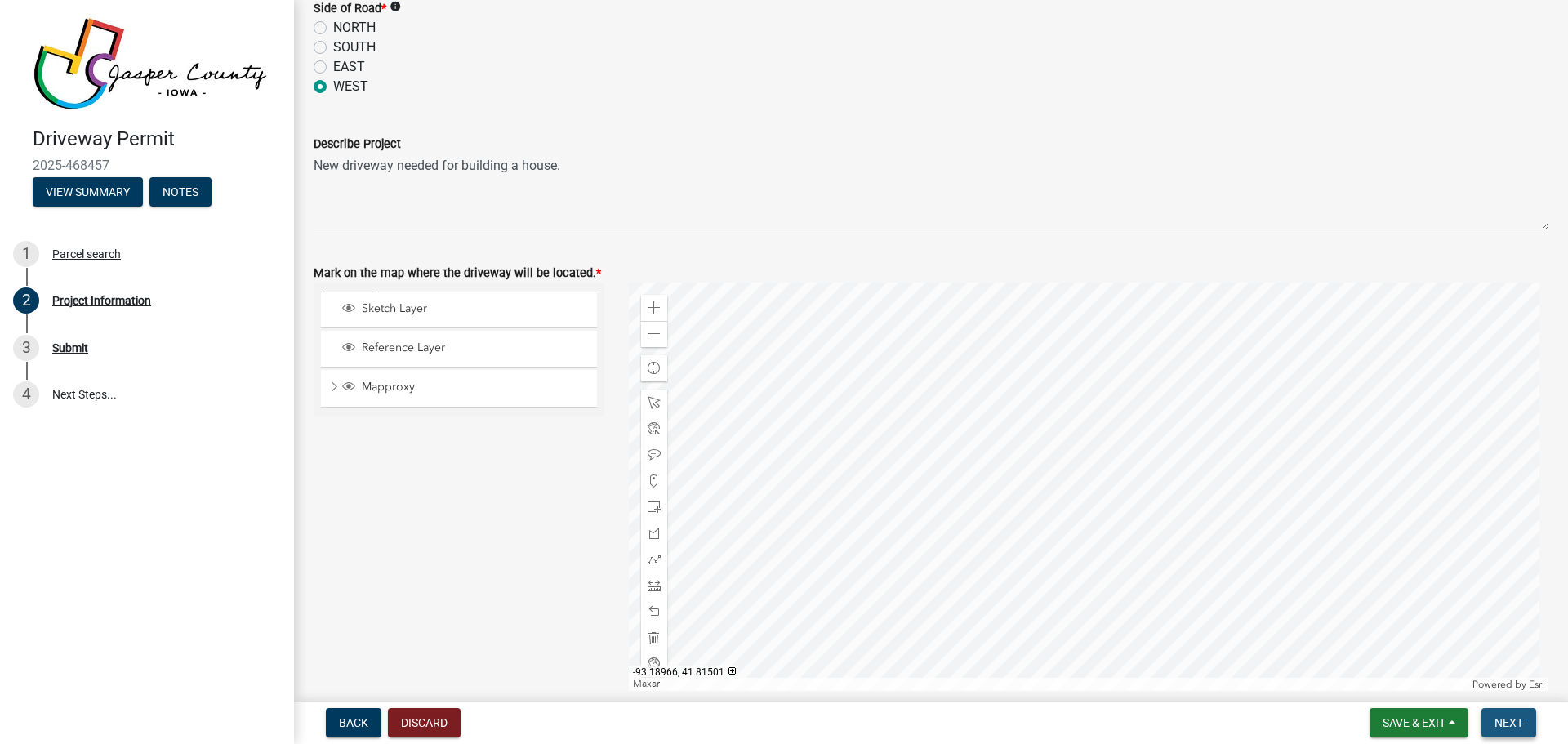
scroll to position [0, 0]
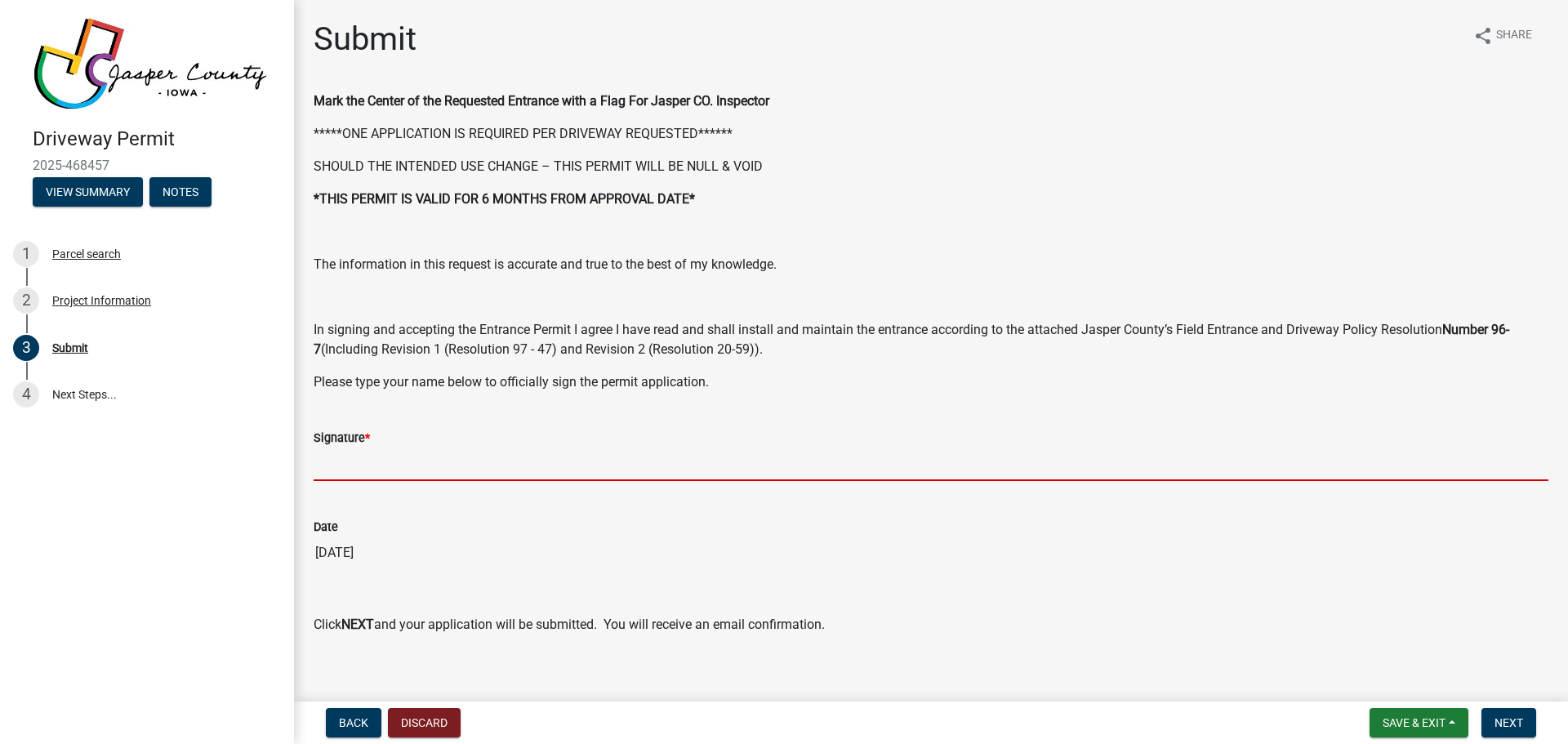
click at [344, 466] on input "Signature *" at bounding box center [930, 464] width 1235 height 34
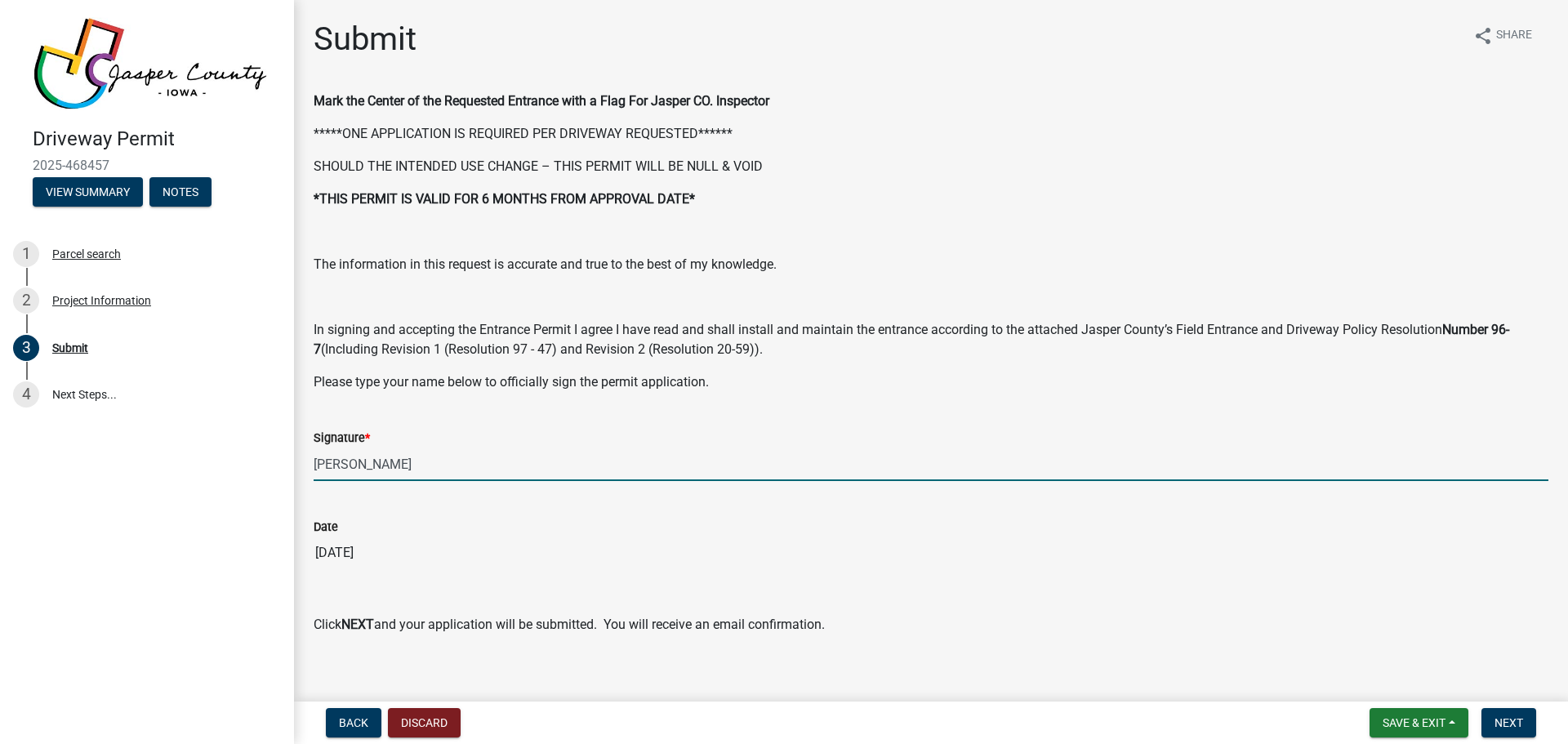
scroll to position [16, 0]
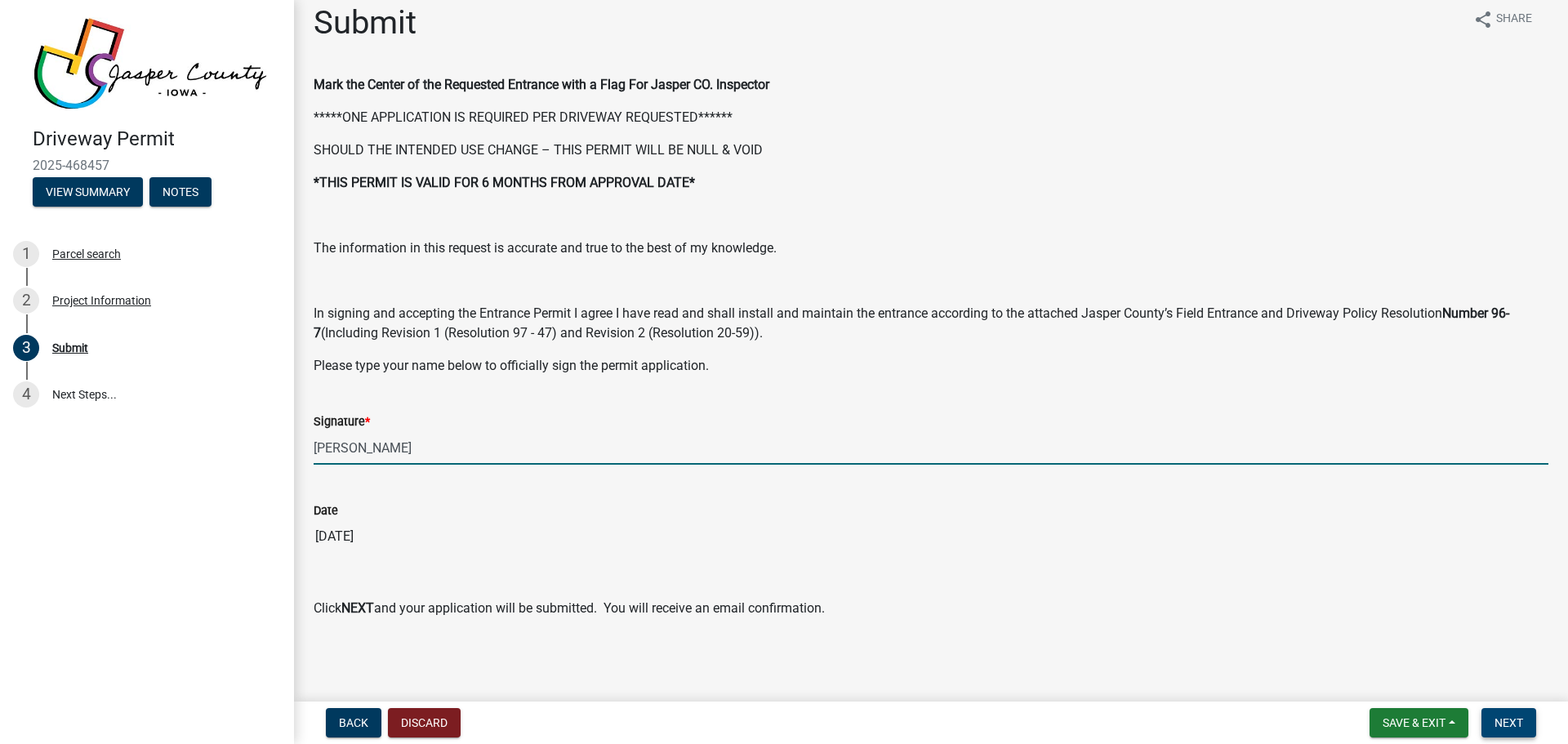
type input "[PERSON_NAME]"
click at [1506, 725] on span "Next" at bounding box center [1509, 723] width 29 height 13
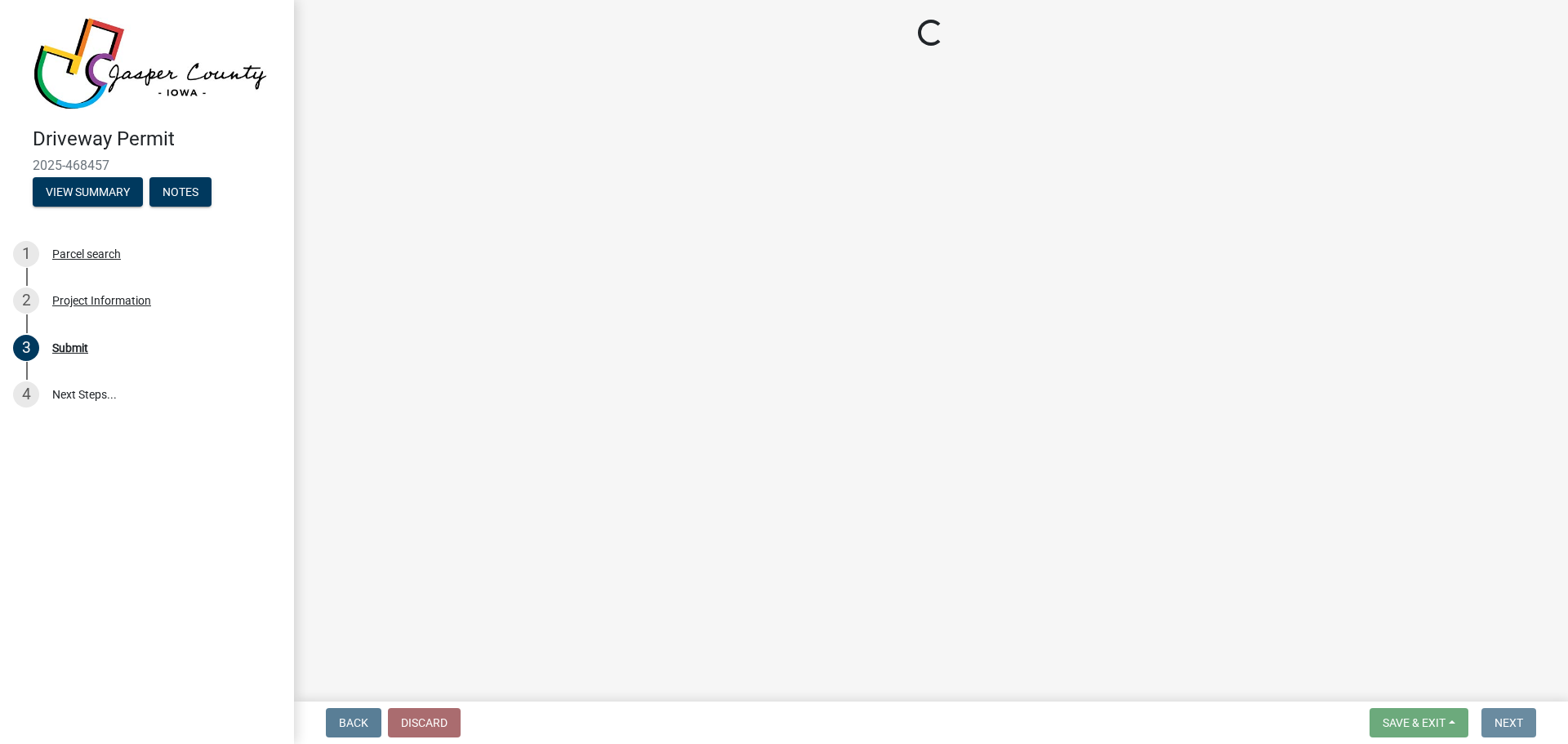
scroll to position [0, 0]
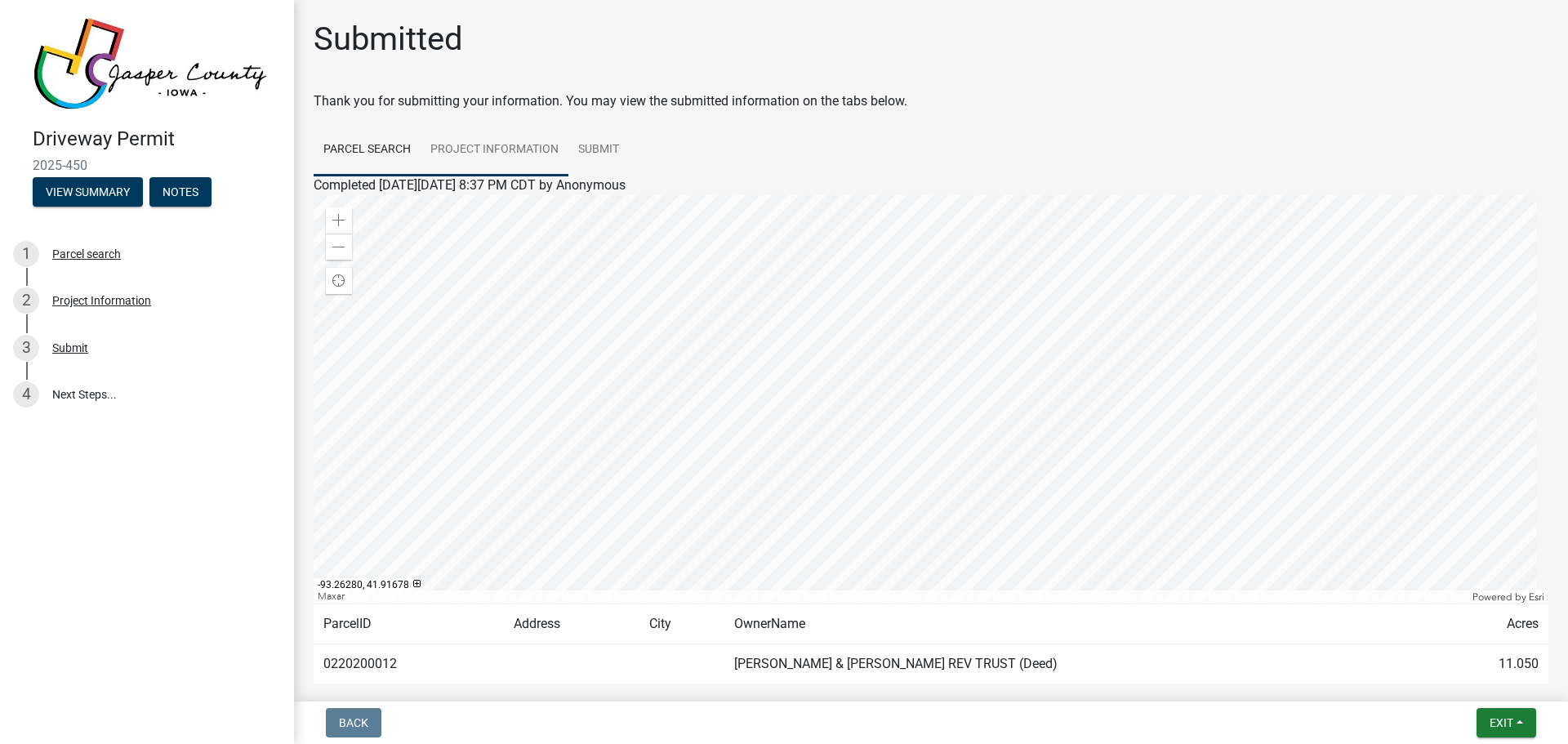
click at [496, 153] on link "Project Information" at bounding box center [494, 150] width 148 height 53
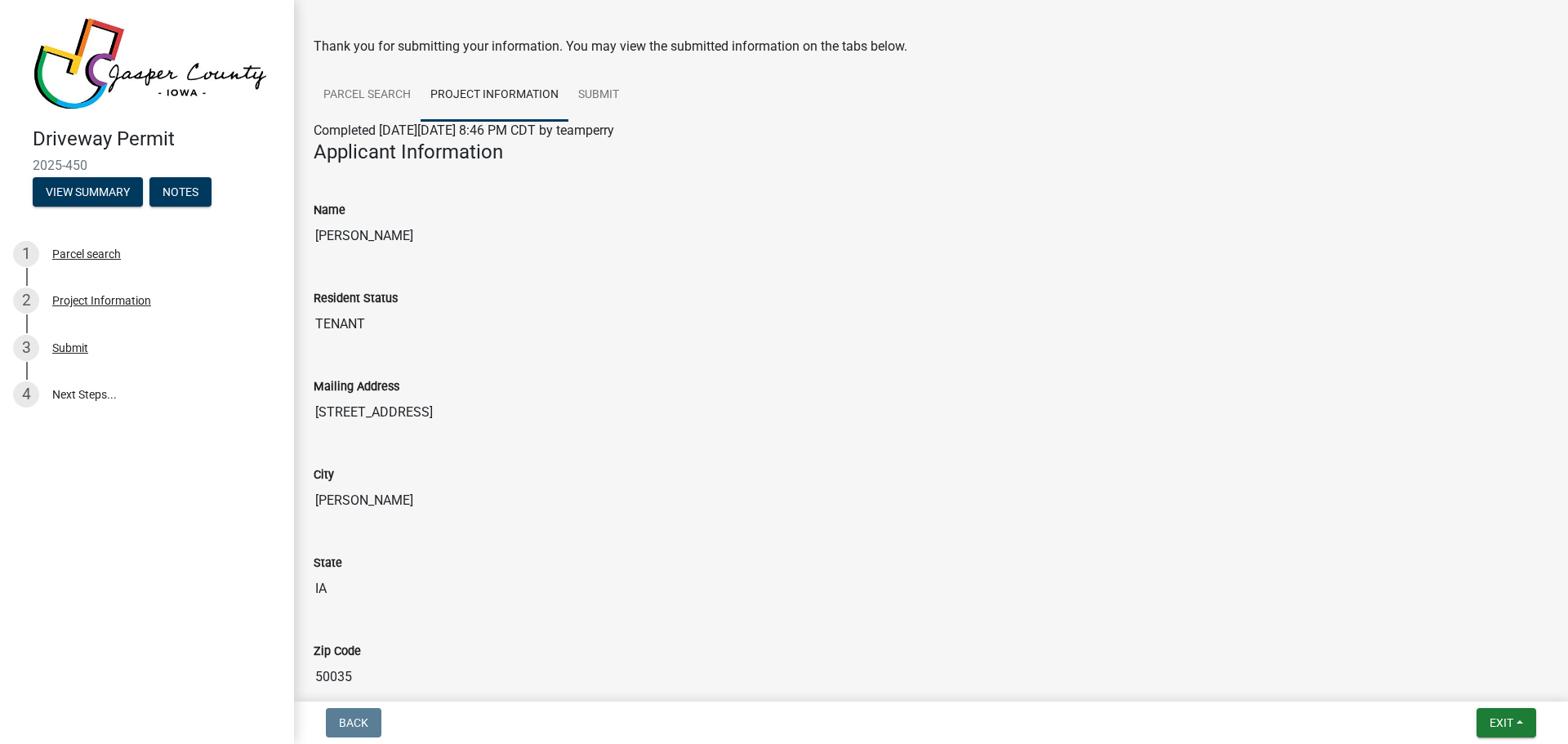
scroll to position [82, 0]
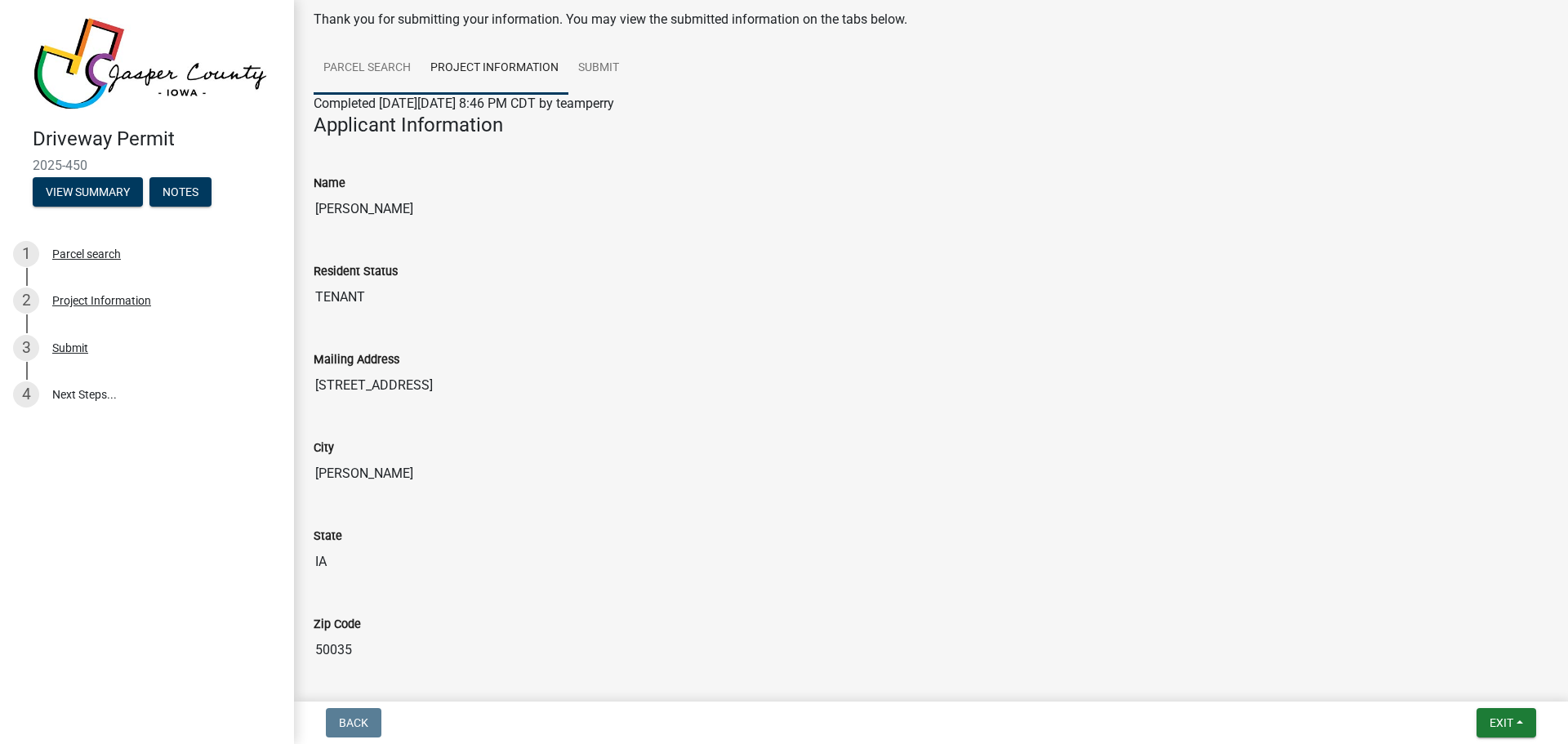
click at [363, 78] on link "Parcel search" at bounding box center [367, 69] width 107 height 53
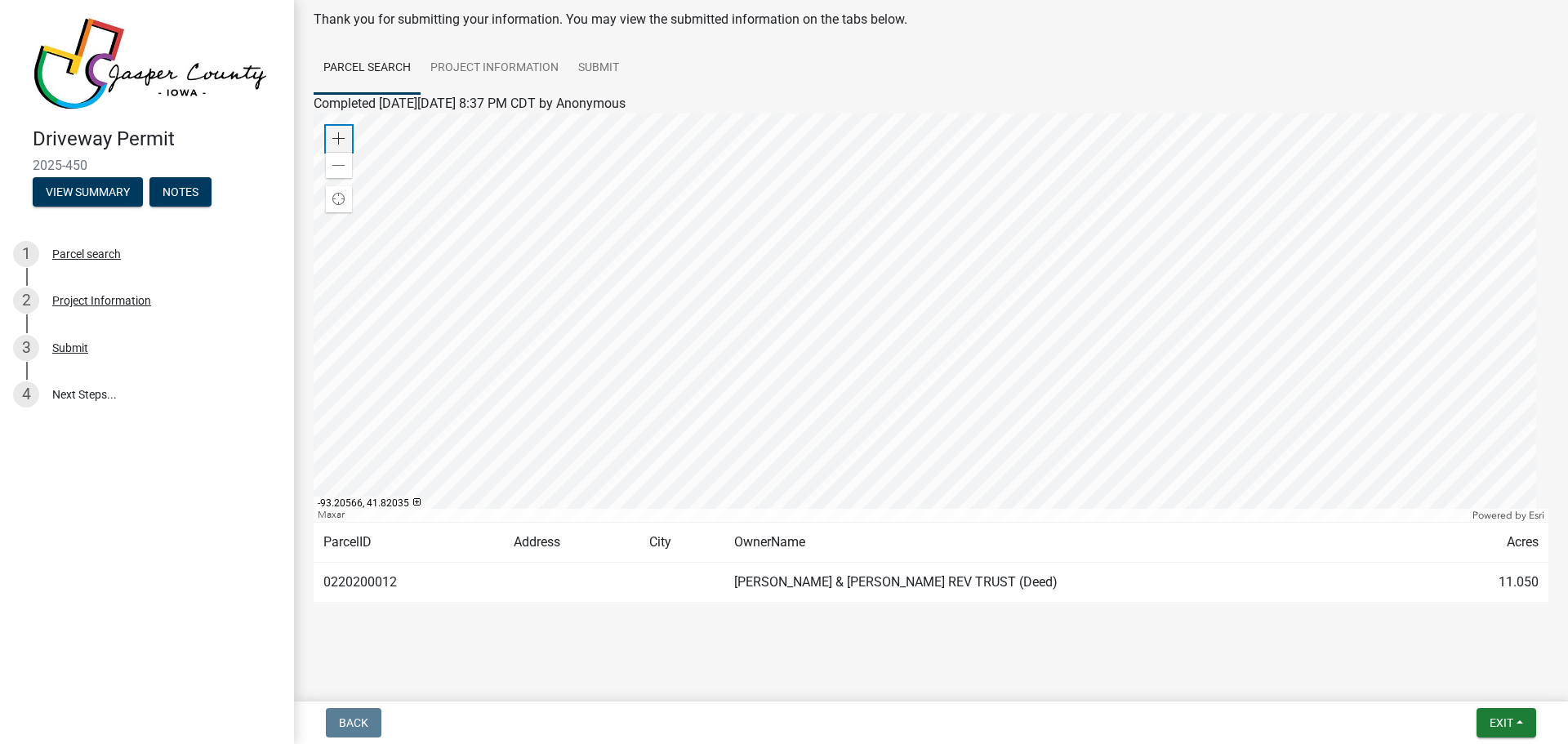
click at [336, 141] on span at bounding box center [339, 139] width 13 height 13
click at [1223, 522] on div at bounding box center [930, 317] width 1235 height 409
click at [1275, 485] on div at bounding box center [930, 317] width 1235 height 409
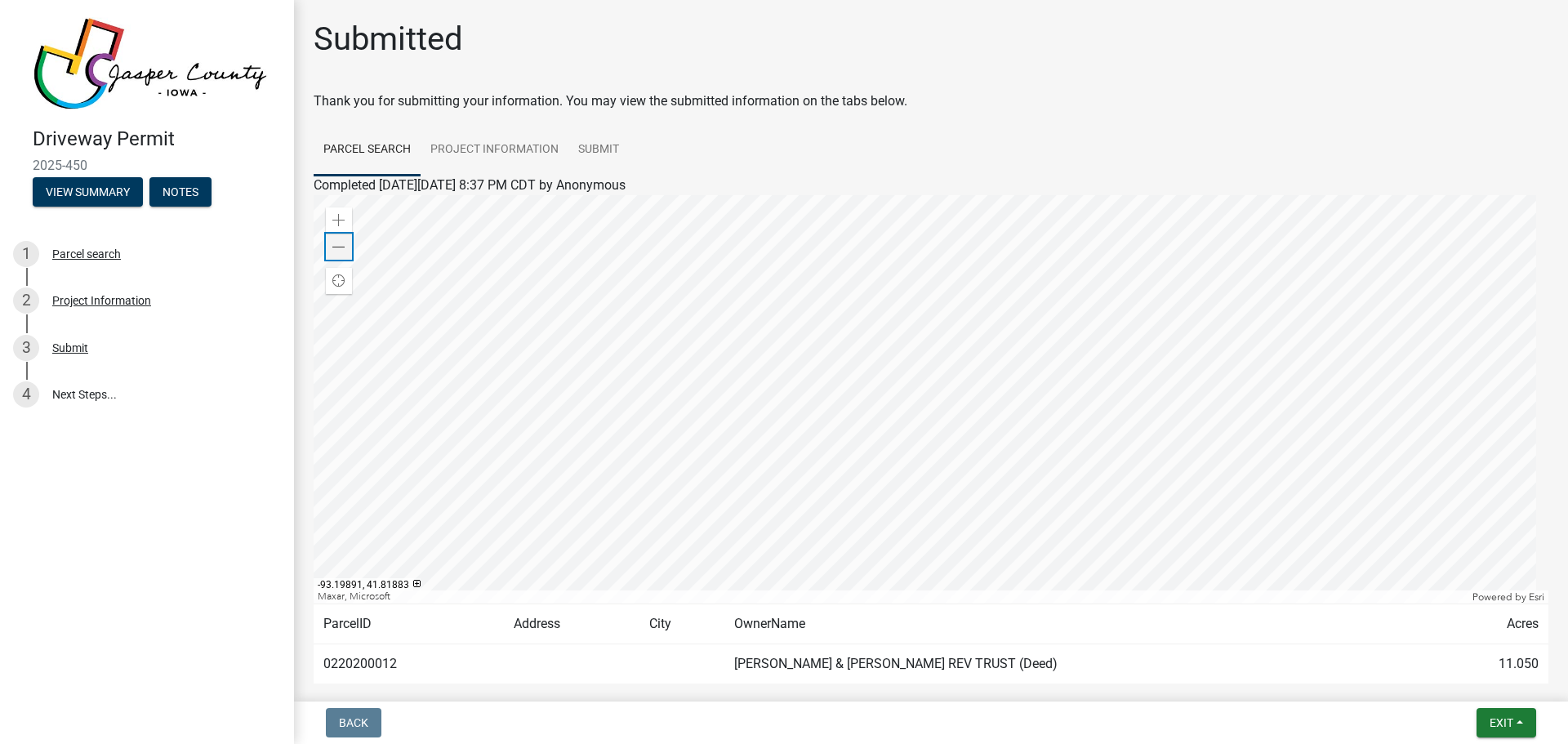
click at [346, 247] on div "Zoom out" at bounding box center [339, 246] width 26 height 26
click at [1131, 220] on div at bounding box center [930, 399] width 1235 height 409
click at [1125, 215] on div at bounding box center [930, 399] width 1235 height 409
click at [332, 245] on div "Zoom out" at bounding box center [339, 246] width 26 height 26
click at [340, 221] on span at bounding box center [339, 220] width 13 height 13
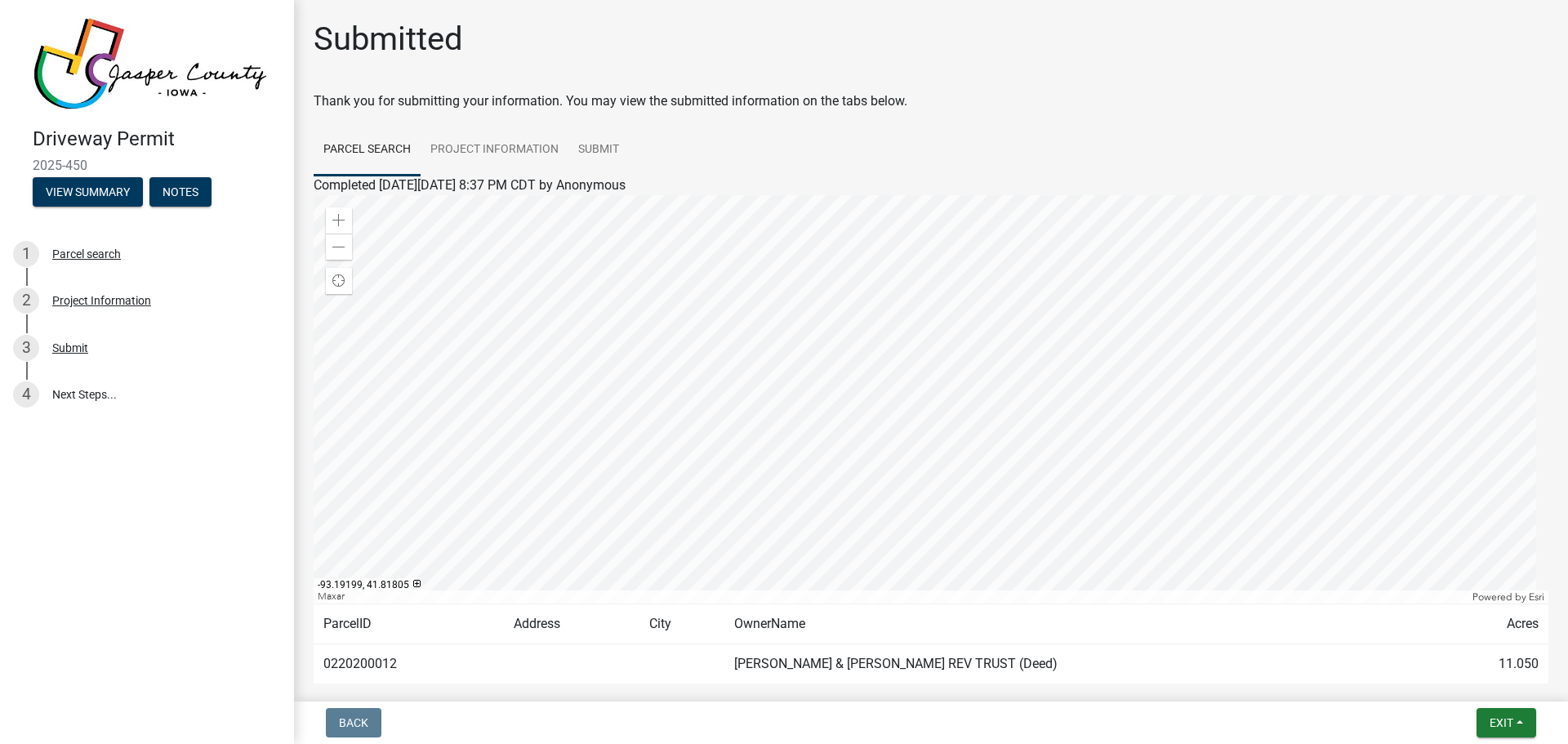
click at [1151, 411] on div at bounding box center [930, 399] width 1235 height 409
click at [1116, 491] on div at bounding box center [930, 399] width 1235 height 409
click at [340, 241] on span at bounding box center [339, 247] width 13 height 13
click at [1025, 311] on div at bounding box center [930, 399] width 1235 height 409
click at [1025, 310] on div at bounding box center [930, 399] width 1235 height 409
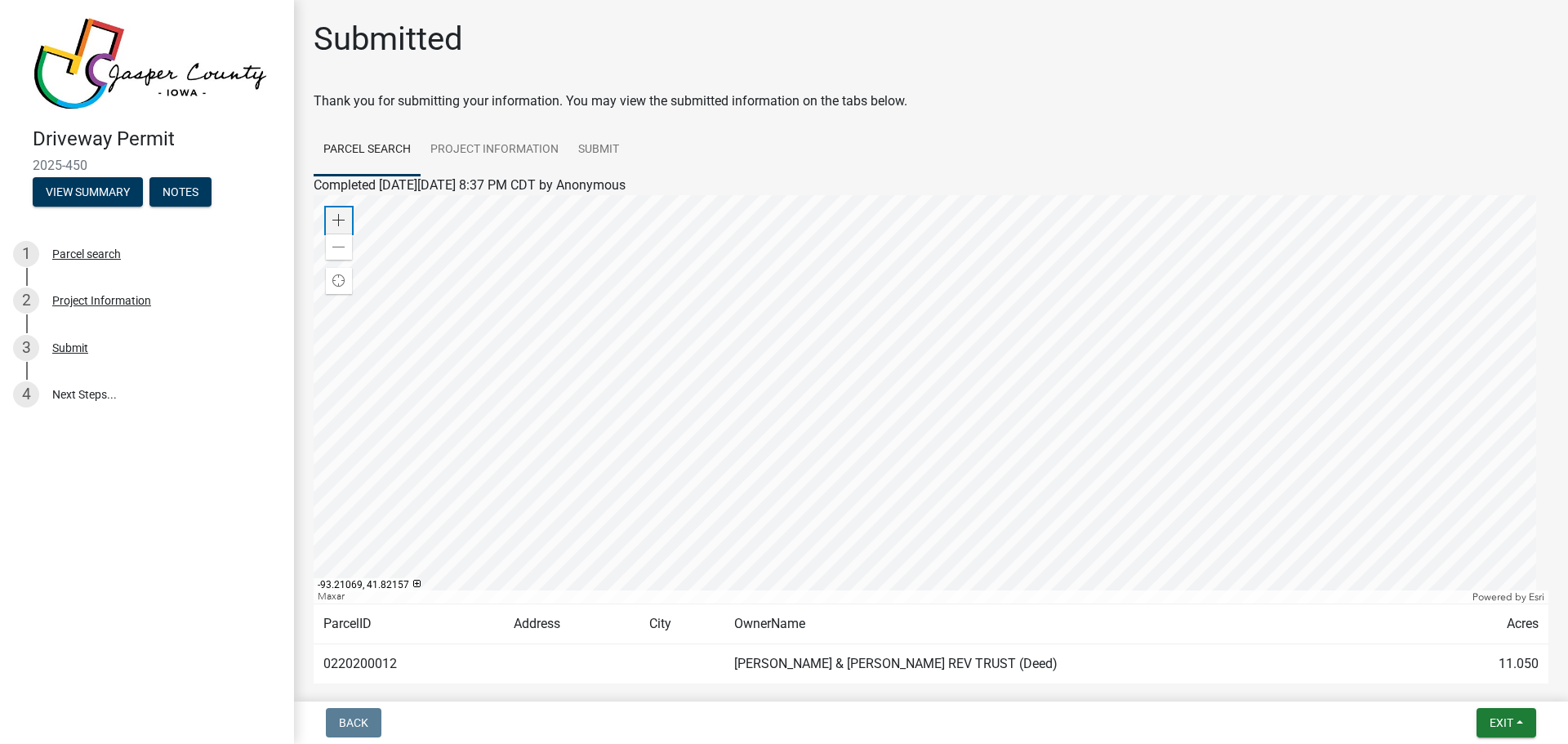
click at [342, 218] on span at bounding box center [339, 220] width 13 height 13
click at [1034, 423] on div at bounding box center [930, 399] width 1235 height 409
click at [1130, 216] on div at bounding box center [930, 399] width 1235 height 409
click at [340, 280] on span "Find my location" at bounding box center [339, 281] width 13 height 13
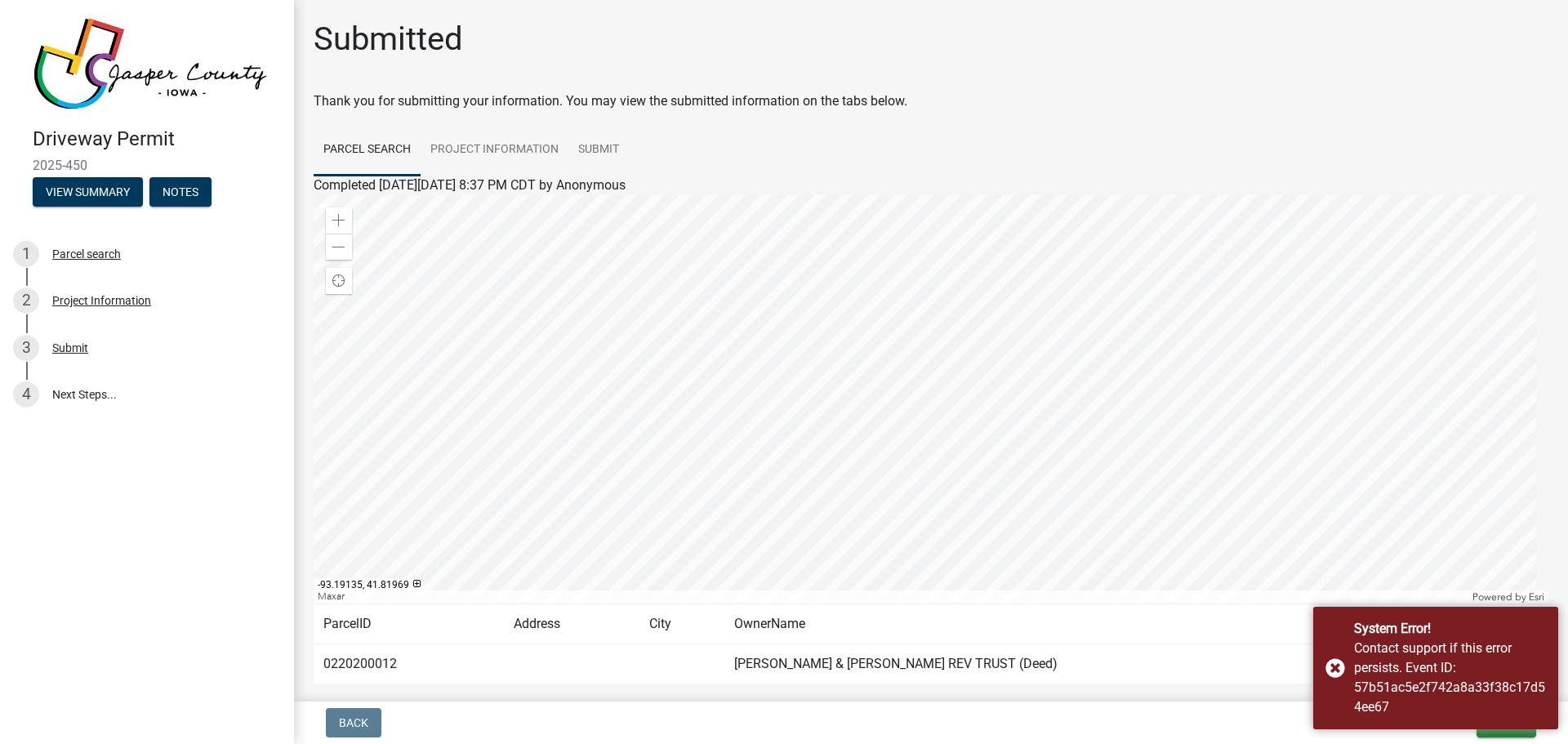
click at [1206, 35] on div "Submitted" at bounding box center [930, 46] width 1235 height 53
click at [1334, 664] on div "System Error! Contact support if this error persists. Event ID: 57b51ac5e2f742a…" at bounding box center [1436, 668] width 245 height 122
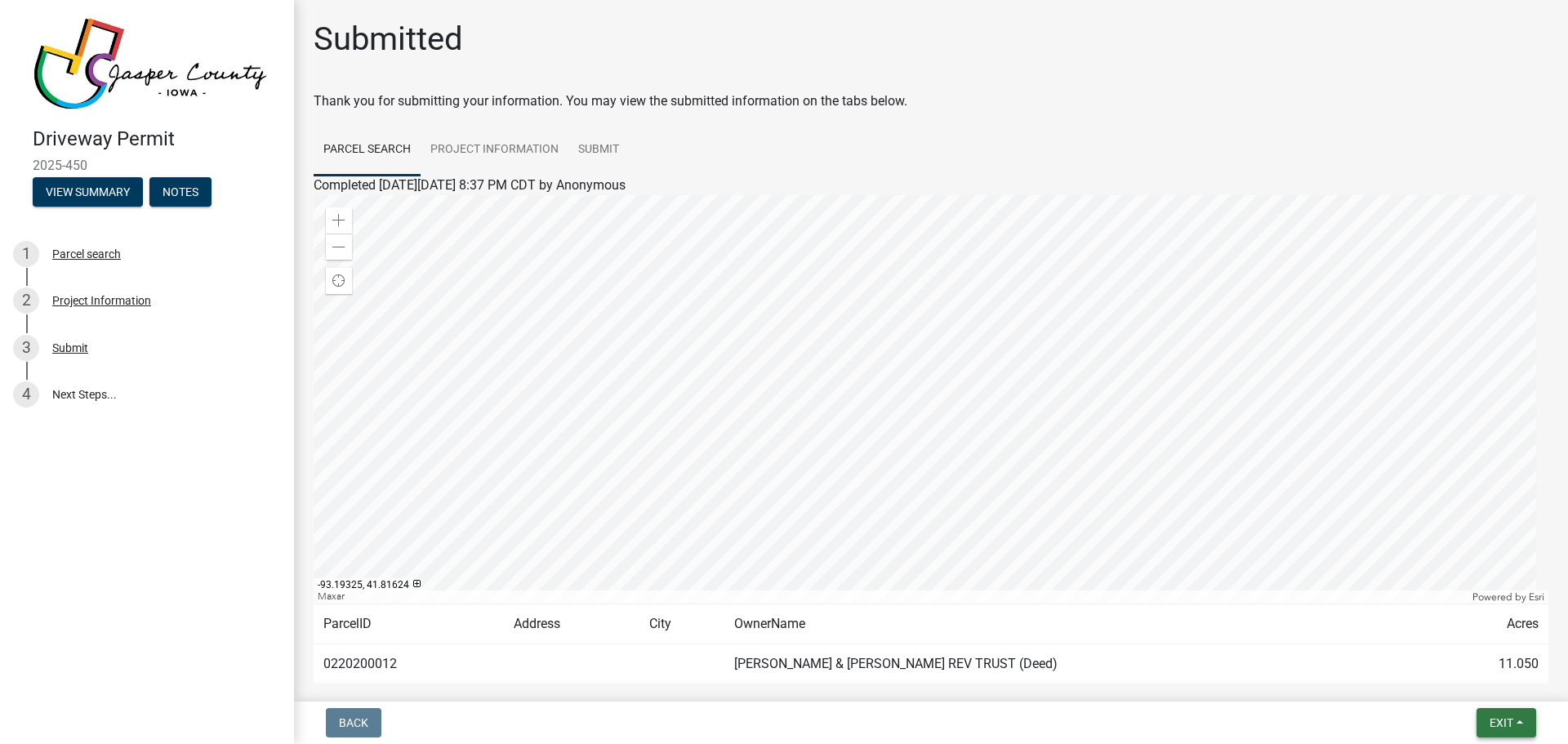
click at [1502, 728] on span "Exit" at bounding box center [1502, 723] width 24 height 13
click at [1453, 686] on button "Save & Exit" at bounding box center [1471, 680] width 130 height 39
